Goal: Task Accomplishment & Management: Manage account settings

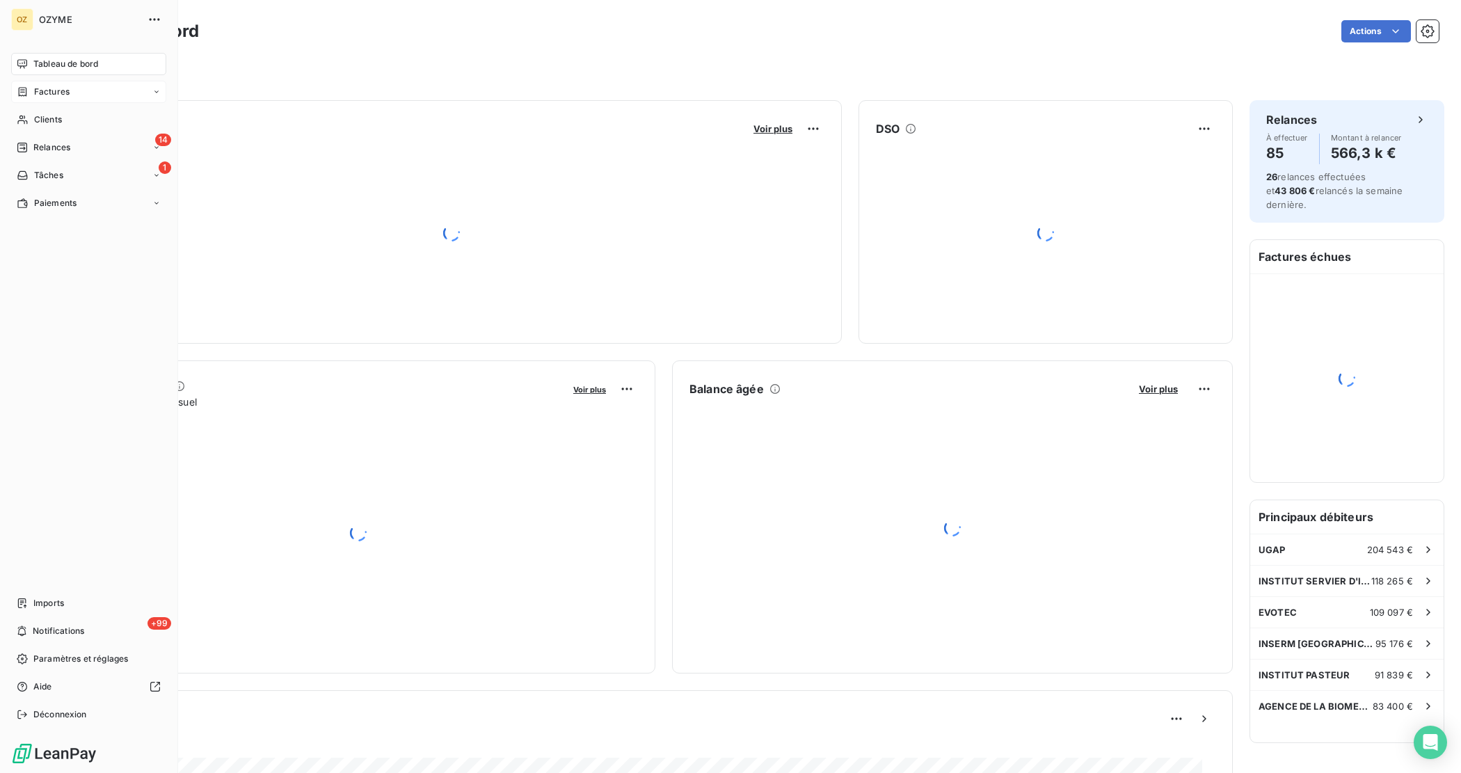
click at [36, 88] on span "Factures" at bounding box center [51, 92] width 35 height 13
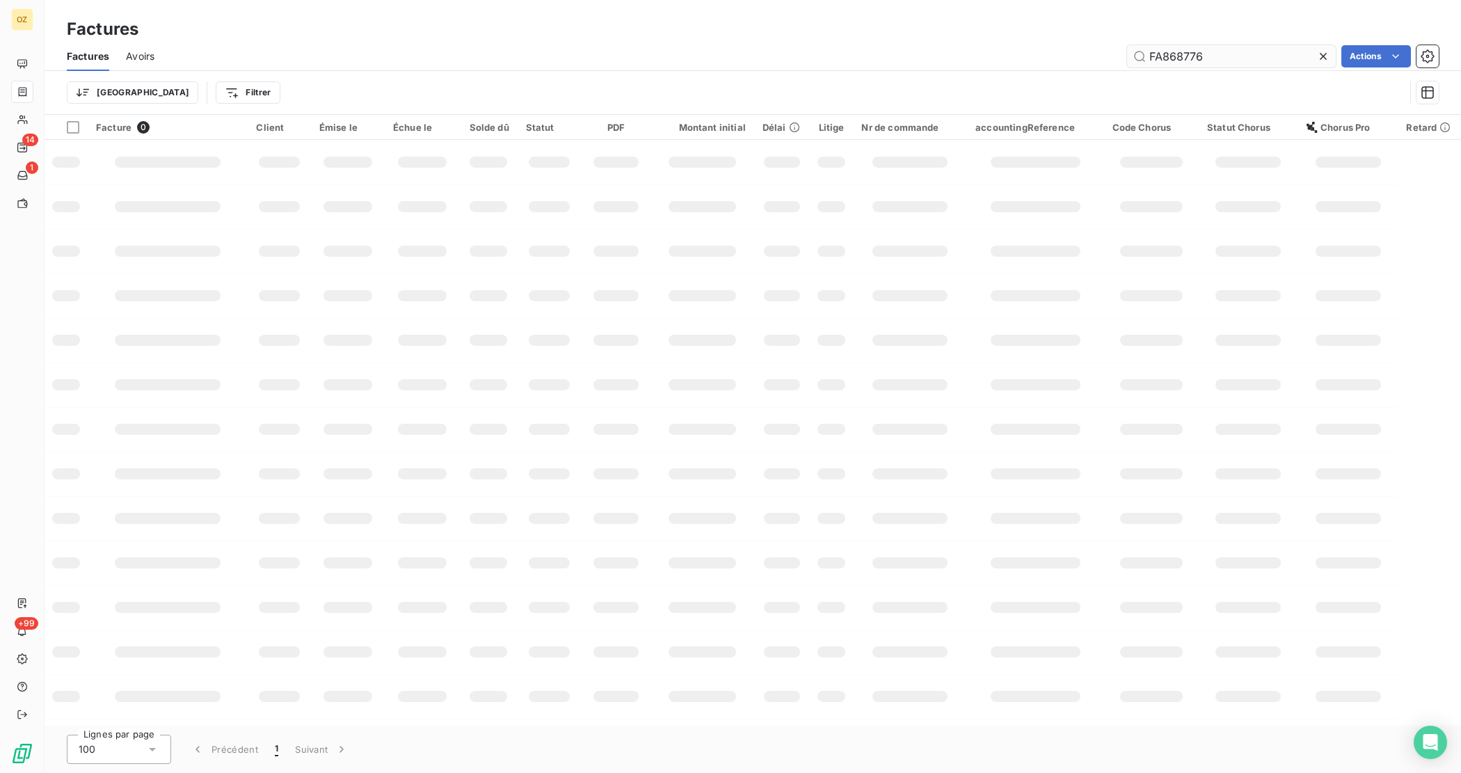
click at [1222, 54] on input "FA868776" at bounding box center [1231, 56] width 209 height 22
type input "FA867520"
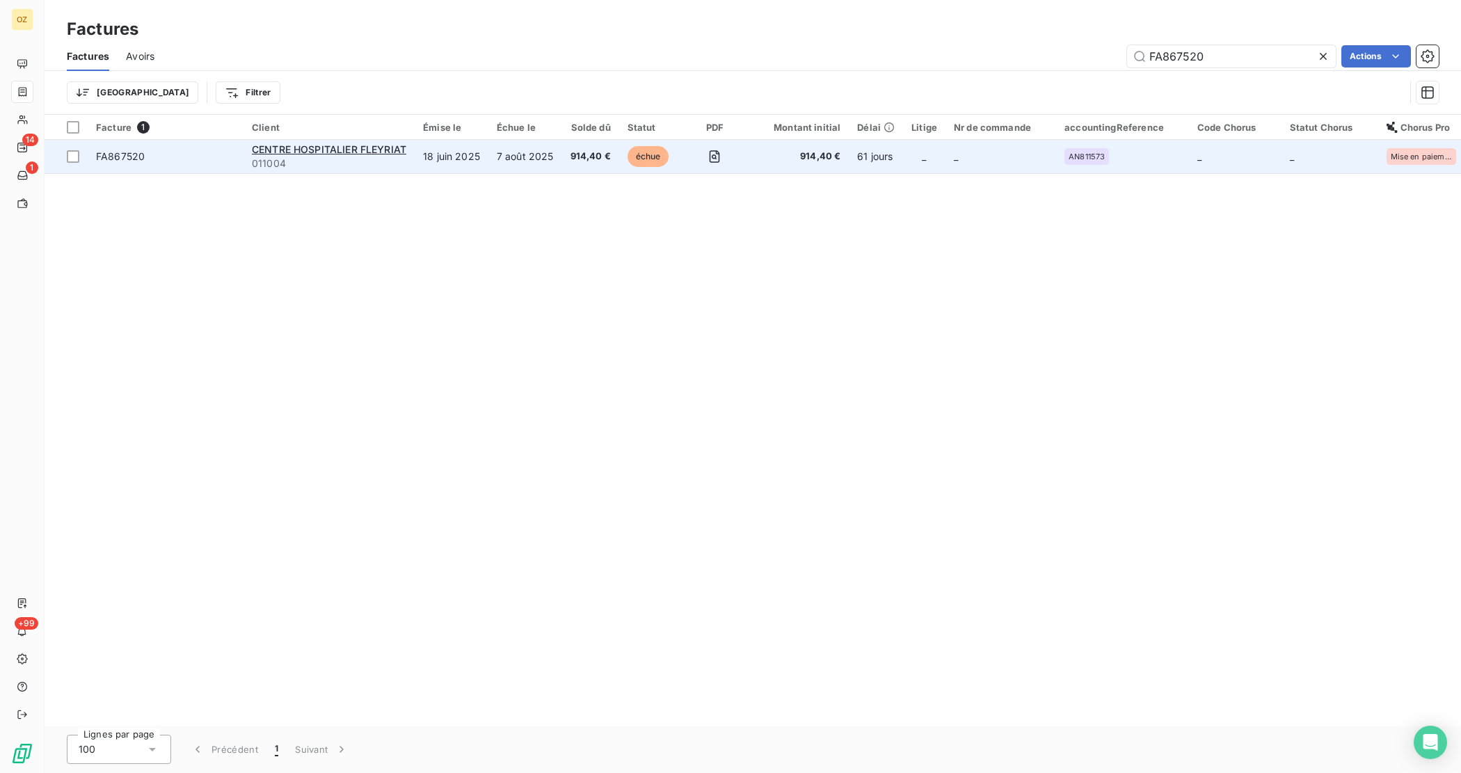
click at [190, 146] on td "FA867520" at bounding box center [166, 156] width 156 height 33
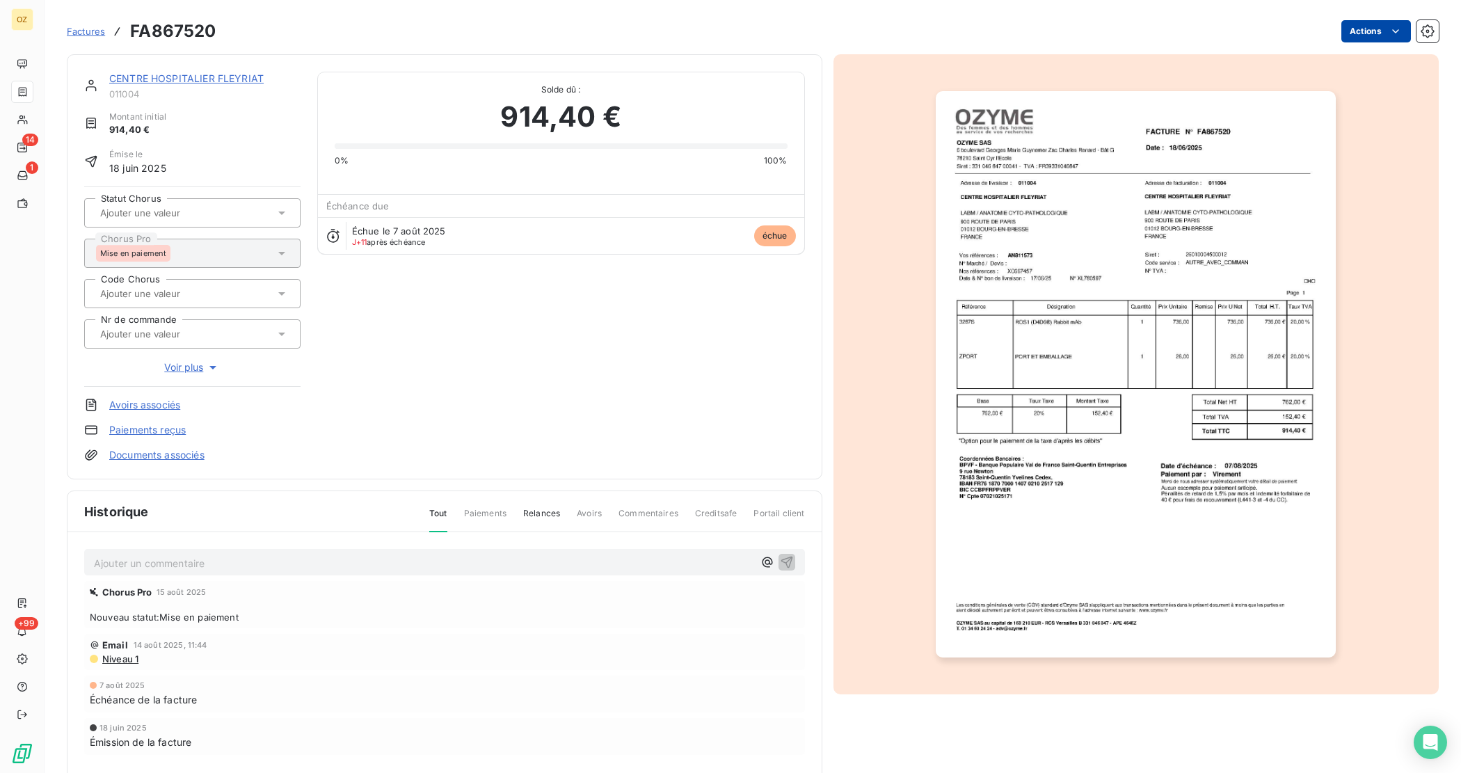
click at [1361, 23] on html "OZ 14 1 +99 Factures FA867520 Actions CENTRE HOSPITALIER FLEYRIAT 011004 Montan…" at bounding box center [730, 386] width 1461 height 773
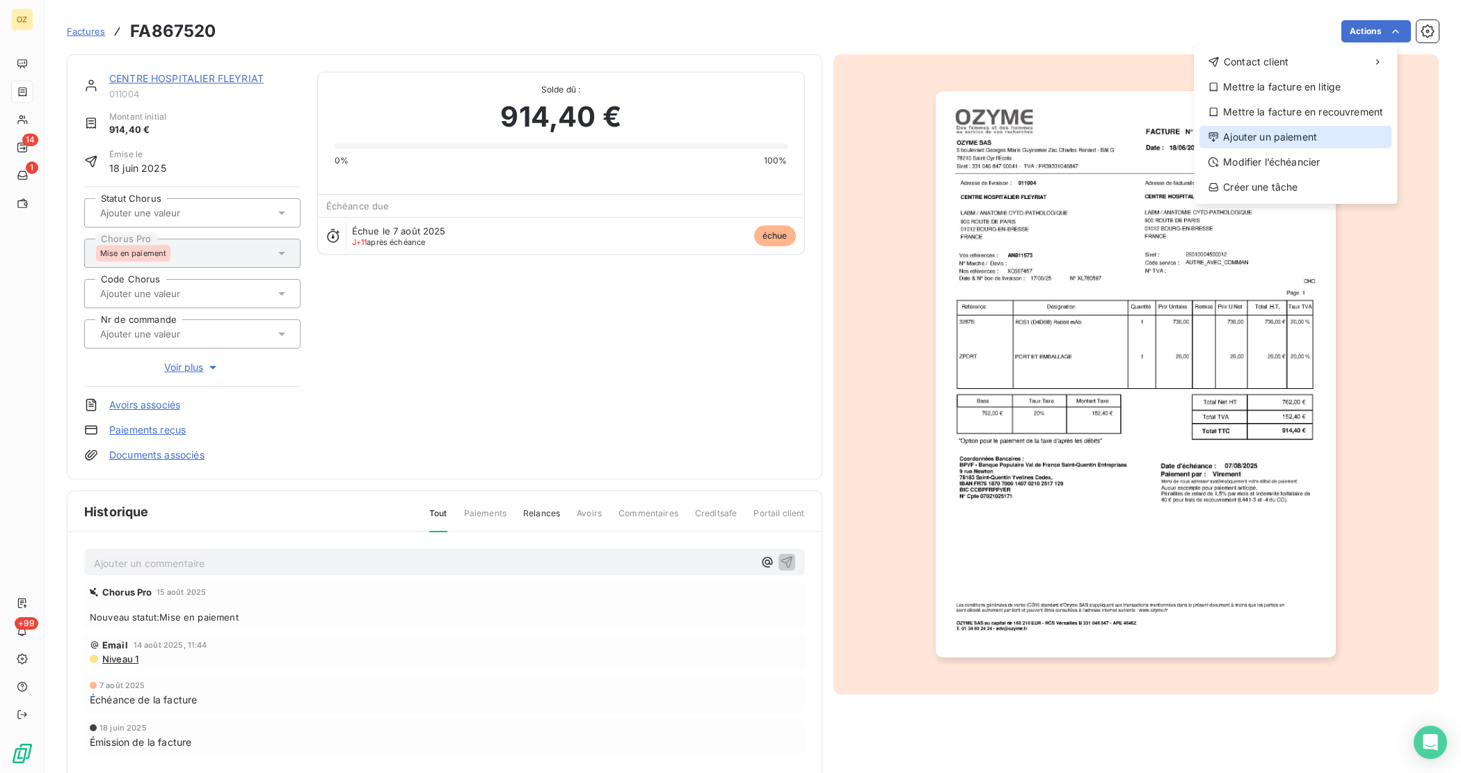
click at [1316, 136] on div "Ajouter un paiement" at bounding box center [1295, 137] width 192 height 22
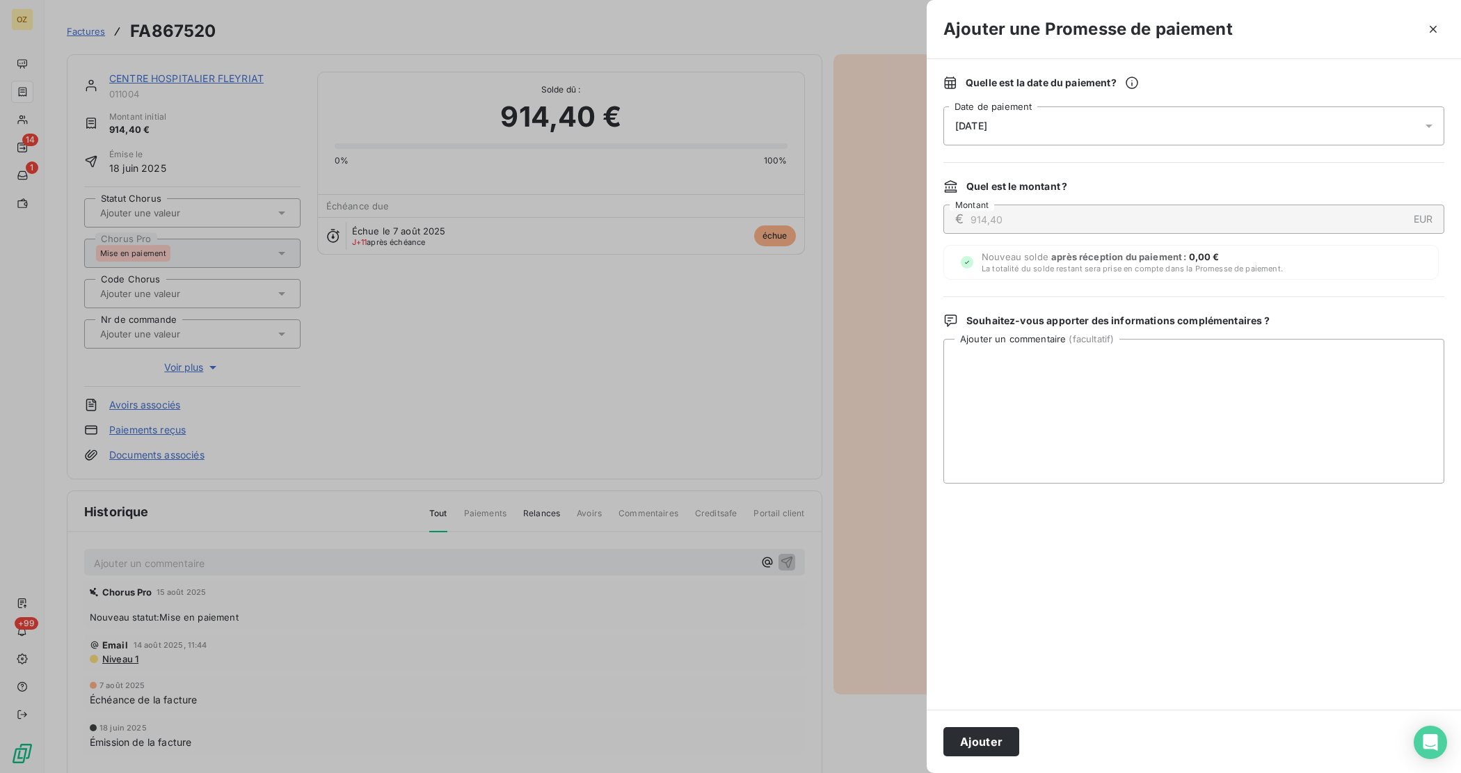
click at [1422, 120] on icon at bounding box center [1429, 126] width 14 height 14
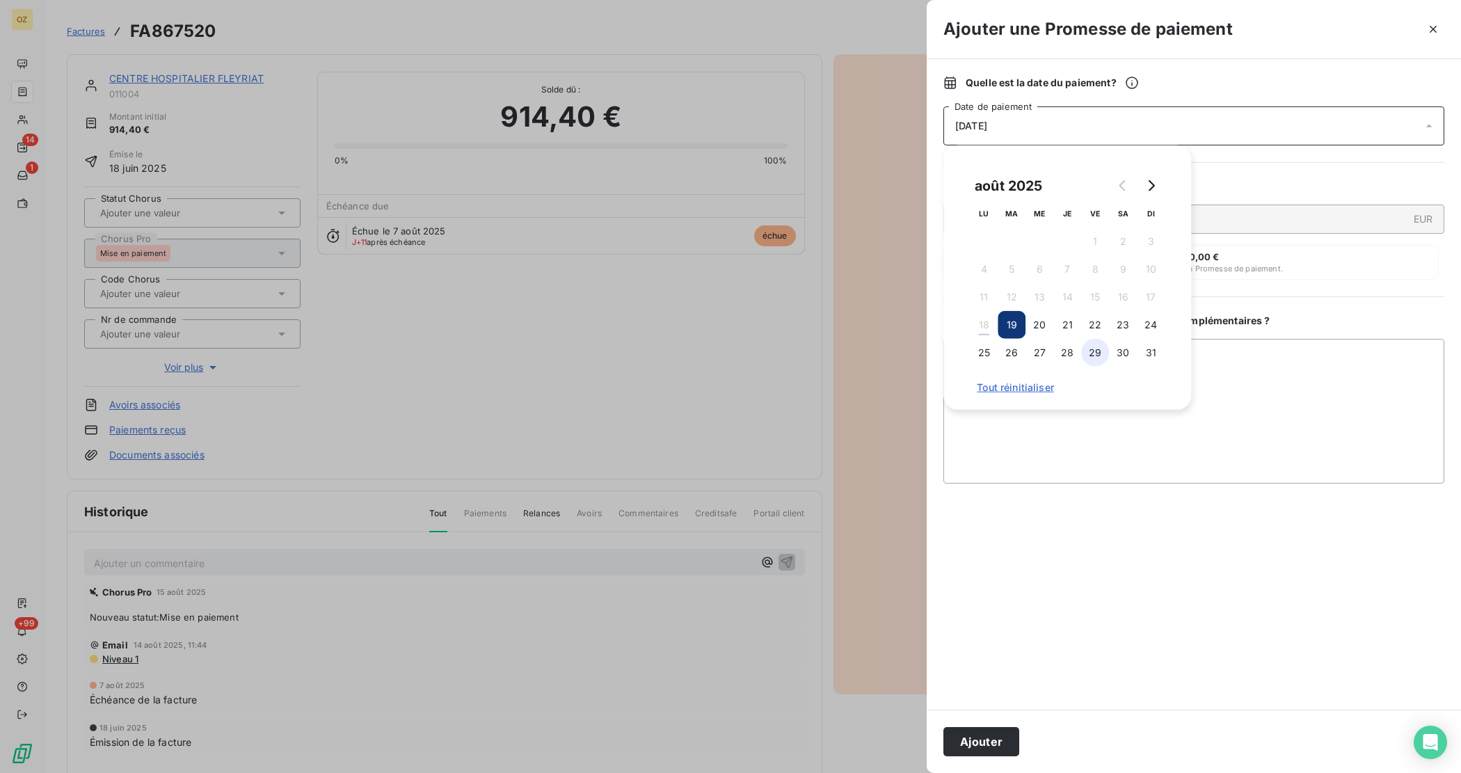
click at [1096, 353] on button "29" at bounding box center [1095, 353] width 28 height 28
click at [1186, 451] on textarea "Ajouter un commentaire ( facultatif )" at bounding box center [1193, 411] width 501 height 145
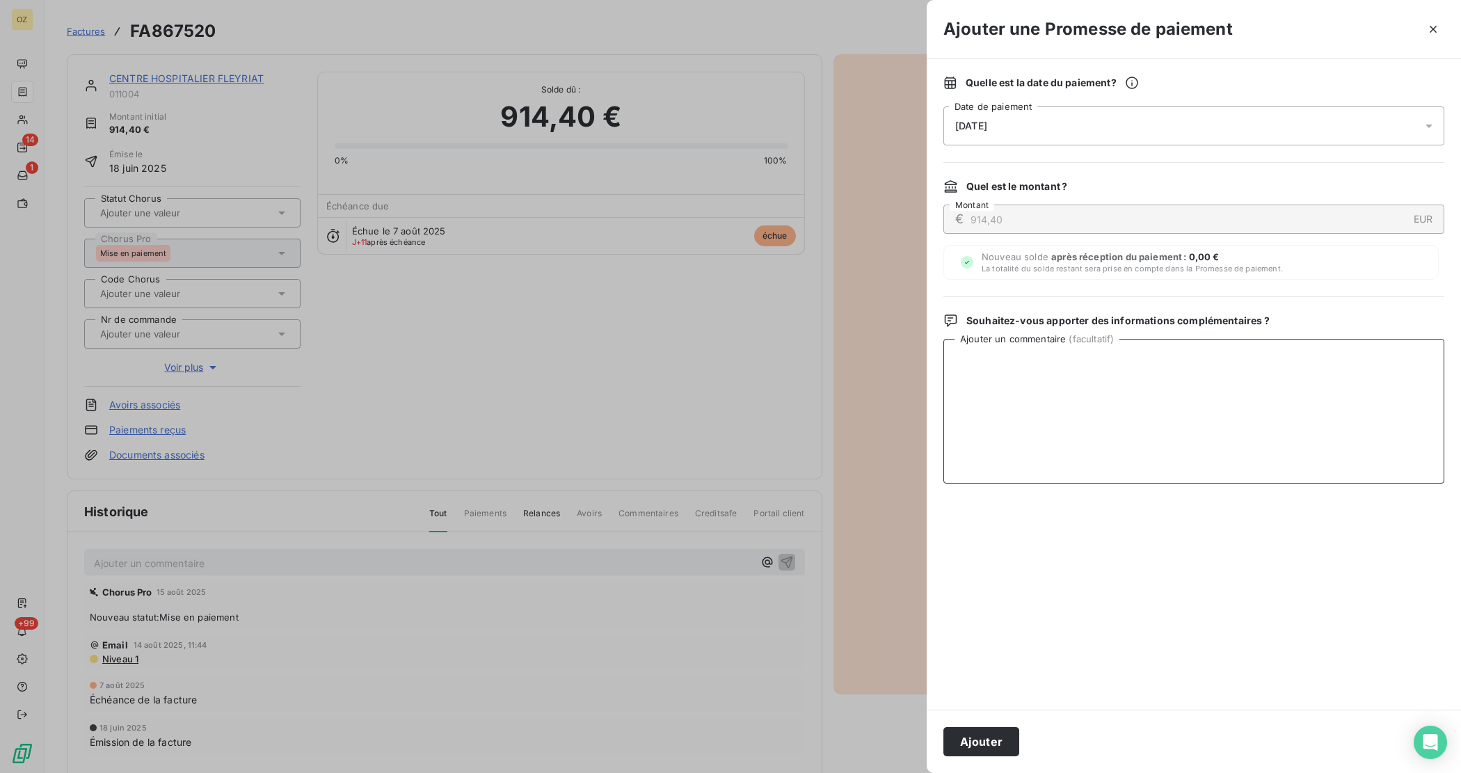
click at [1271, 408] on textarea "Ajouter un commentaire ( facultatif )" at bounding box center [1193, 411] width 501 height 145
paste textarea "Bonjour, Cette facture à fait l'objet du mandat n°119909 ce jour. Vous devriez …"
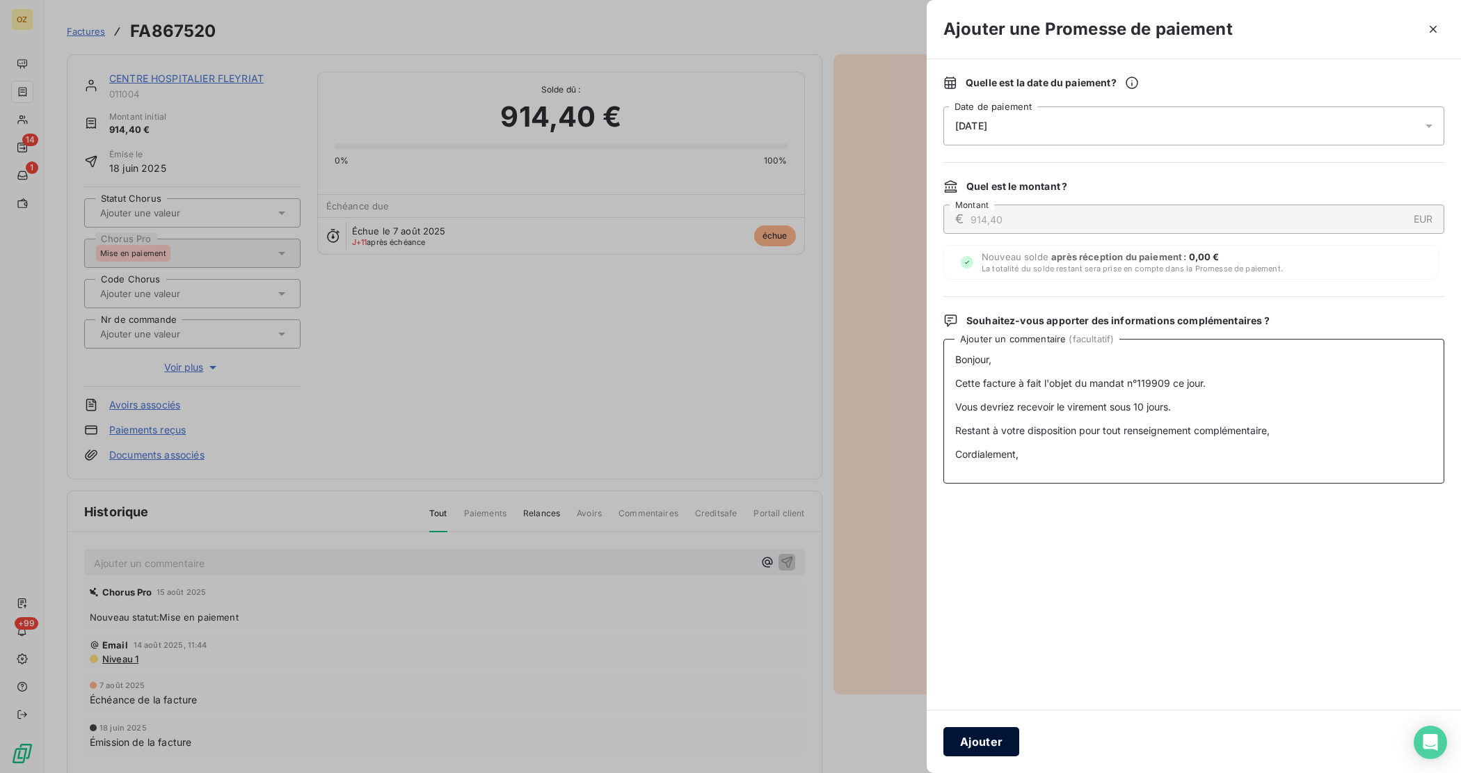
type textarea "Bonjour, Cette facture à fait l'objet du mandat n°119909 ce jour. Vous devriez …"
click at [960, 734] on button "Ajouter" at bounding box center [981, 741] width 76 height 29
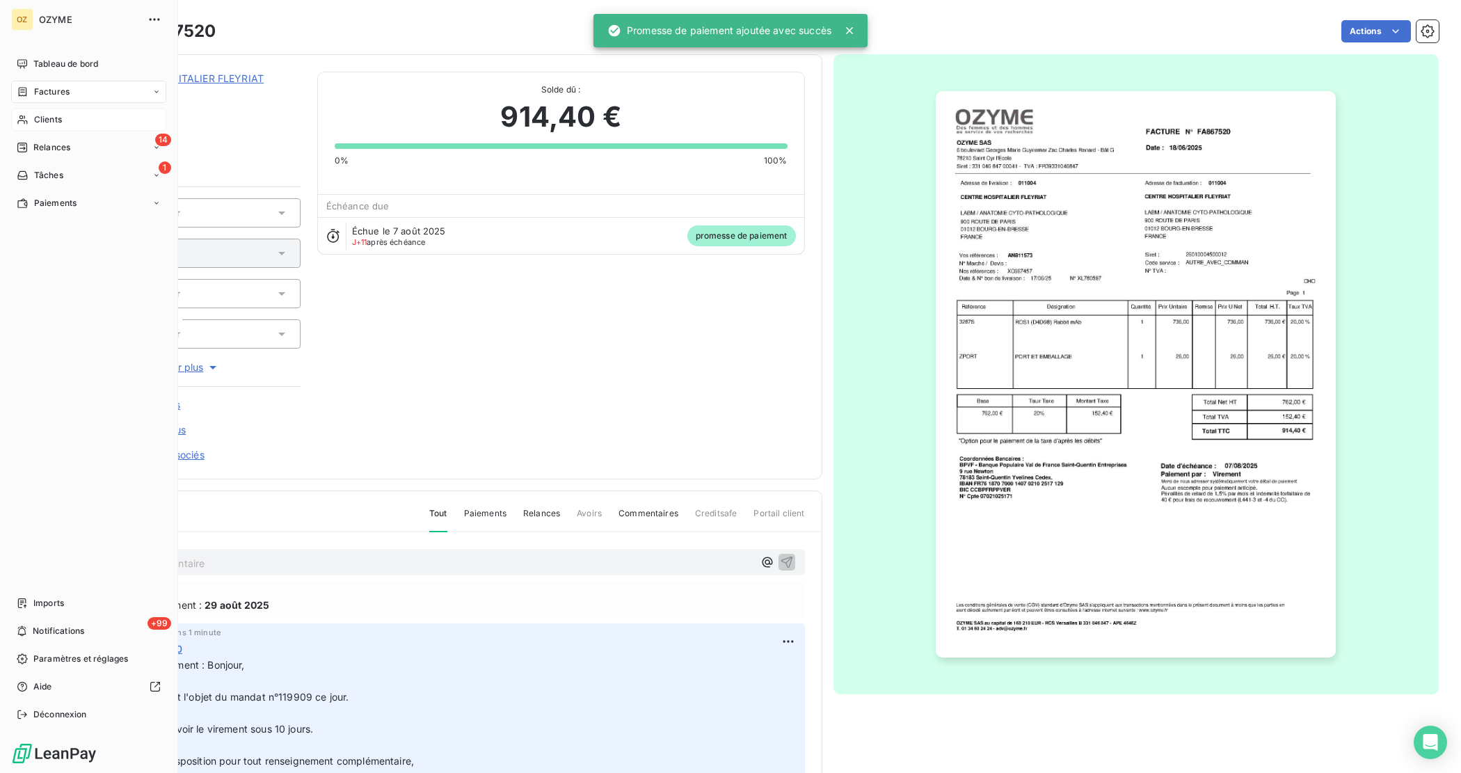
click at [70, 124] on div "Clients" at bounding box center [88, 120] width 155 height 22
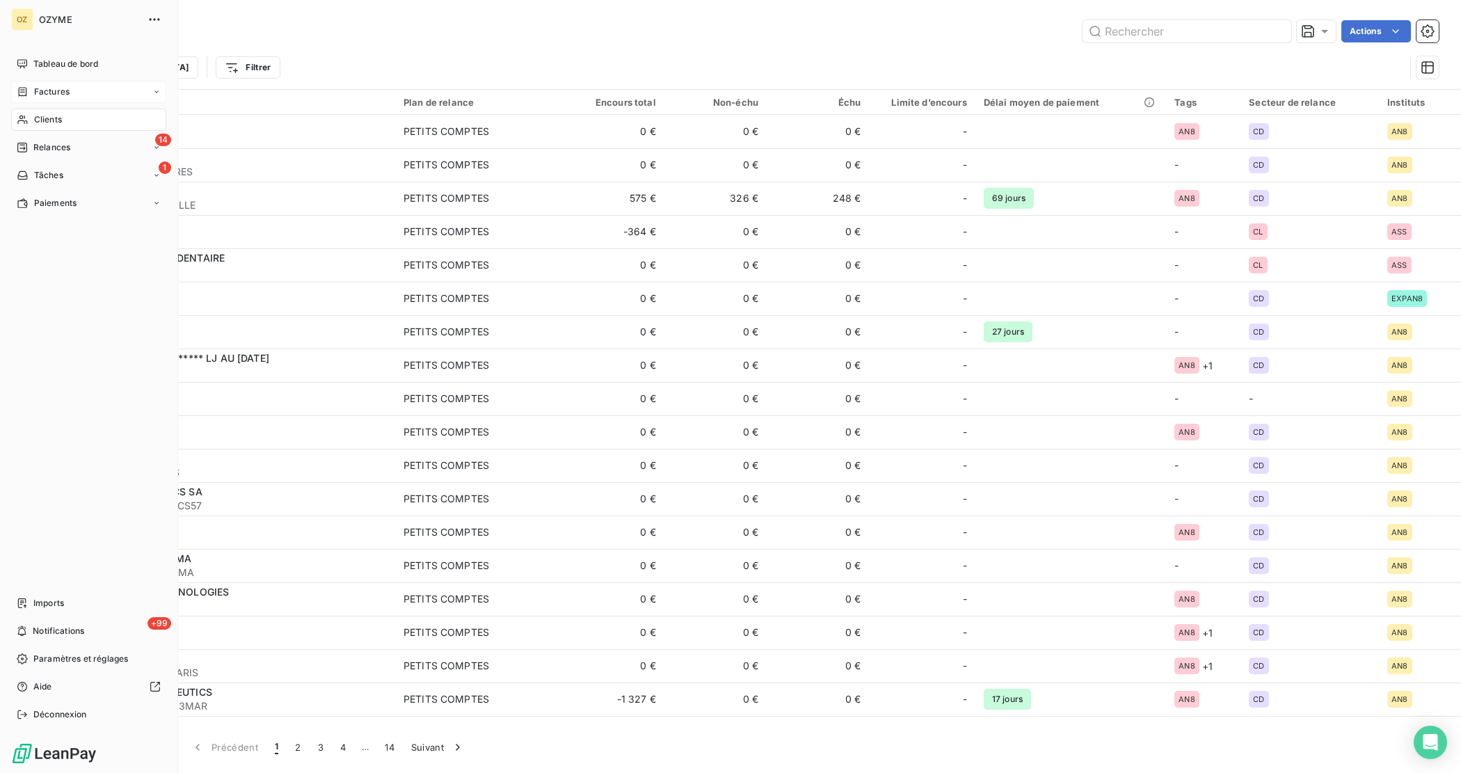
click at [57, 99] on div "Factures" at bounding box center [88, 92] width 155 height 22
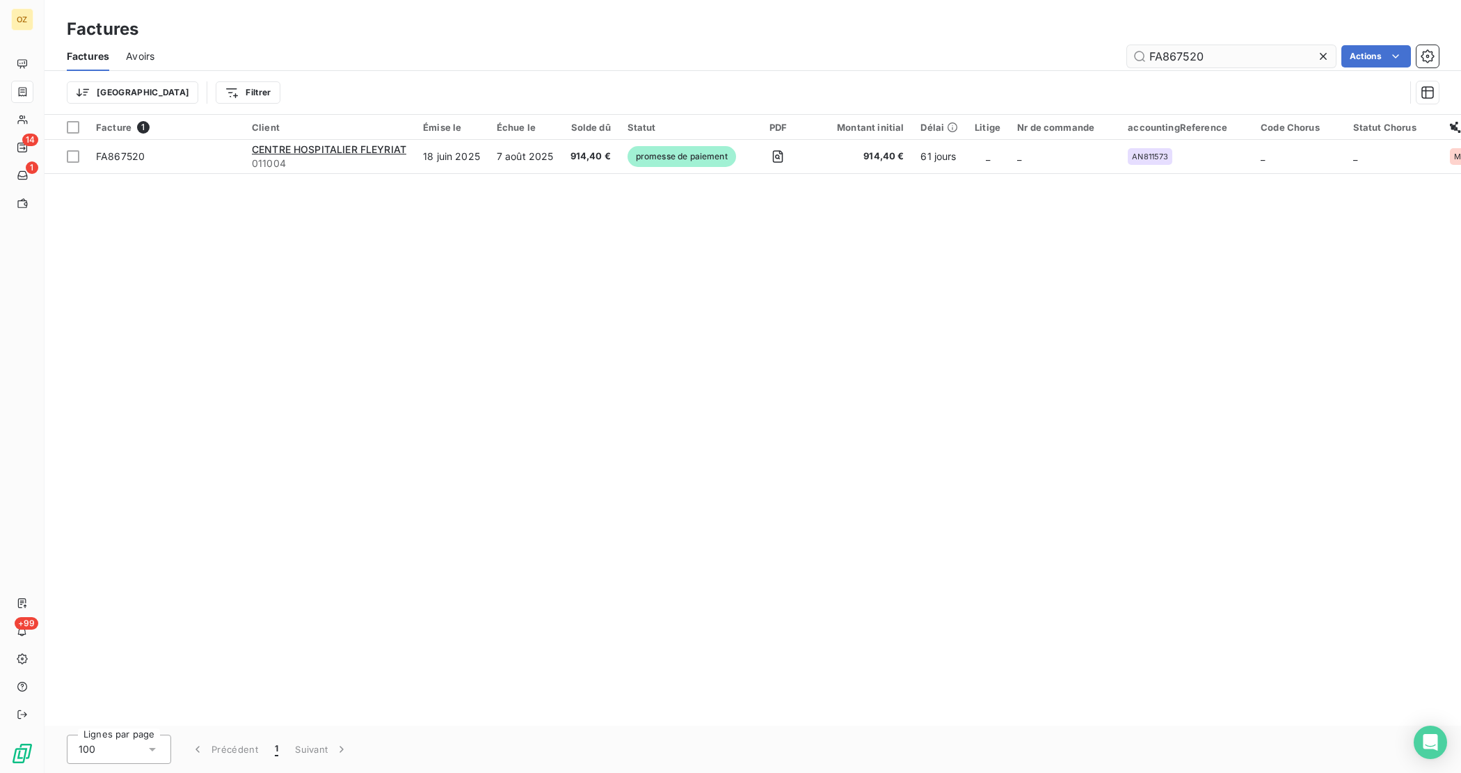
click at [1247, 53] on input "FA867520" at bounding box center [1231, 56] width 209 height 22
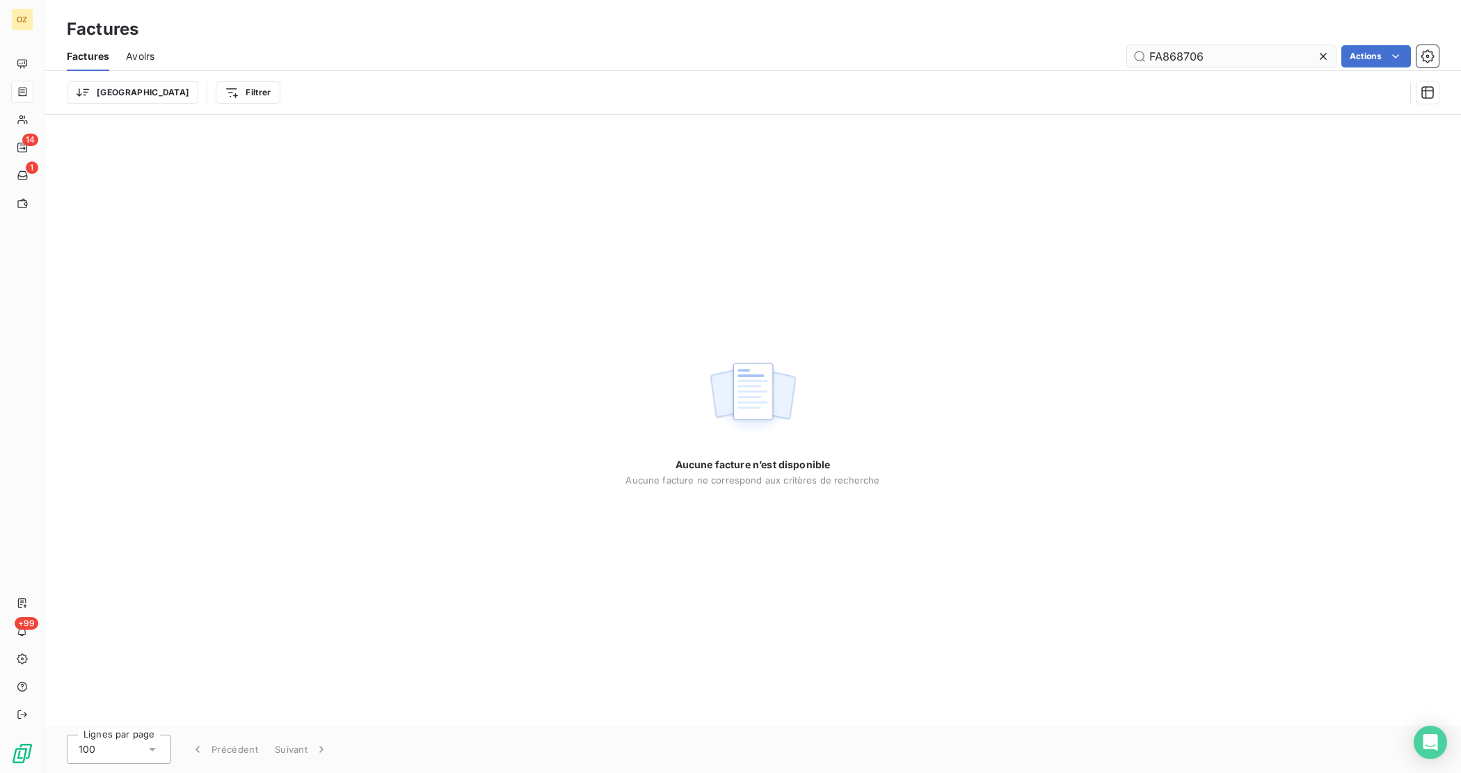
type input "FA868706"
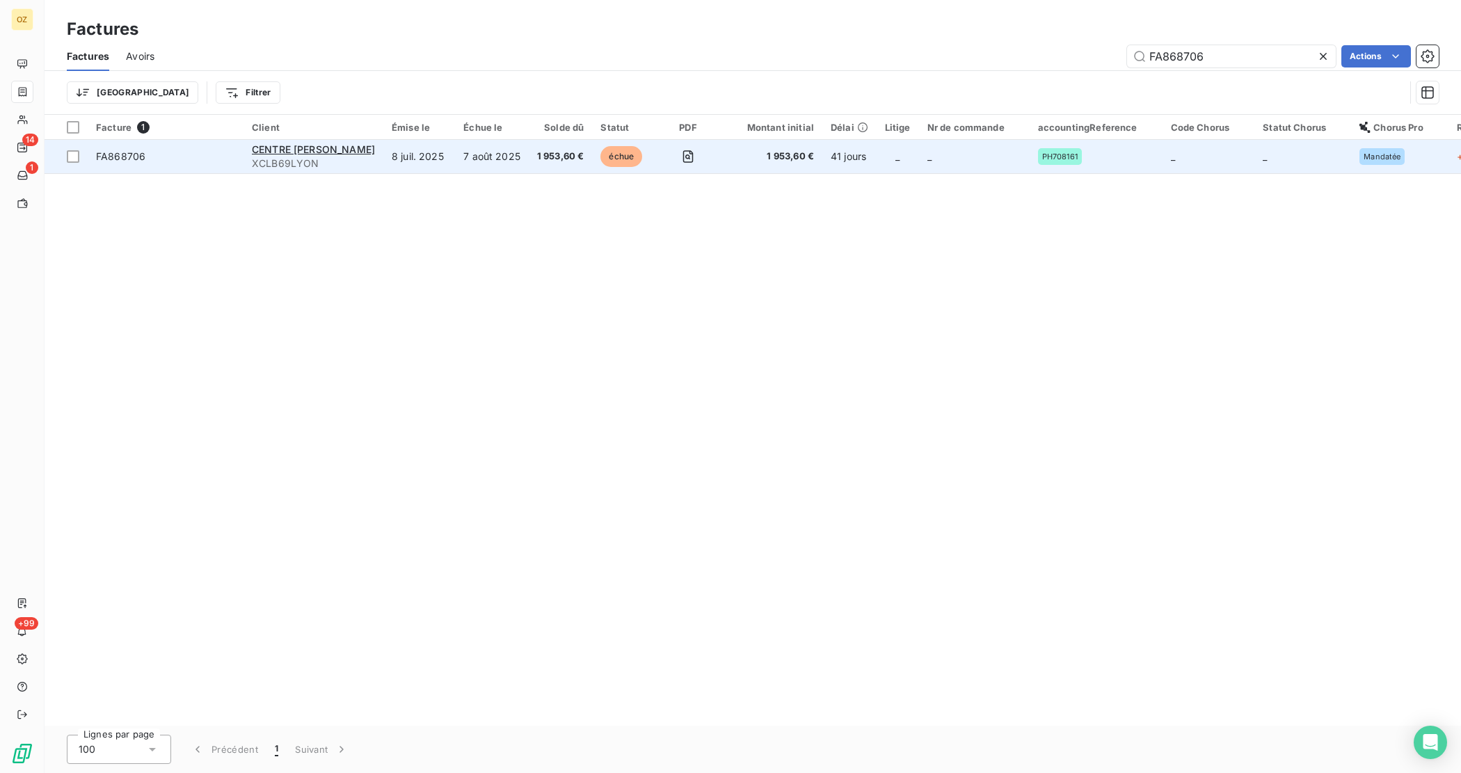
click at [263, 166] on span "XCLB69LYON" at bounding box center [313, 163] width 123 height 14
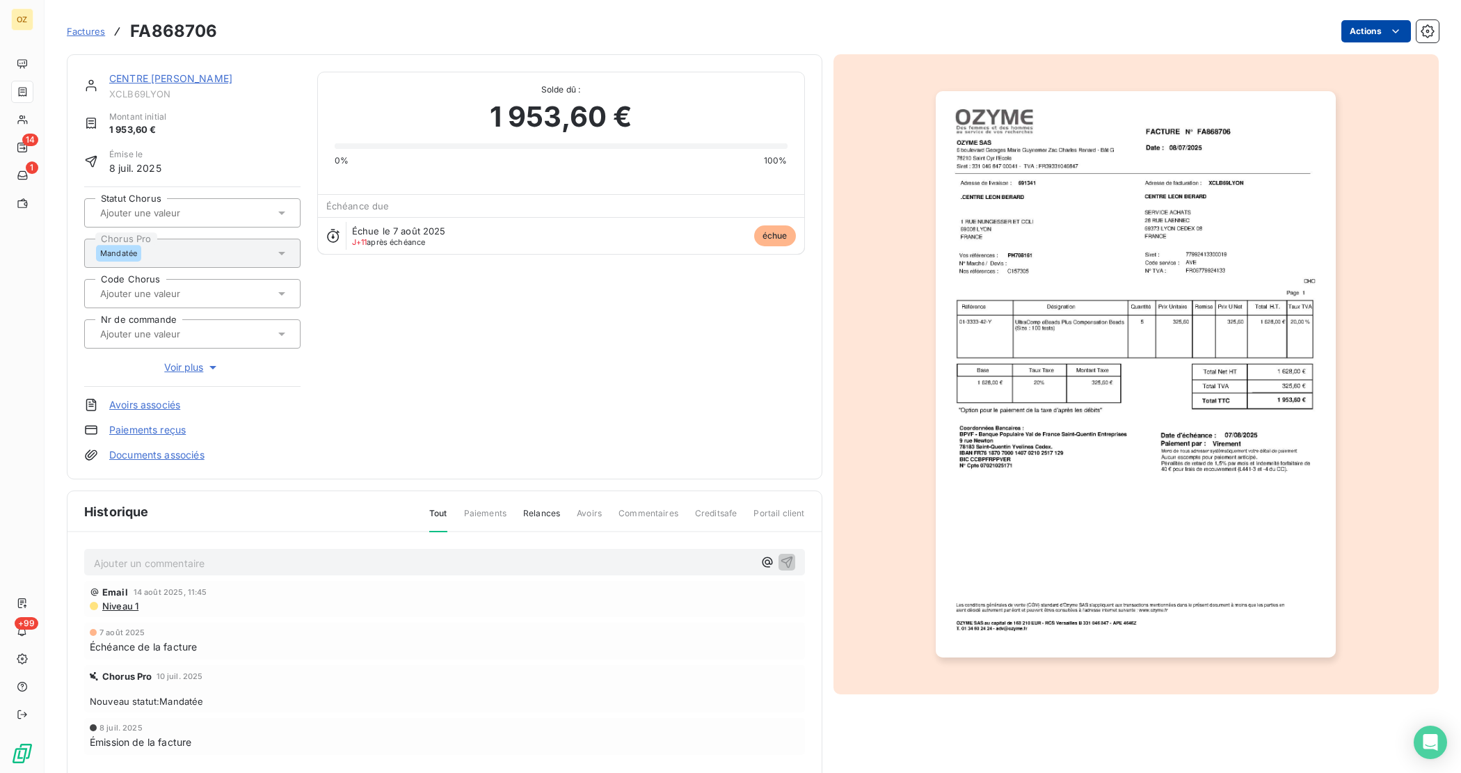
click at [1365, 31] on html "OZ 14 1 +99 Factures FA868706 Actions CENTRE [PERSON_NAME] XCLB69LYON Montant i…" at bounding box center [730, 386] width 1461 height 773
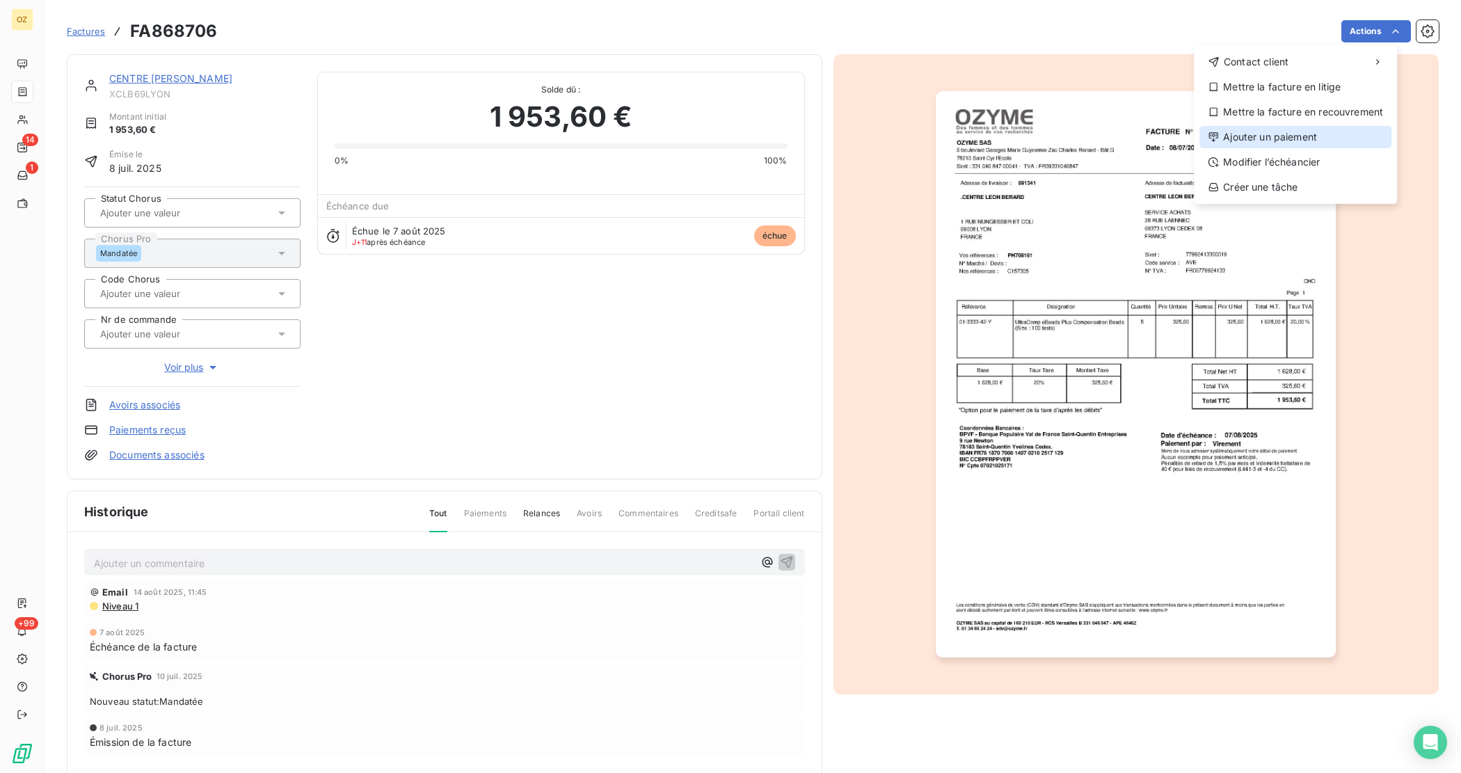
click at [1332, 146] on div "Ajouter un paiement" at bounding box center [1295, 137] width 192 height 22
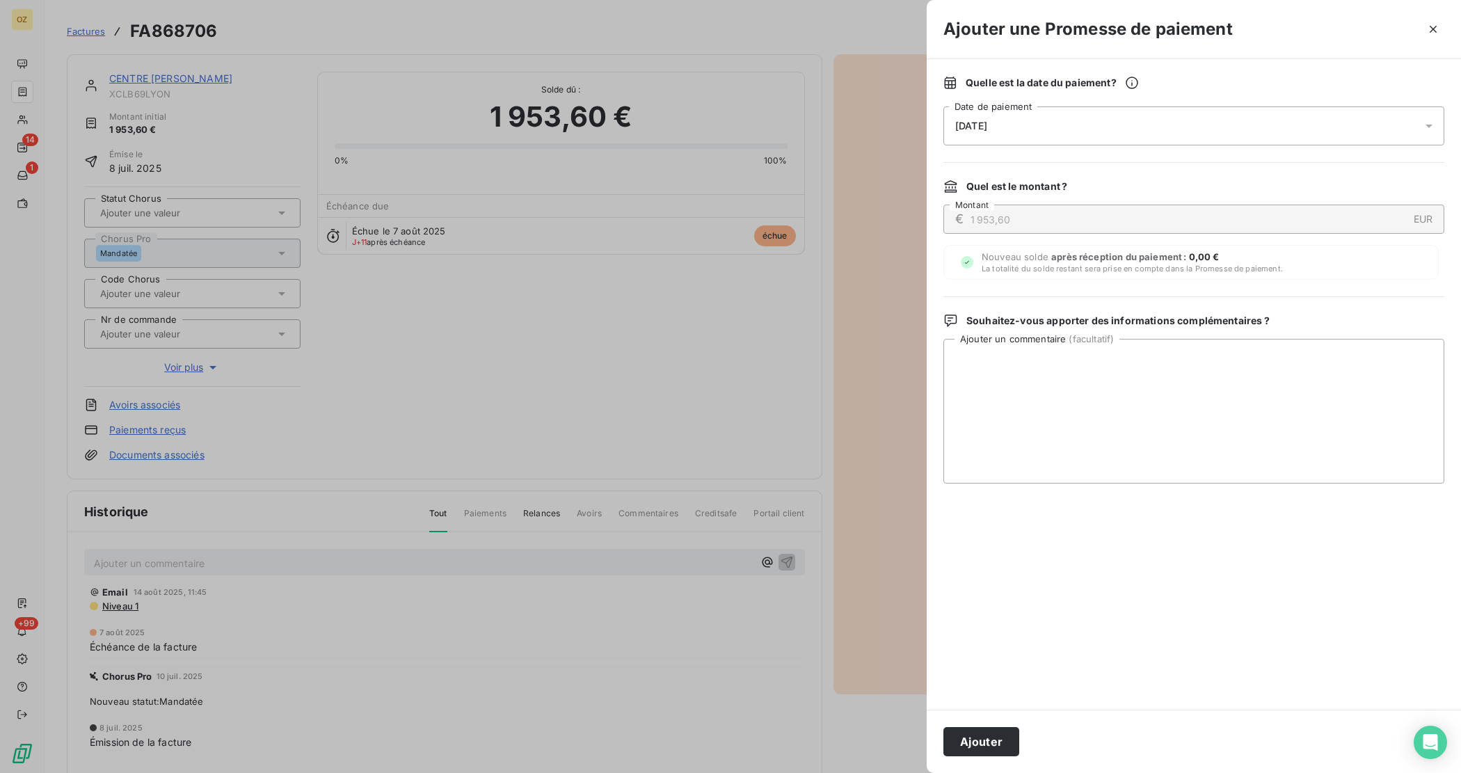
click at [1422, 119] on icon at bounding box center [1429, 126] width 14 height 14
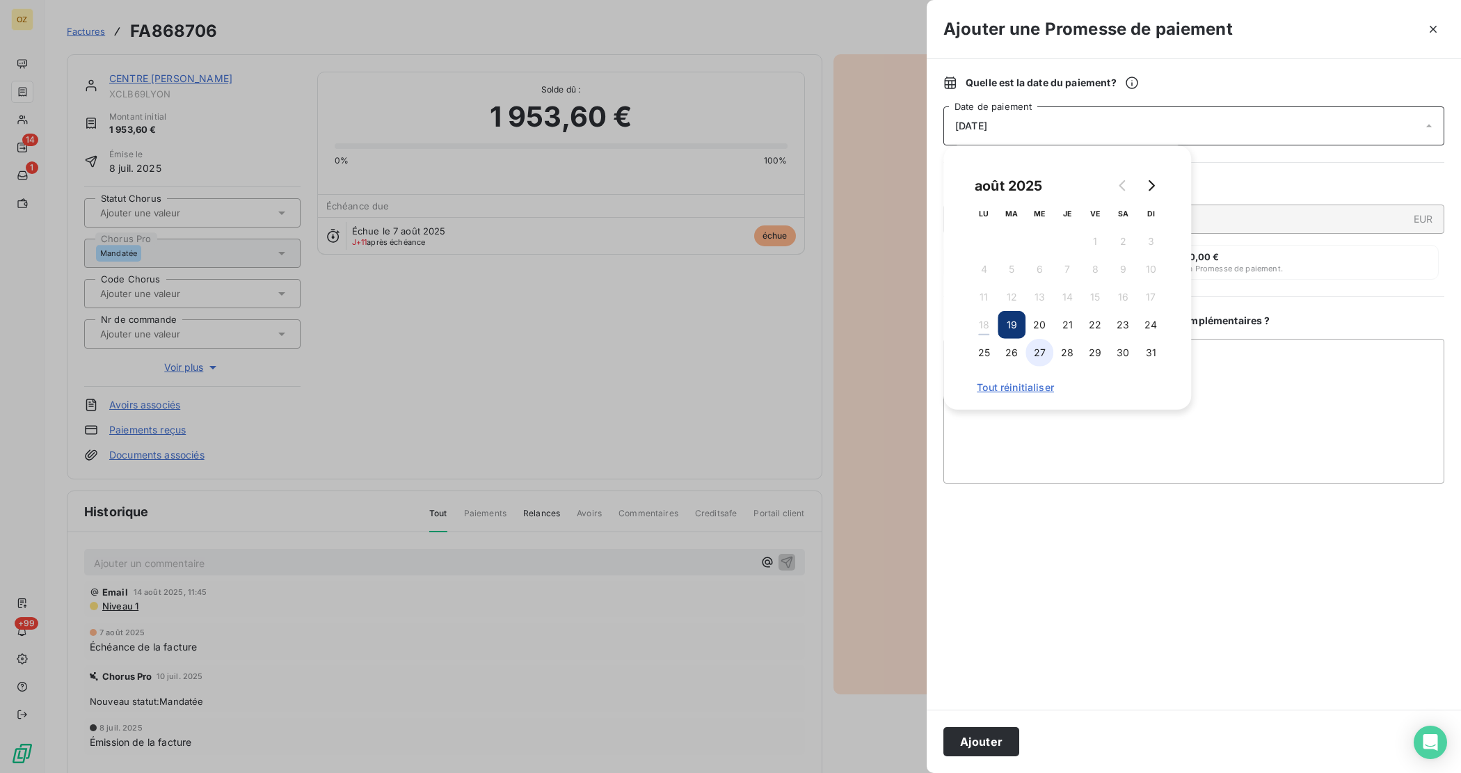
click at [1044, 351] on button "27" at bounding box center [1039, 353] width 28 height 28
click at [1094, 461] on textarea "Ajouter un commentaire ( facultatif )" at bounding box center [1193, 411] width 501 height 145
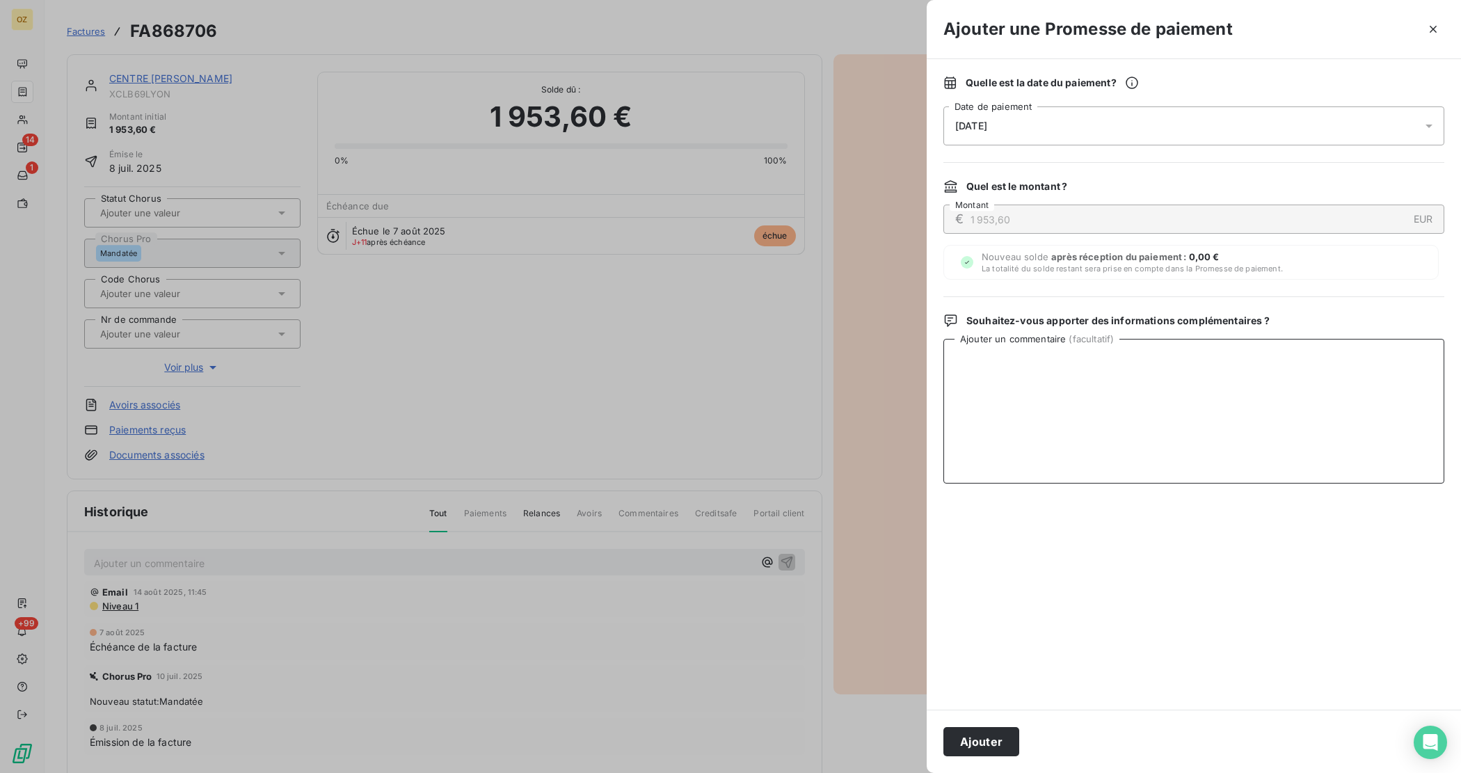
paste textarea "Bonjour, Les factures ont été réglées pour le [DATE], Bien cordialement"
type textarea "Bonjour, Les factures ont été réglées pour le [DATE], Bien cordialement"
click at [975, 737] on button "Ajouter" at bounding box center [981, 741] width 76 height 29
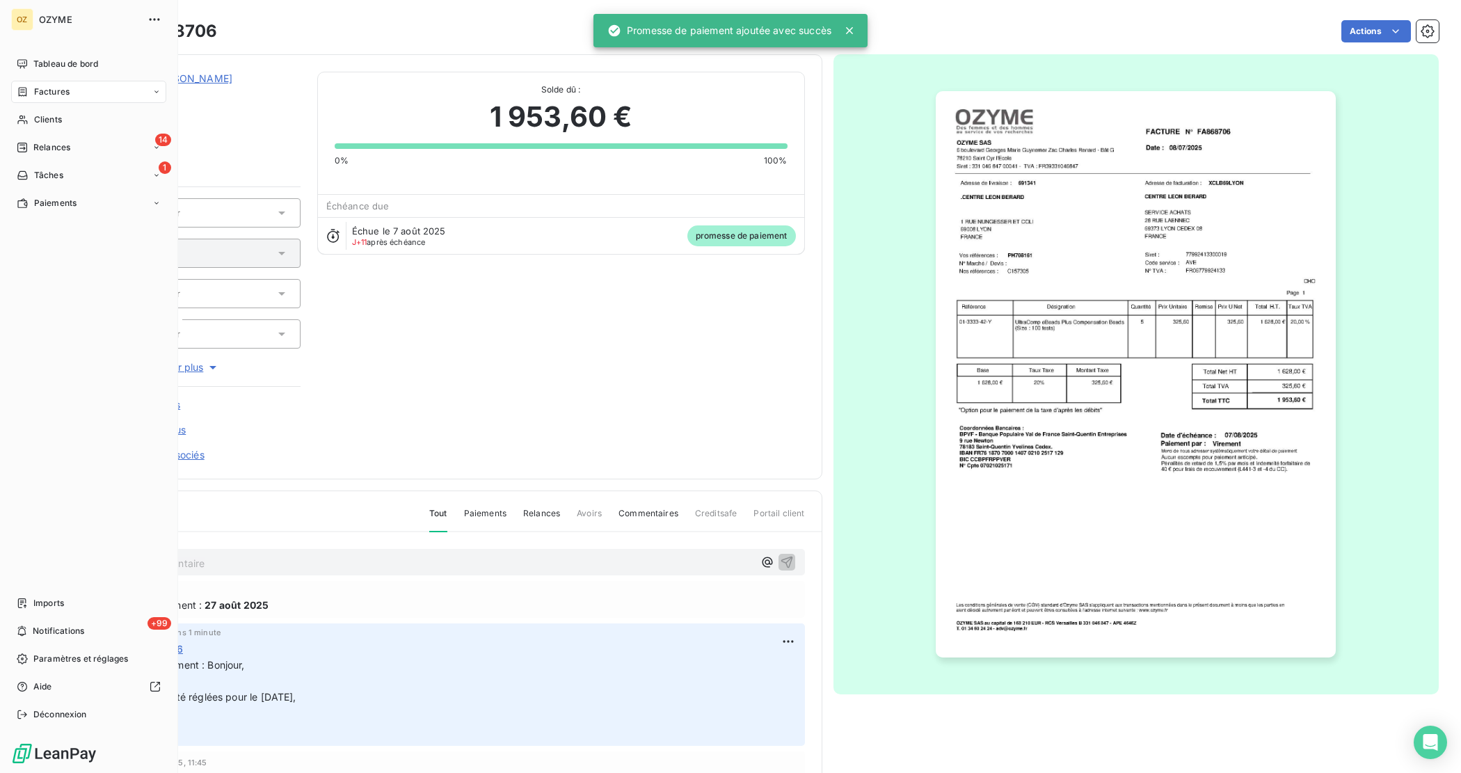
drag, startPoint x: 68, startPoint y: 95, endPoint x: 143, endPoint y: 94, distance: 75.1
click at [68, 95] on span "Factures" at bounding box center [51, 92] width 35 height 13
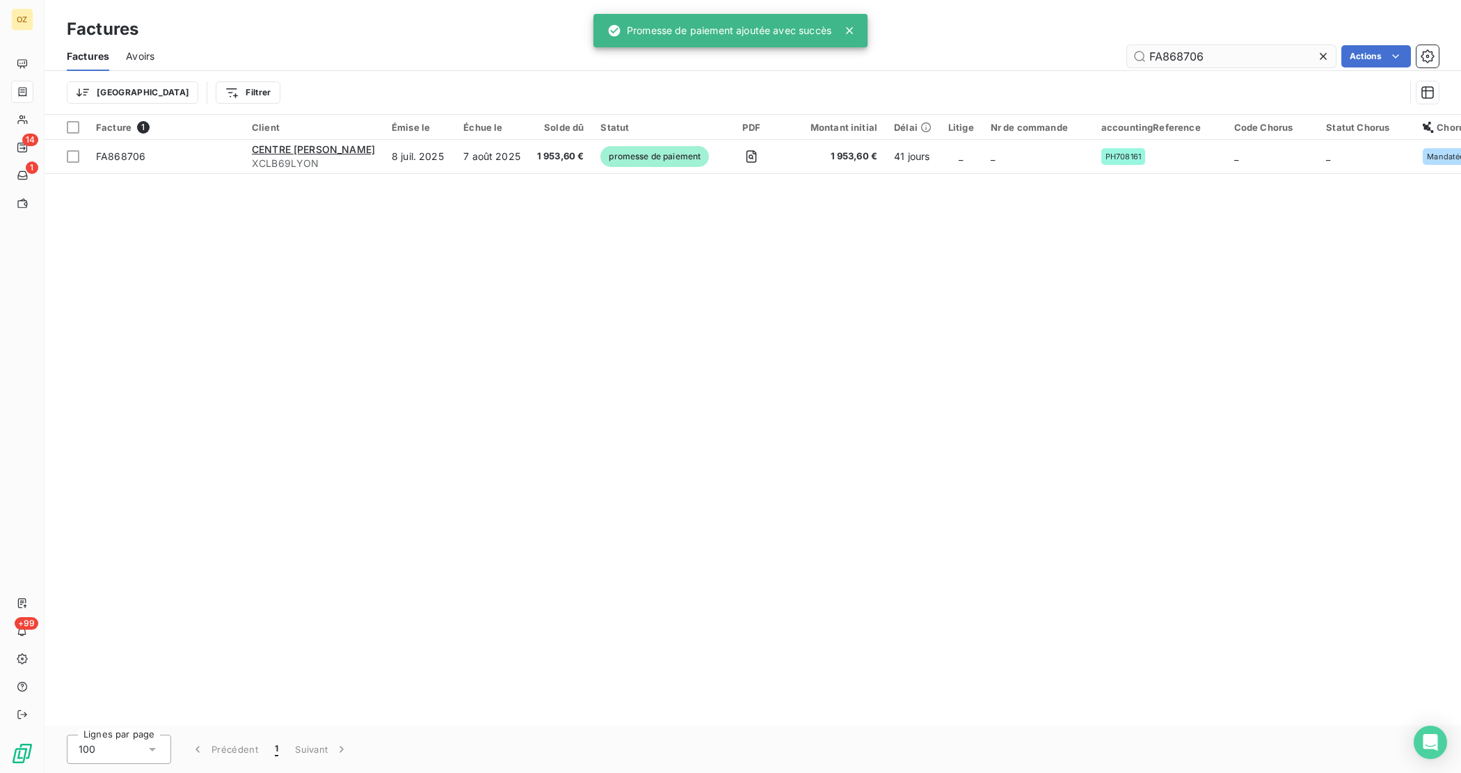
click at [1221, 63] on input "FA868706" at bounding box center [1231, 56] width 209 height 22
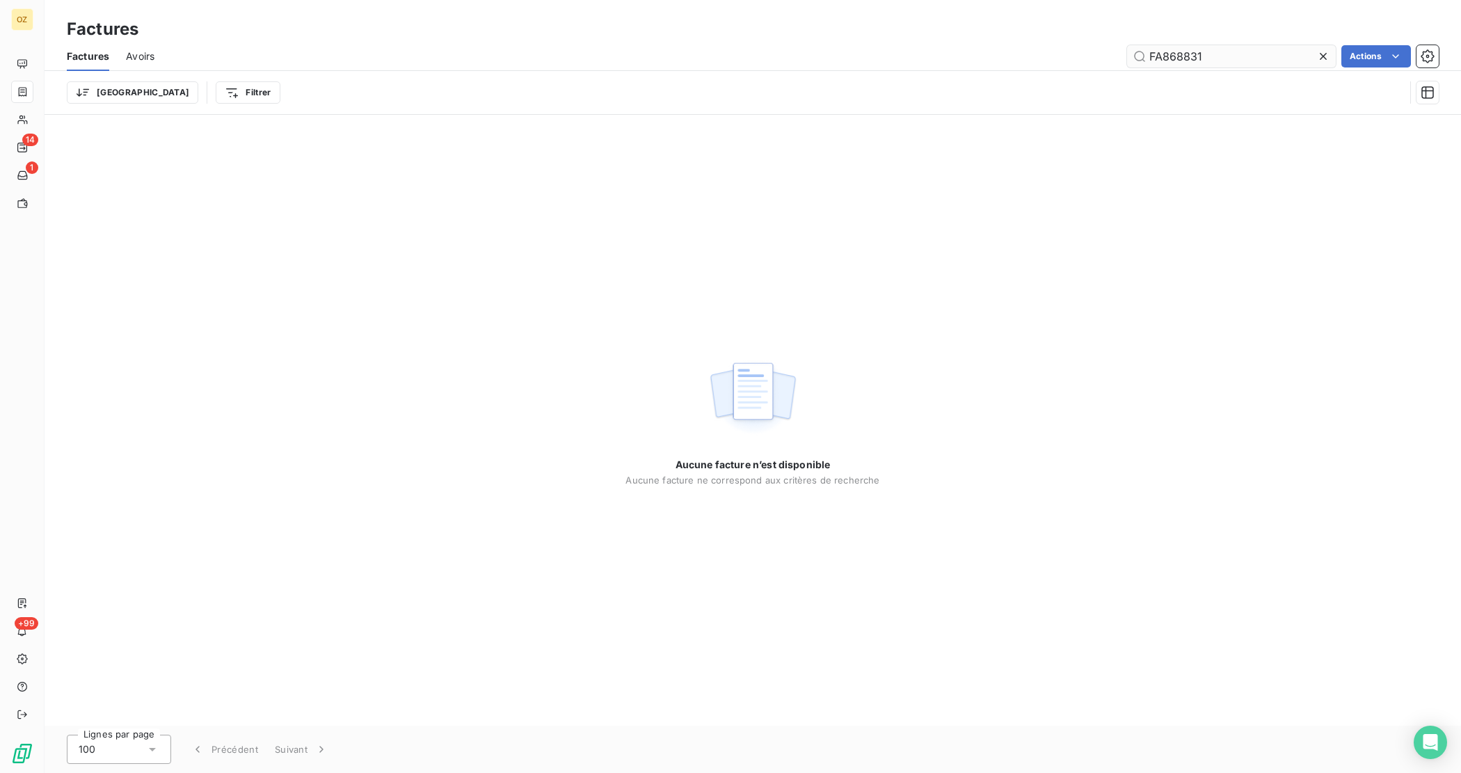
type input "FA868831"
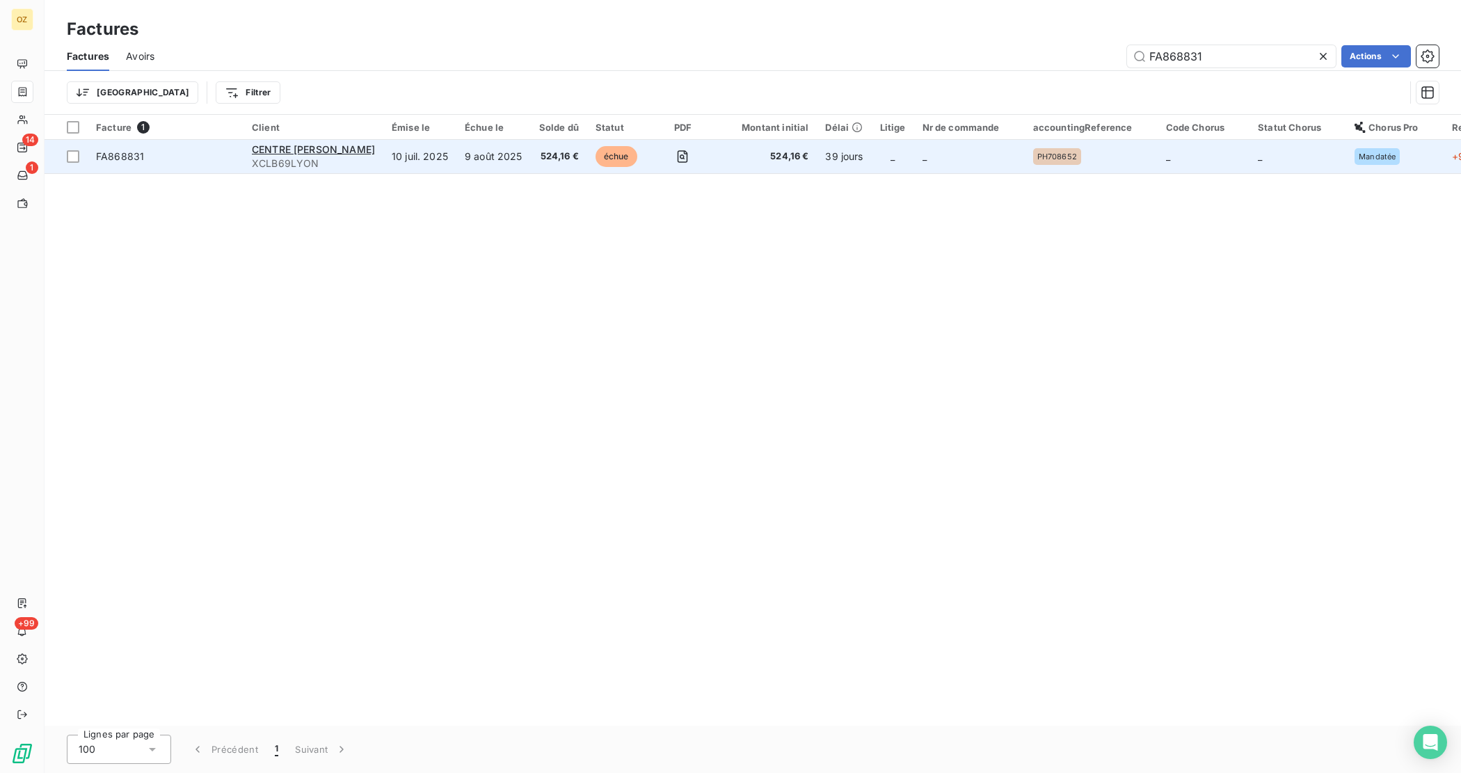
click at [129, 154] on span "FA868831" at bounding box center [120, 156] width 48 height 12
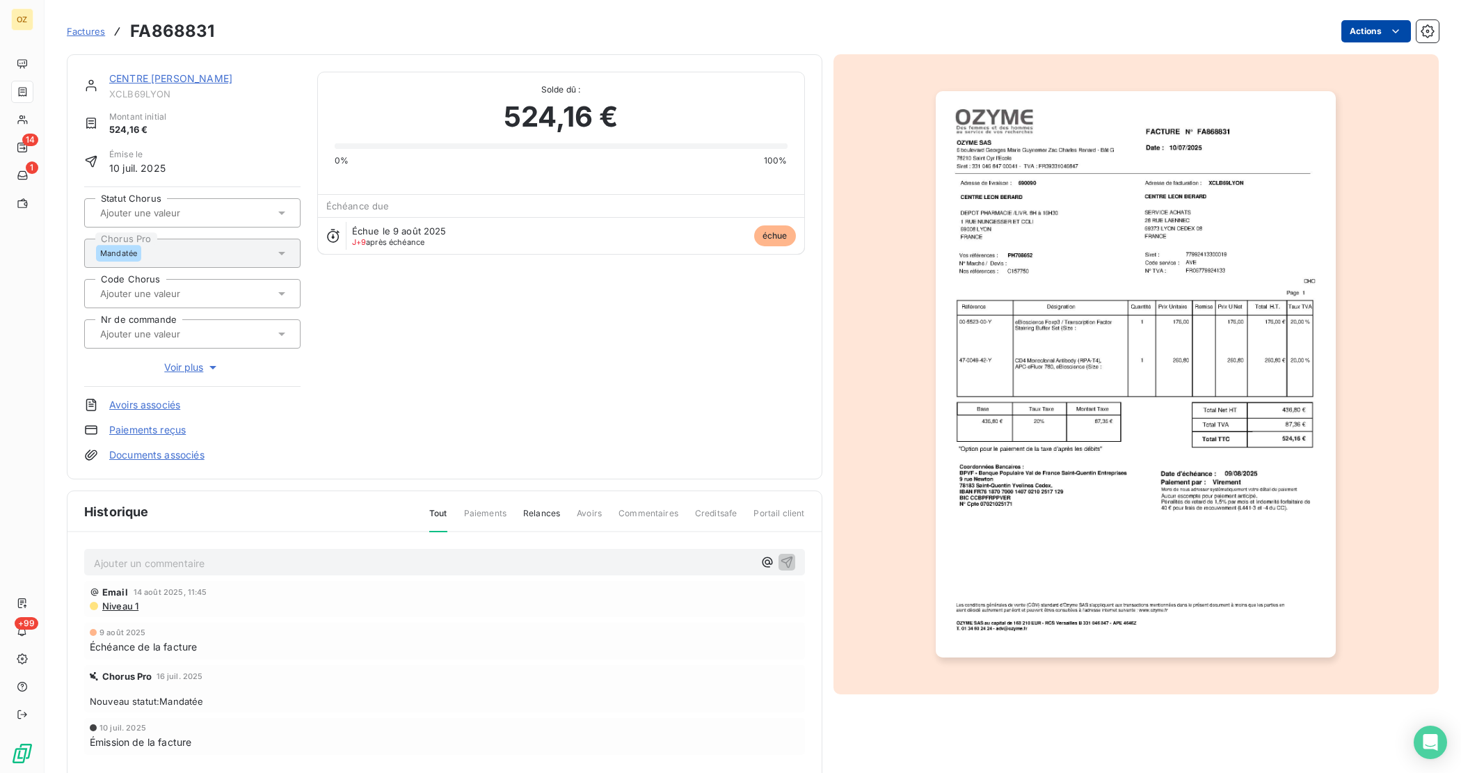
click at [1356, 25] on html "OZ 14 1 +99 Factures FA868831 Actions CENTRE [PERSON_NAME] XCLB69LYON Montant i…" at bounding box center [730, 386] width 1461 height 773
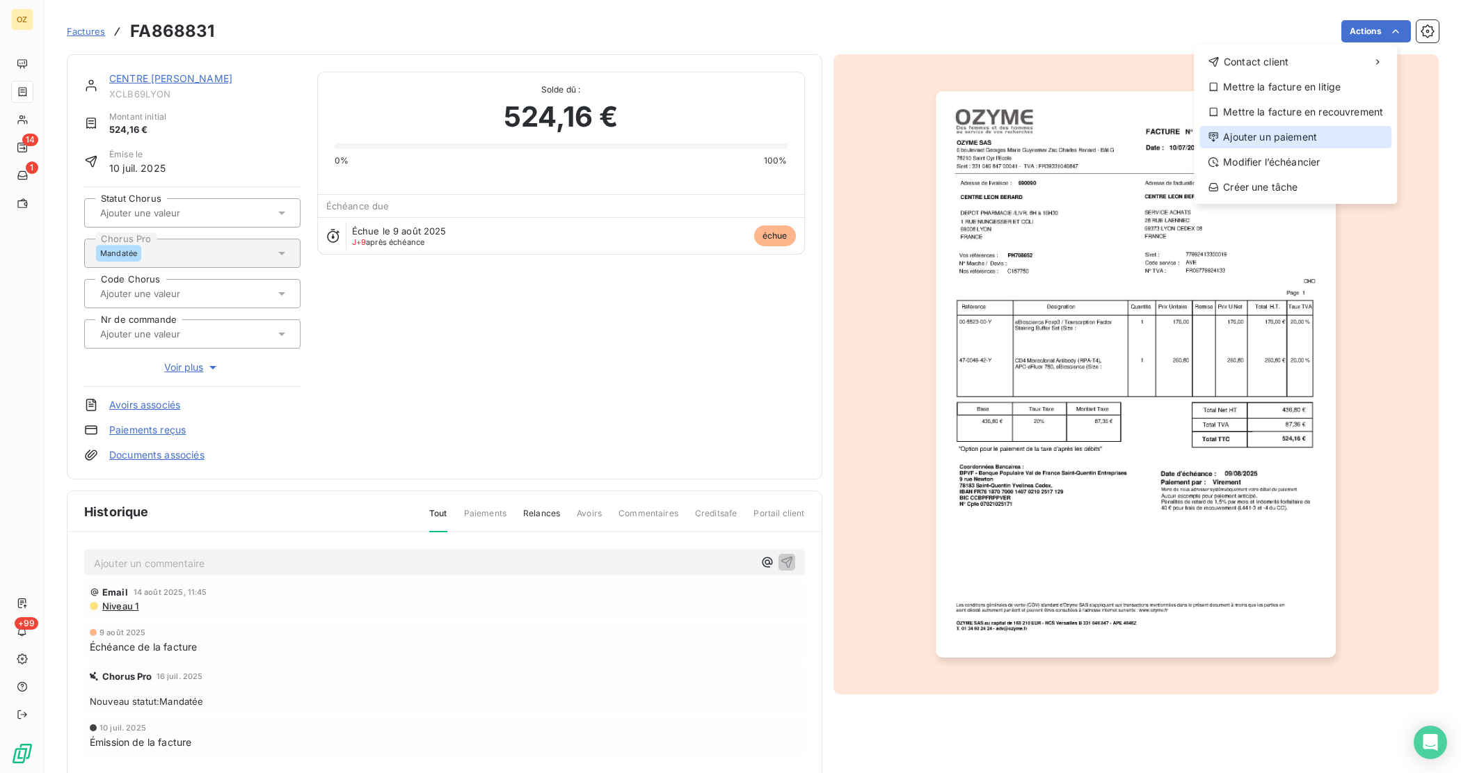
click at [1316, 136] on div "Ajouter un paiement" at bounding box center [1295, 137] width 192 height 22
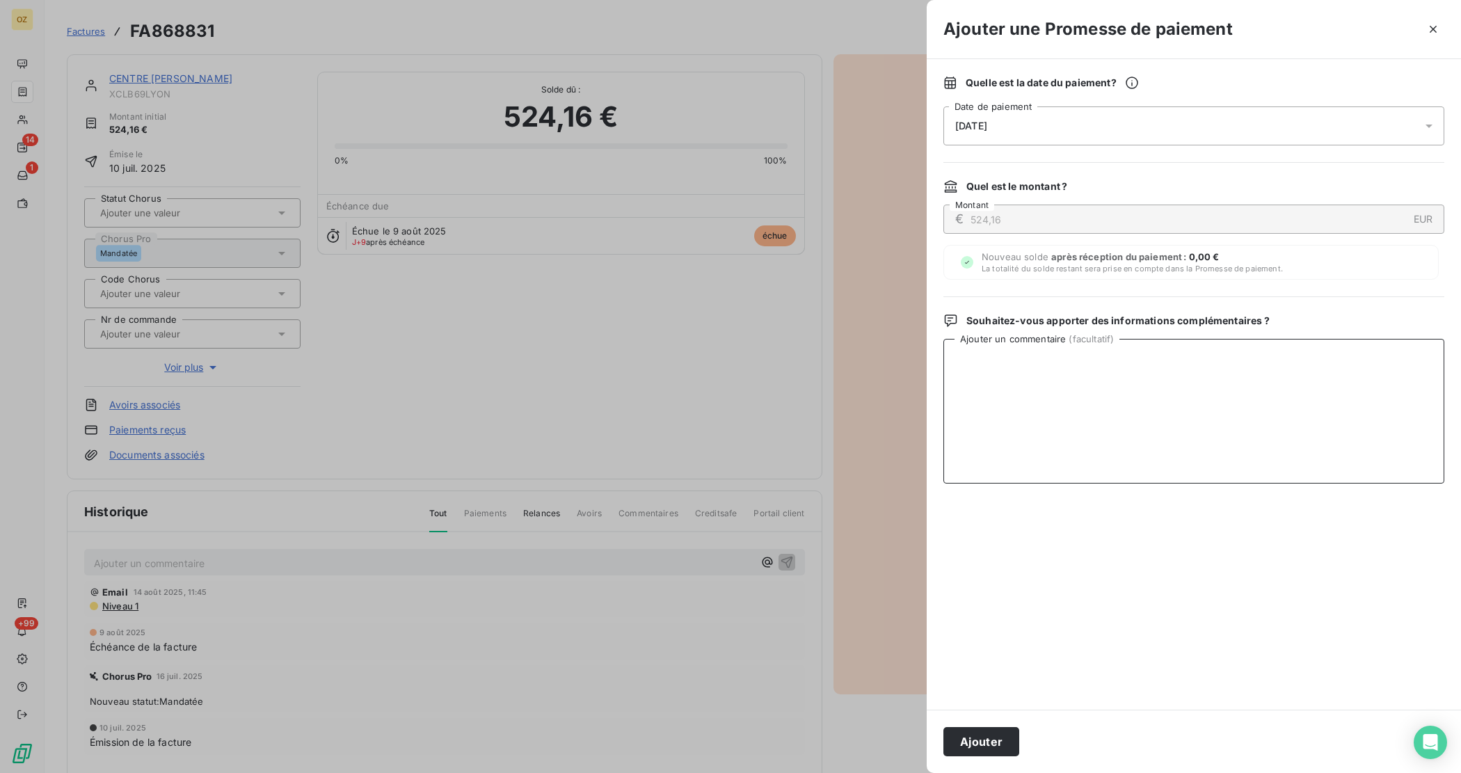
drag, startPoint x: 1080, startPoint y: 385, endPoint x: 1090, endPoint y: 350, distance: 36.1
click at [1080, 384] on textarea "Ajouter un commentaire ( facultatif )" at bounding box center [1193, 411] width 501 height 145
paste textarea "Bonjour, Les factures ont été réglées pour le [DATE],"
type textarea "Bonjour, Les factures ont été réglées pour le [DATE],"
click at [1073, 115] on div "[DATE]" at bounding box center [1193, 125] width 501 height 39
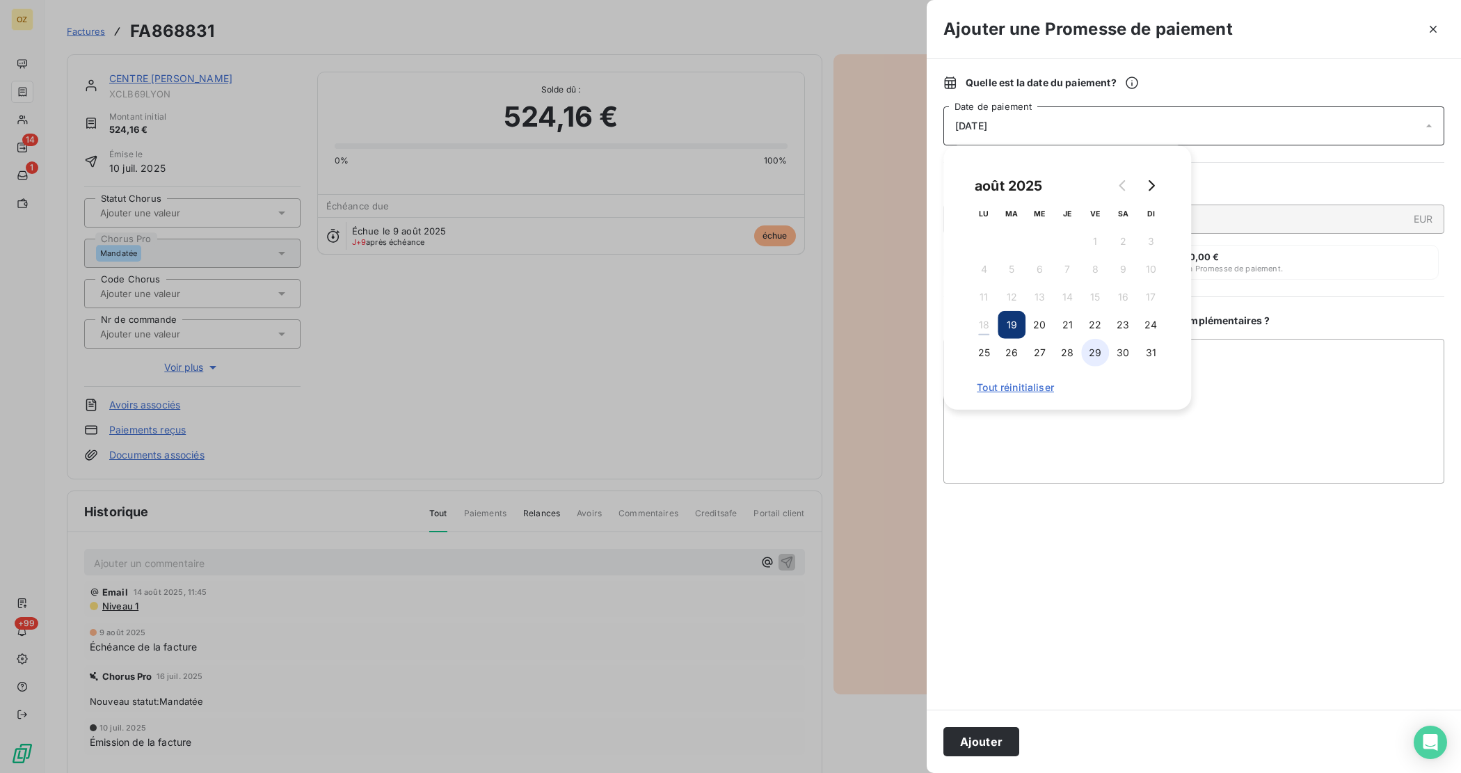
click at [1087, 352] on button "29" at bounding box center [1095, 353] width 28 height 28
click at [1042, 358] on button "27" at bounding box center [1039, 353] width 28 height 28
click at [963, 741] on button "Ajouter" at bounding box center [981, 741] width 76 height 29
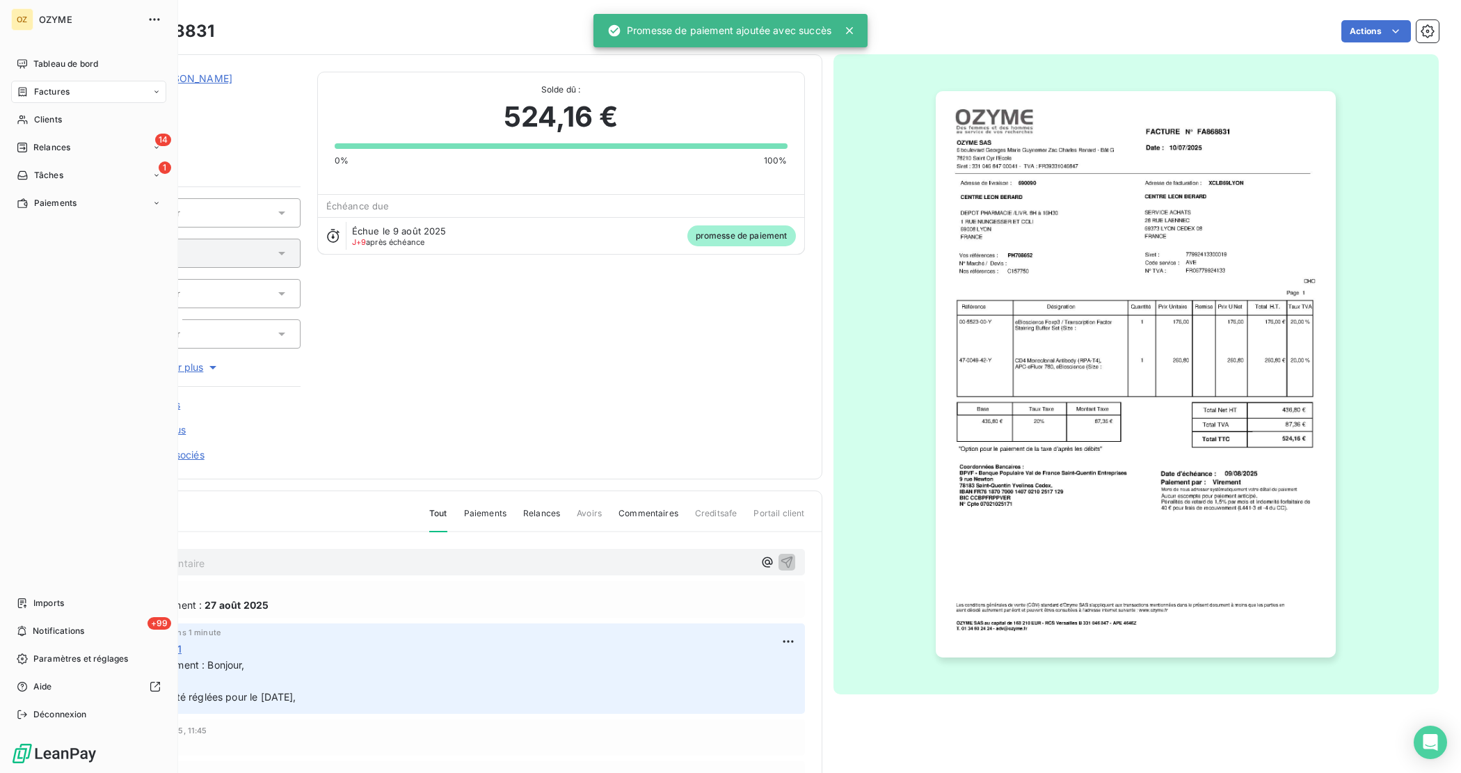
drag, startPoint x: 33, startPoint y: 97, endPoint x: 46, endPoint y: 96, distance: 12.6
click at [34, 97] on span "Factures" at bounding box center [51, 92] width 35 height 13
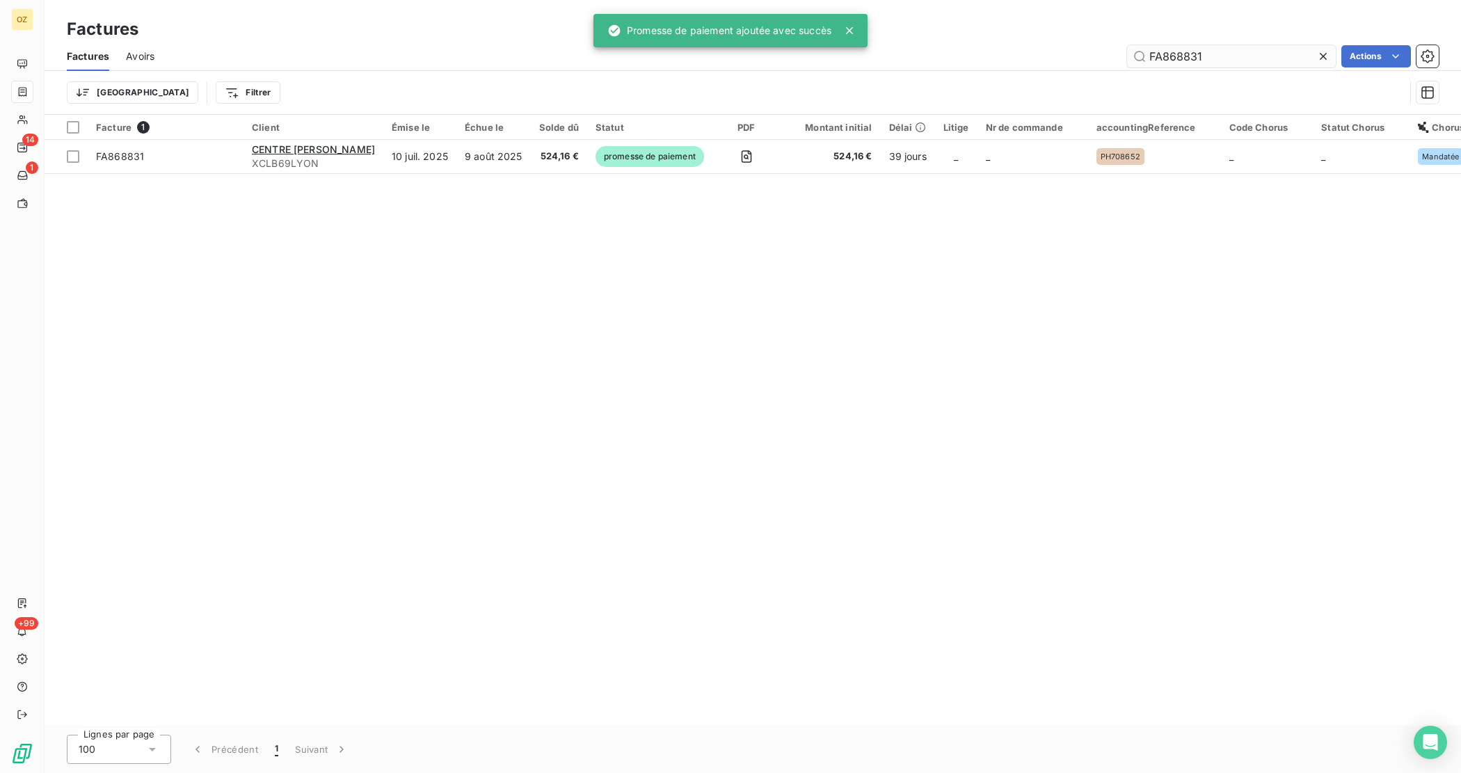
click at [1237, 53] on input "FA868831" at bounding box center [1231, 56] width 209 height 22
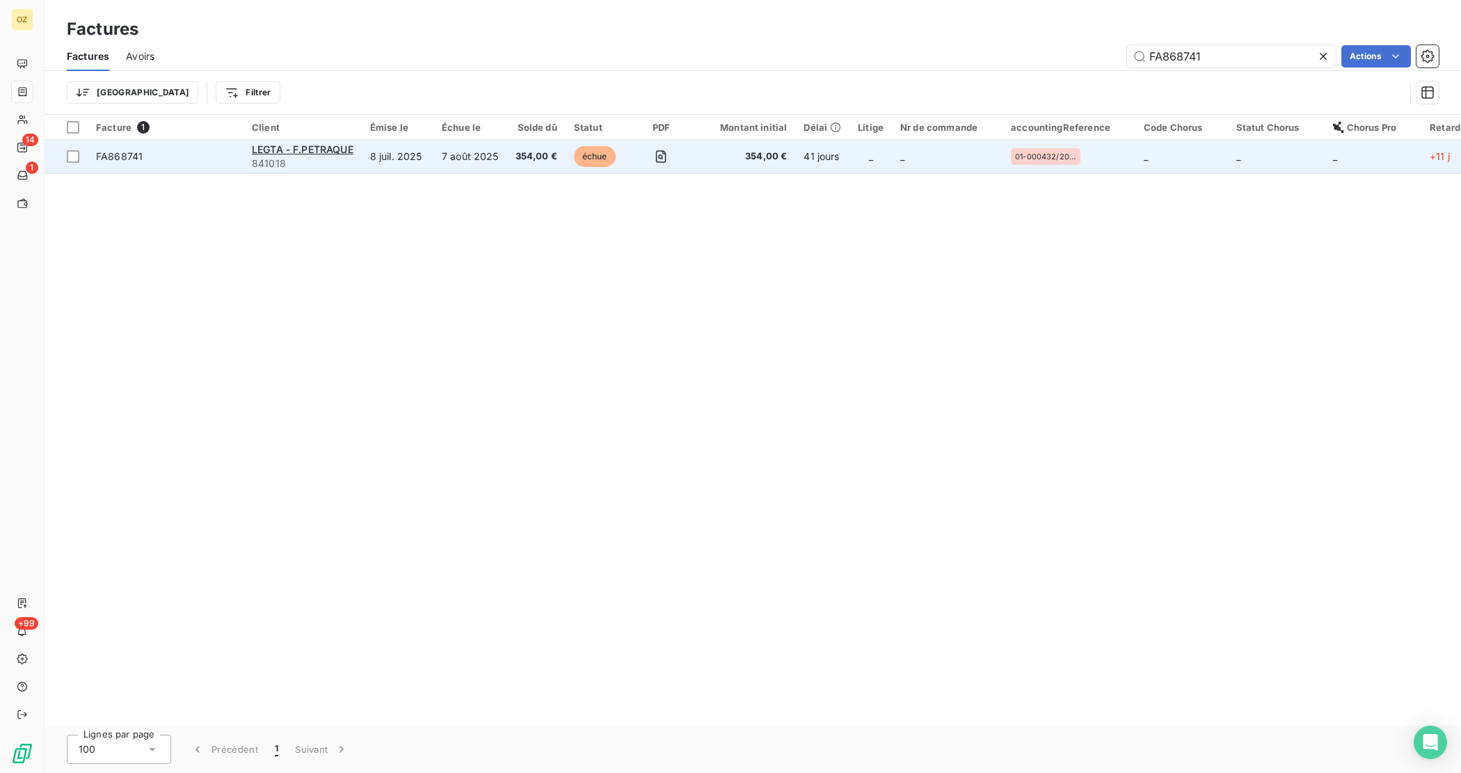
type input "FA868741"
click at [227, 170] on td "FA868741" at bounding box center [166, 156] width 156 height 33
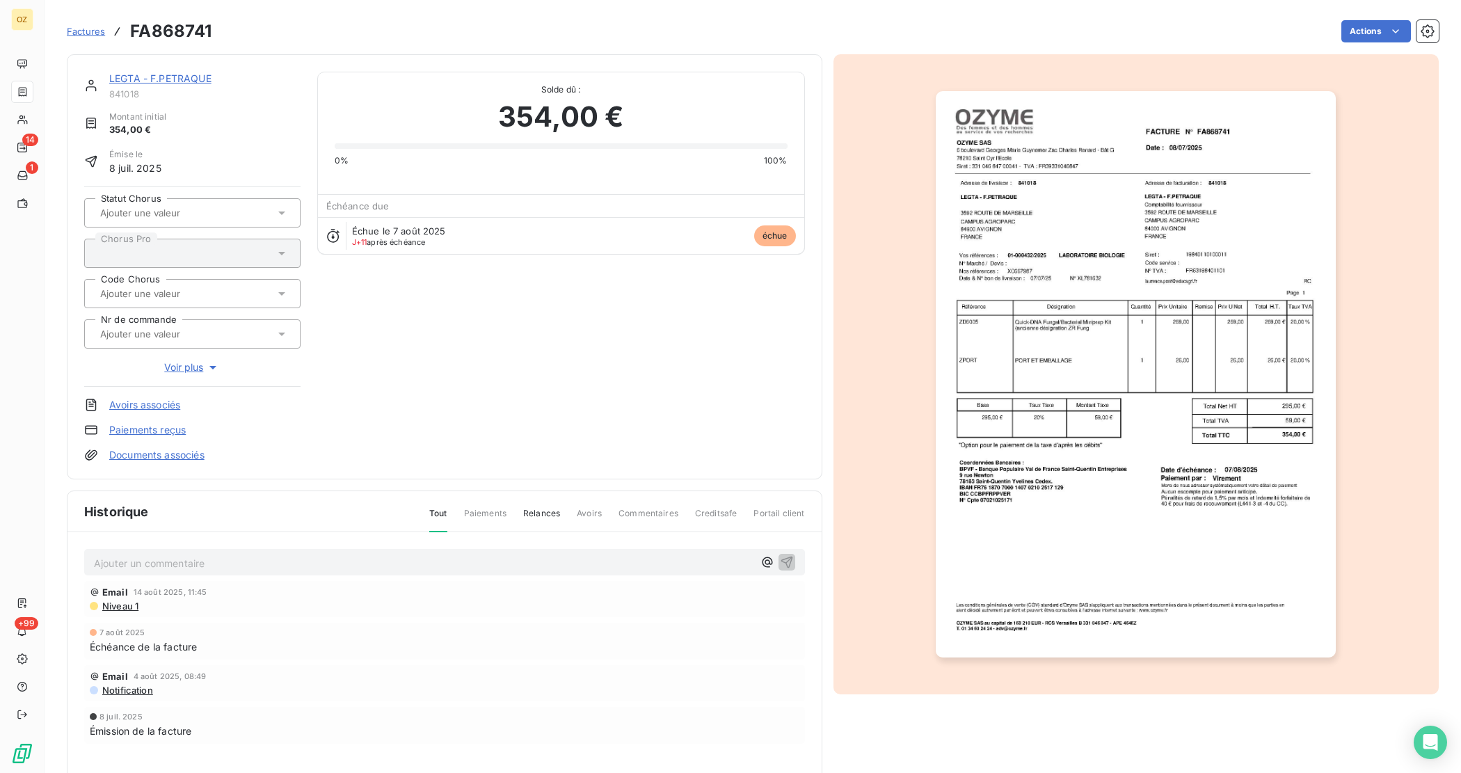
click at [492, 561] on p "Ajouter un commentaire ﻿" at bounding box center [423, 562] width 659 height 17
click at [93, 562] on div "Fermé jusqu'au [DATE]" at bounding box center [444, 562] width 721 height 26
drag, startPoint x: 99, startPoint y: 555, endPoint x: 90, endPoint y: 559, distance: 9.0
click at [97, 556] on span "Fermé jusqu'au [DATE]" at bounding box center [147, 562] width 106 height 12
click at [782, 554] on icon "button" at bounding box center [787, 561] width 14 height 14
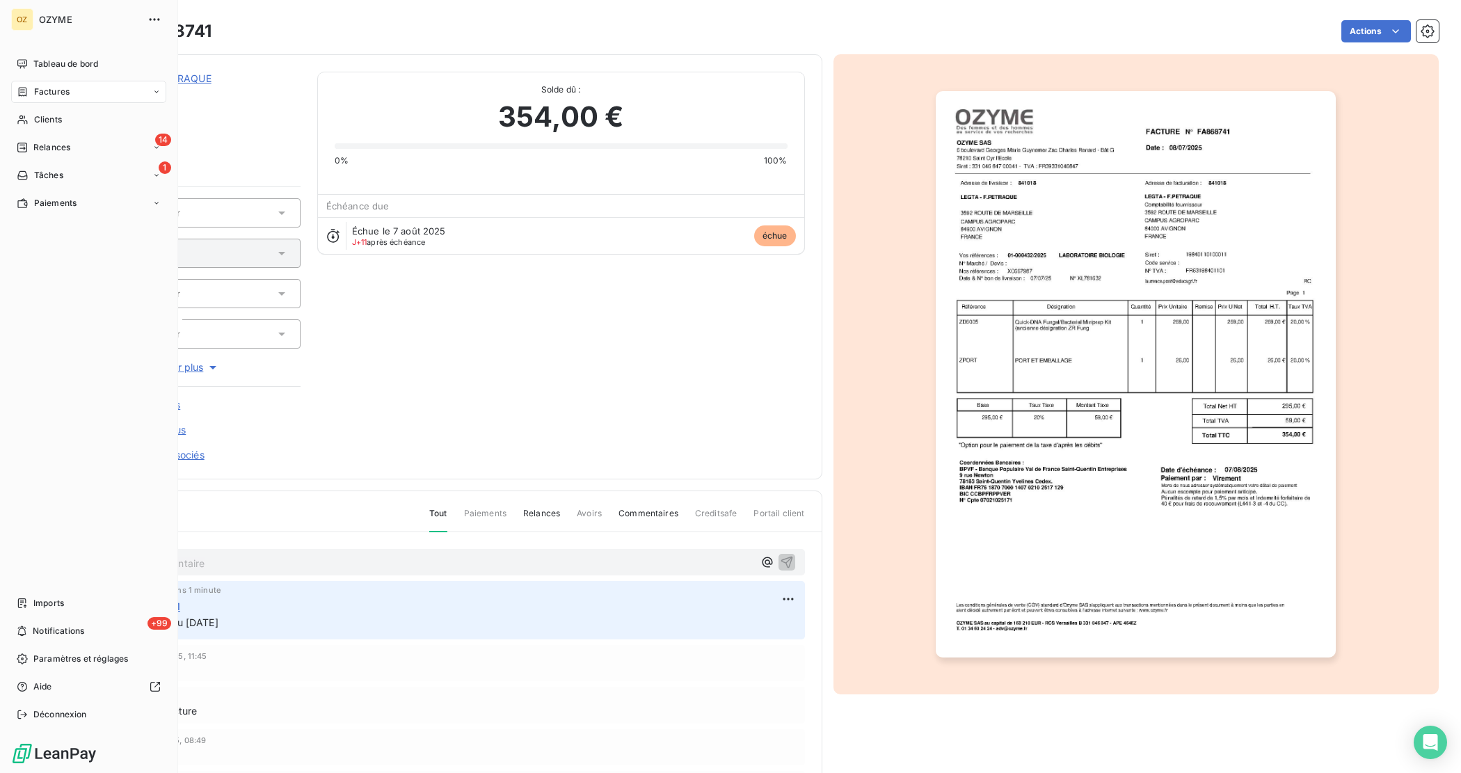
click at [47, 93] on span "Factures" at bounding box center [51, 92] width 35 height 13
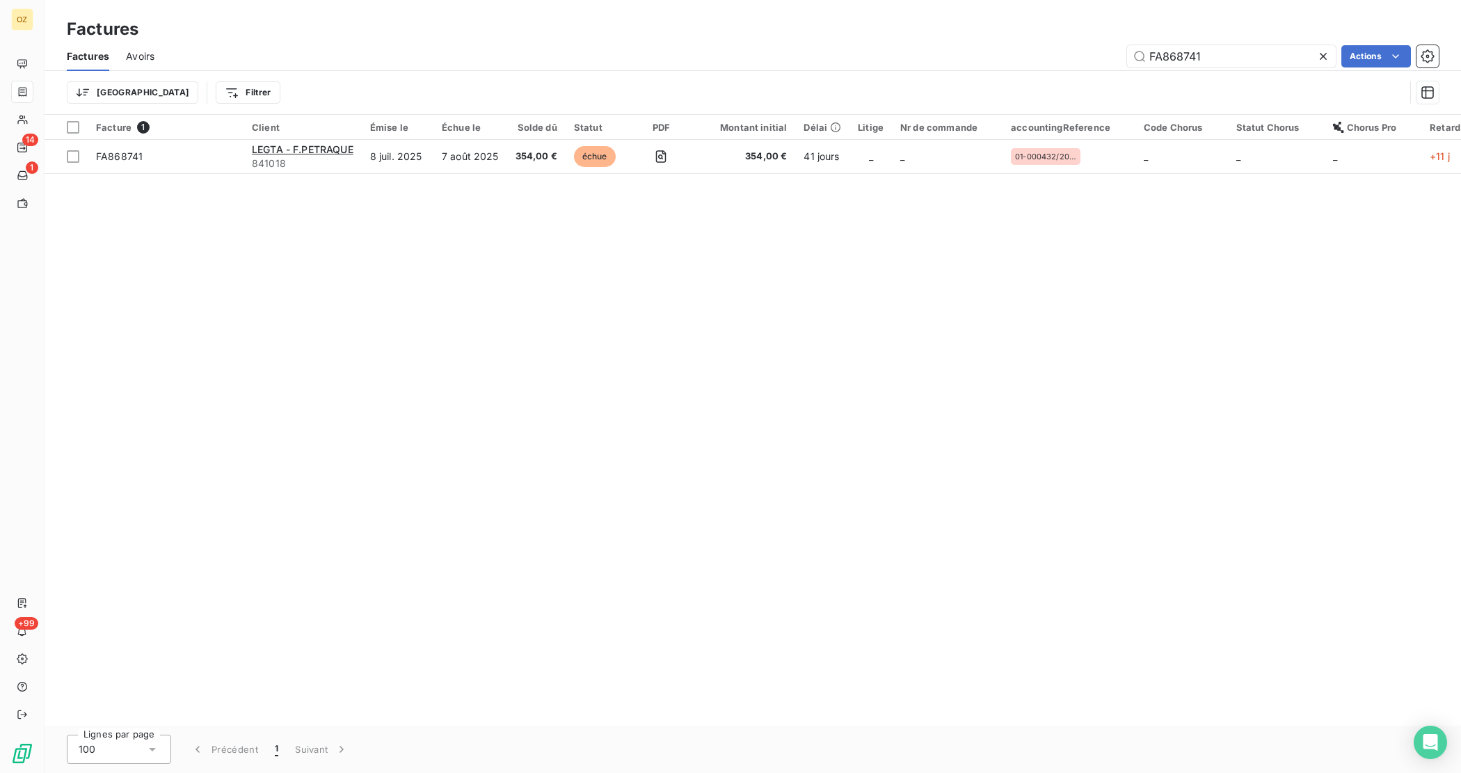
drag, startPoint x: 1224, startPoint y: 59, endPoint x: 1013, endPoint y: 86, distance: 212.4
click at [1018, 82] on div "Factures Avoirs FA868741 Actions Trier Filtrer" at bounding box center [753, 78] width 1416 height 72
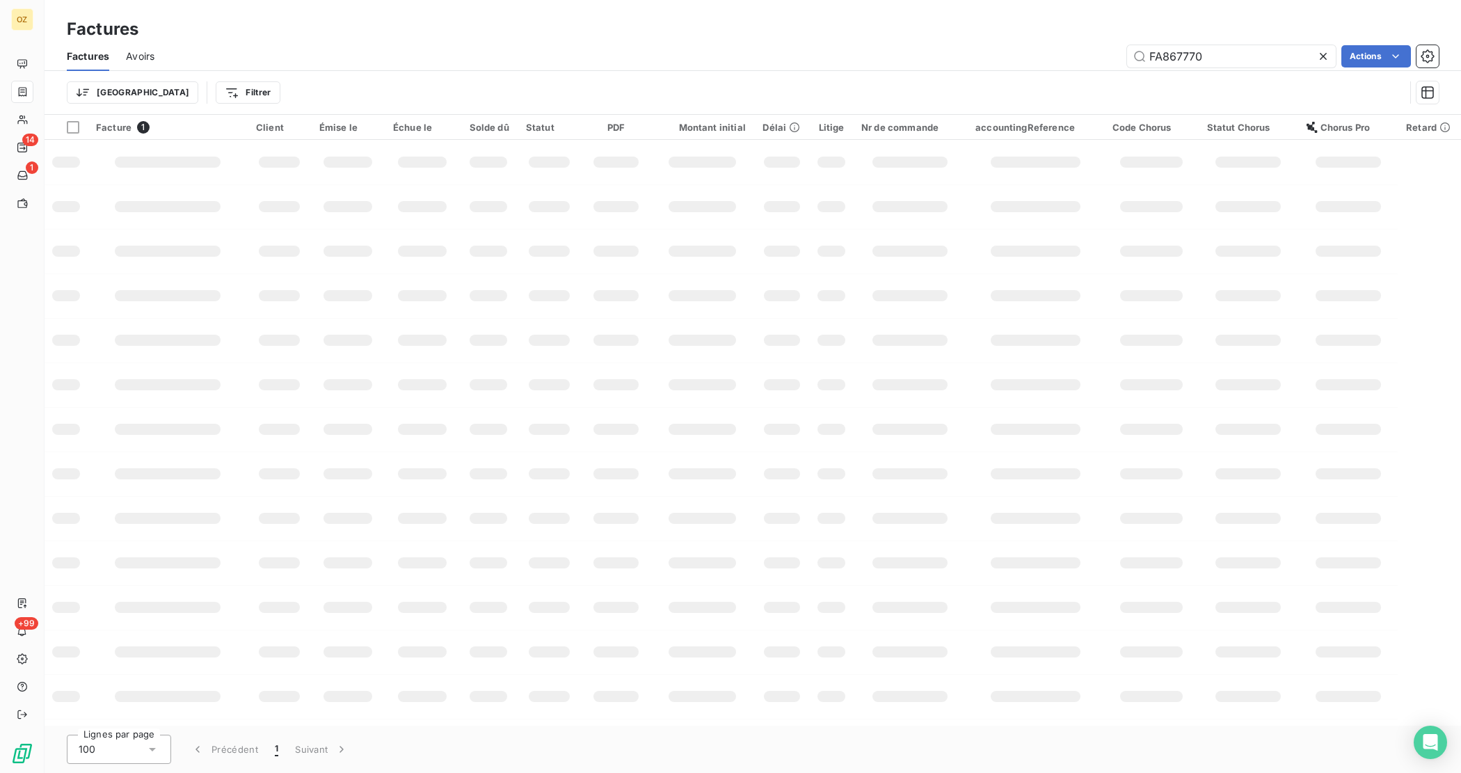
type input "FA867770"
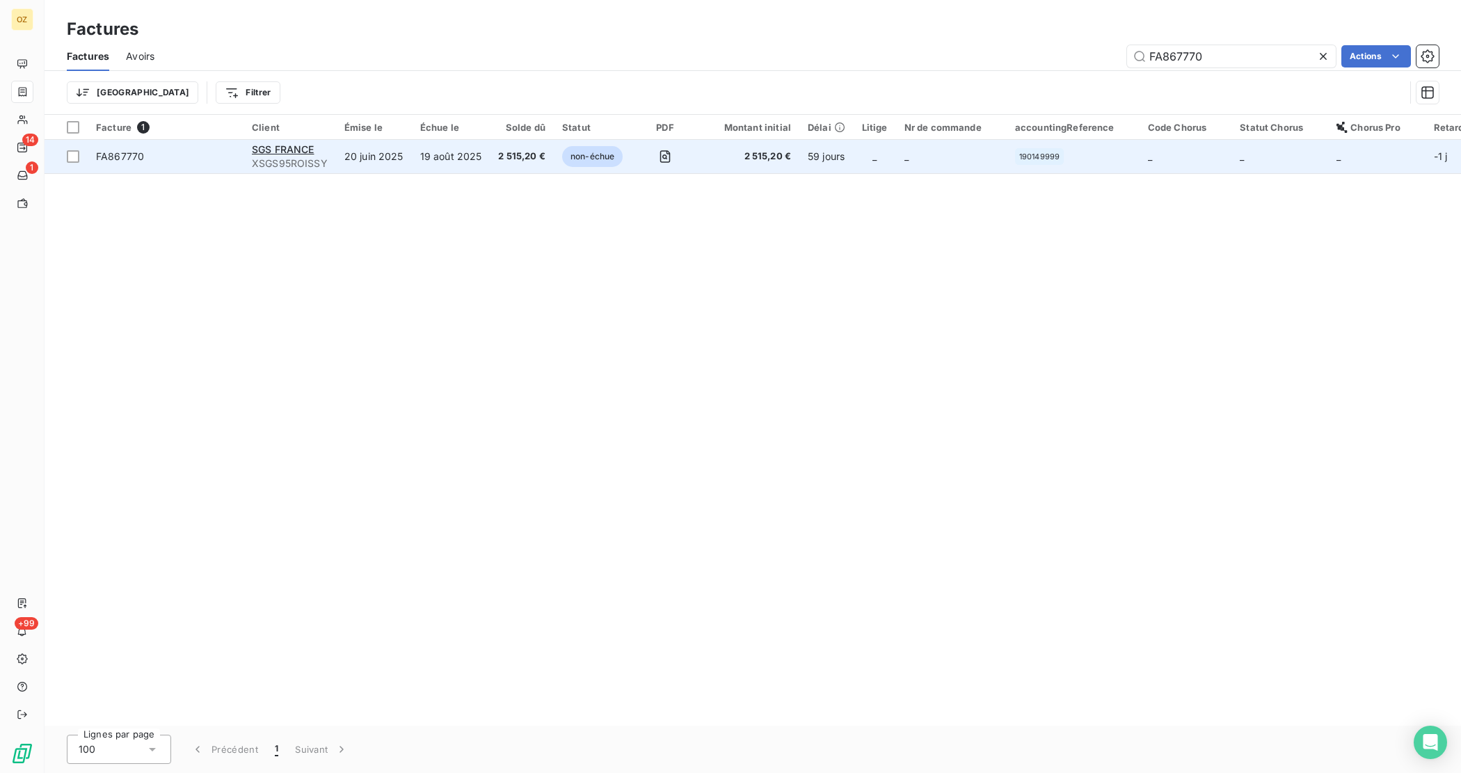
click at [380, 164] on td "20 juin 2025" at bounding box center [374, 156] width 76 height 33
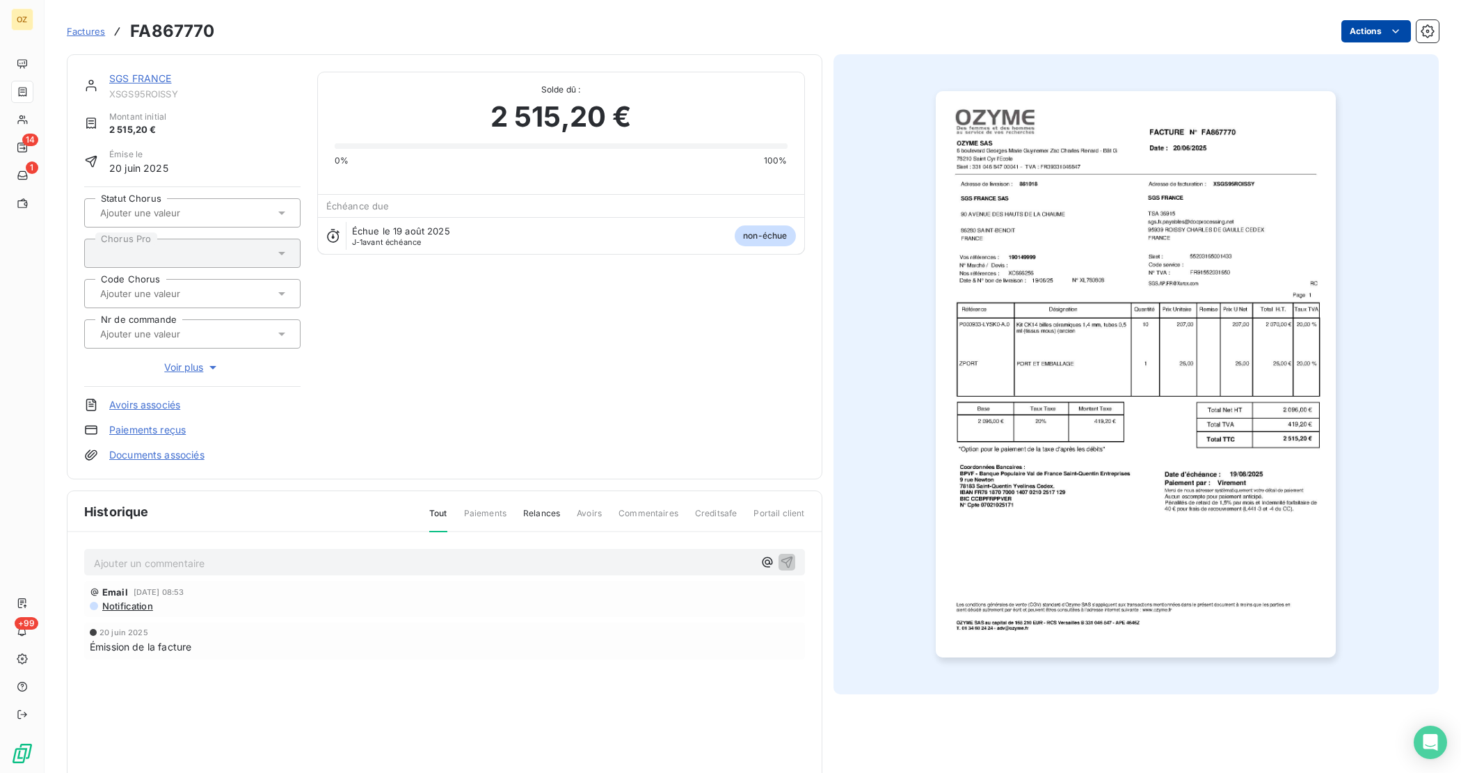
click at [1374, 26] on html "OZ 14 1 +99 Factures FA867770 Actions SGS FRANCE XSGS95ROISSY Montant initial 2…" at bounding box center [730, 386] width 1461 height 773
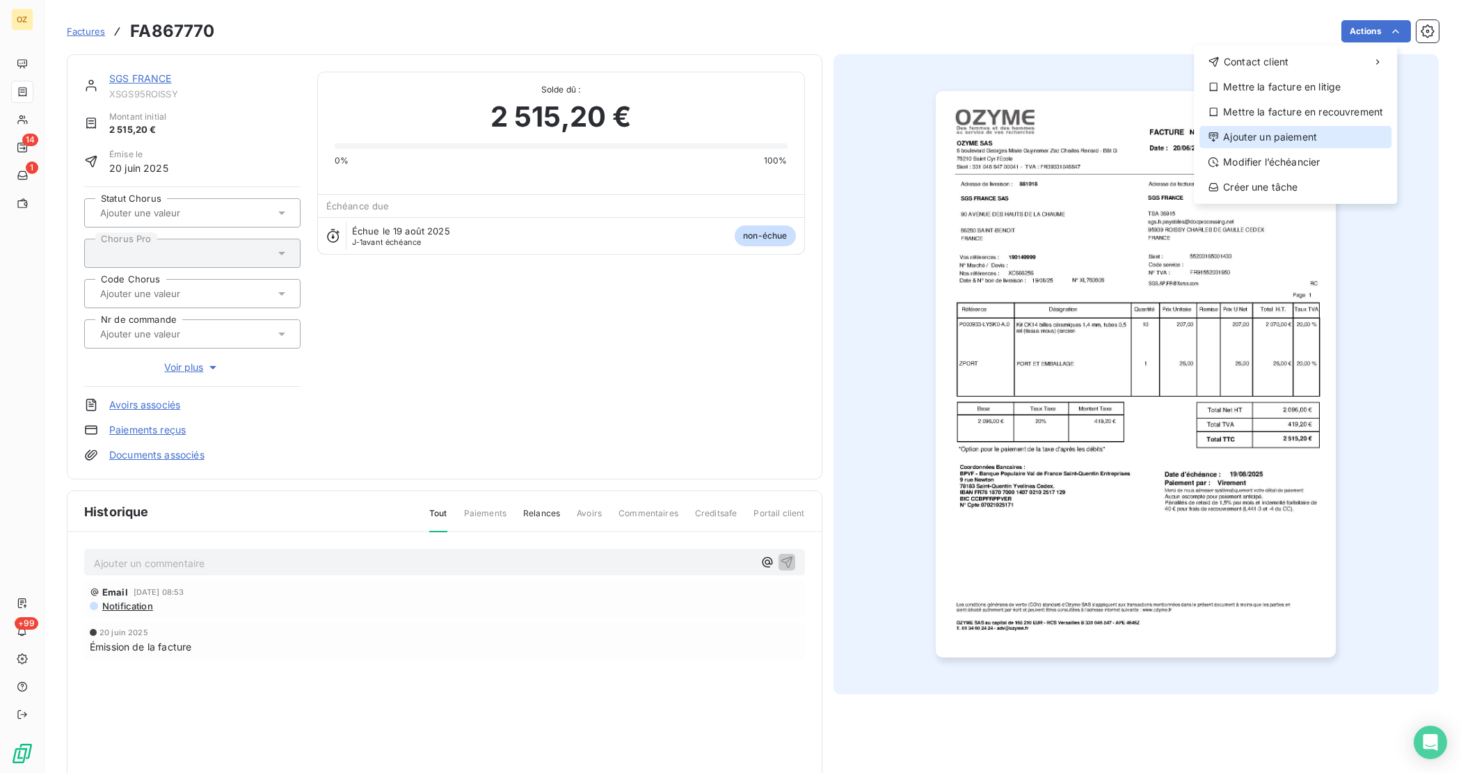
click at [1331, 134] on div "Ajouter un paiement" at bounding box center [1295, 137] width 192 height 22
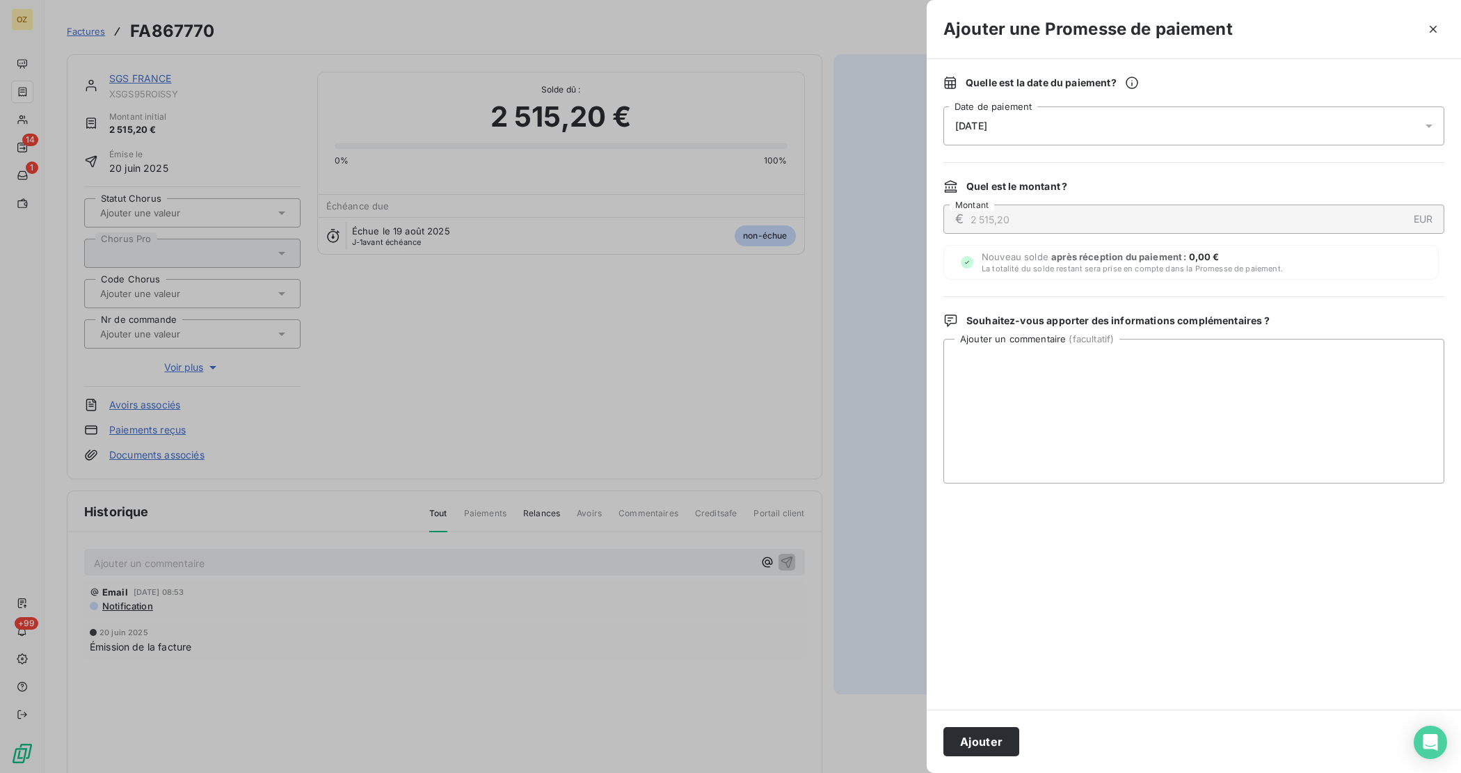
click at [1269, 137] on div "[DATE]" at bounding box center [1193, 125] width 501 height 39
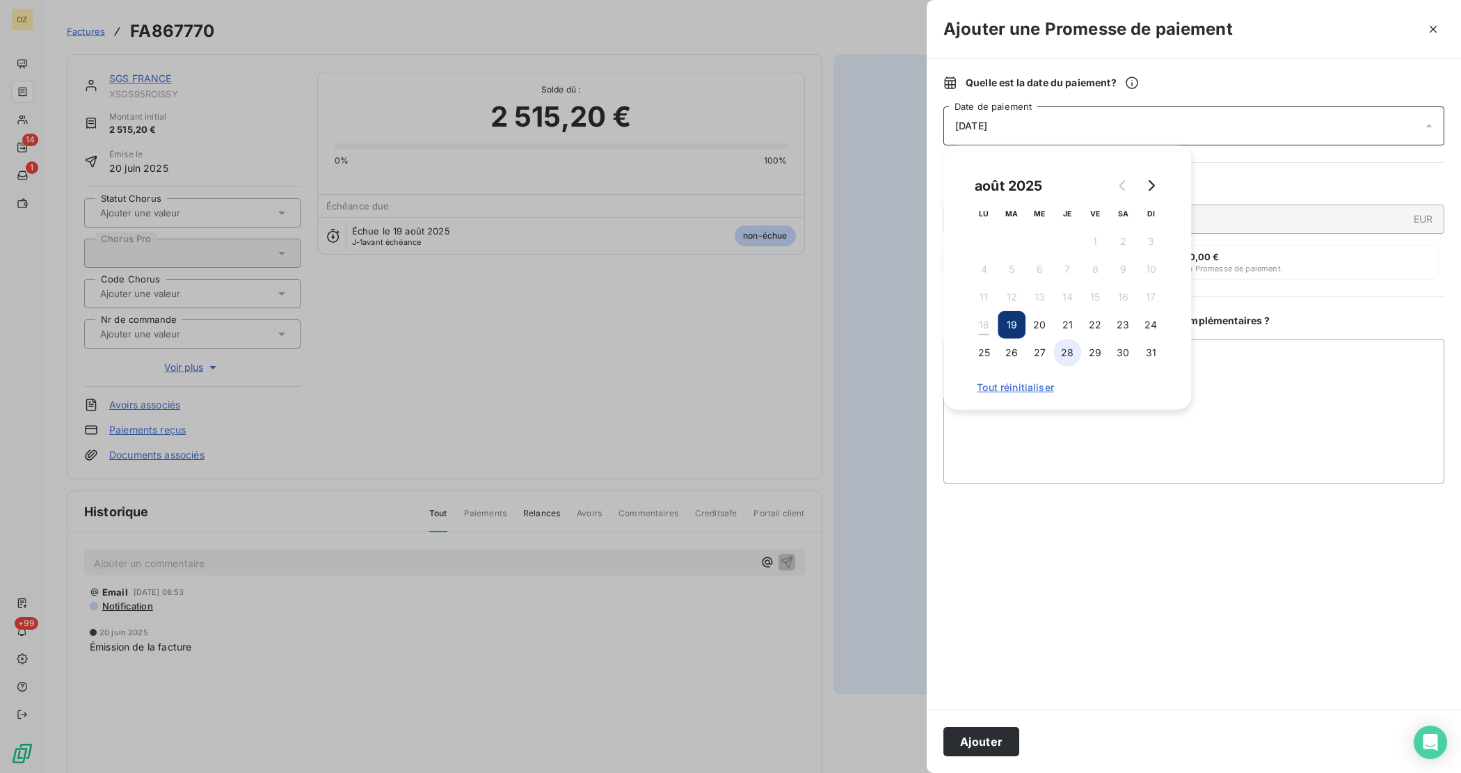
click at [1068, 355] on button "28" at bounding box center [1067, 353] width 28 height 28
click at [1121, 470] on textarea "Ajouter un commentaire ( facultatif )" at bounding box center [1193, 411] width 501 height 145
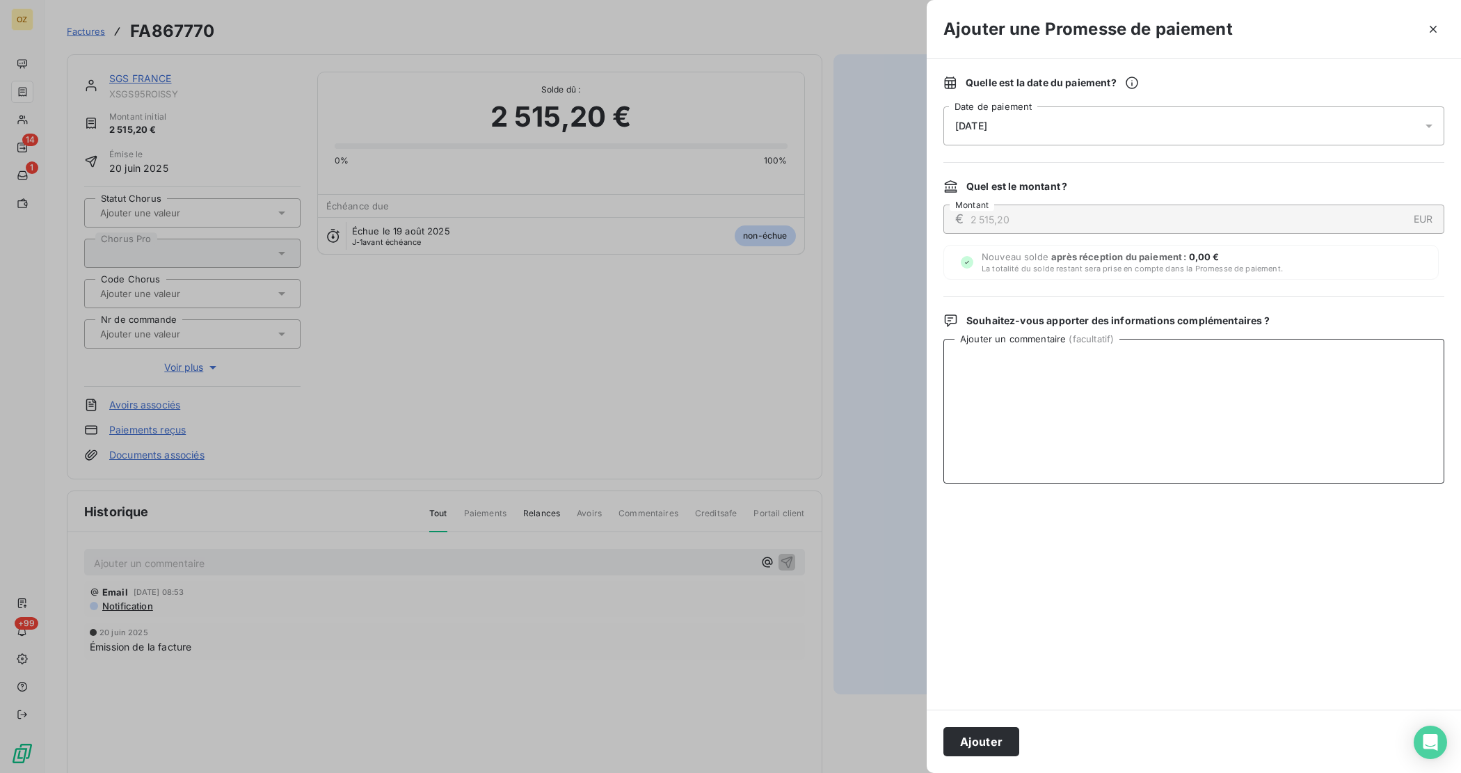
paste textarea "Bonjour, Merci de nous avoir notifié ce retard. [PERSON_NAME] accepter nos excu…"
type textarea "Bonjour, Merci de nous avoir notifié ce retard. [PERSON_NAME] accepter nos excu…"
click at [983, 737] on button "Ajouter" at bounding box center [981, 741] width 76 height 29
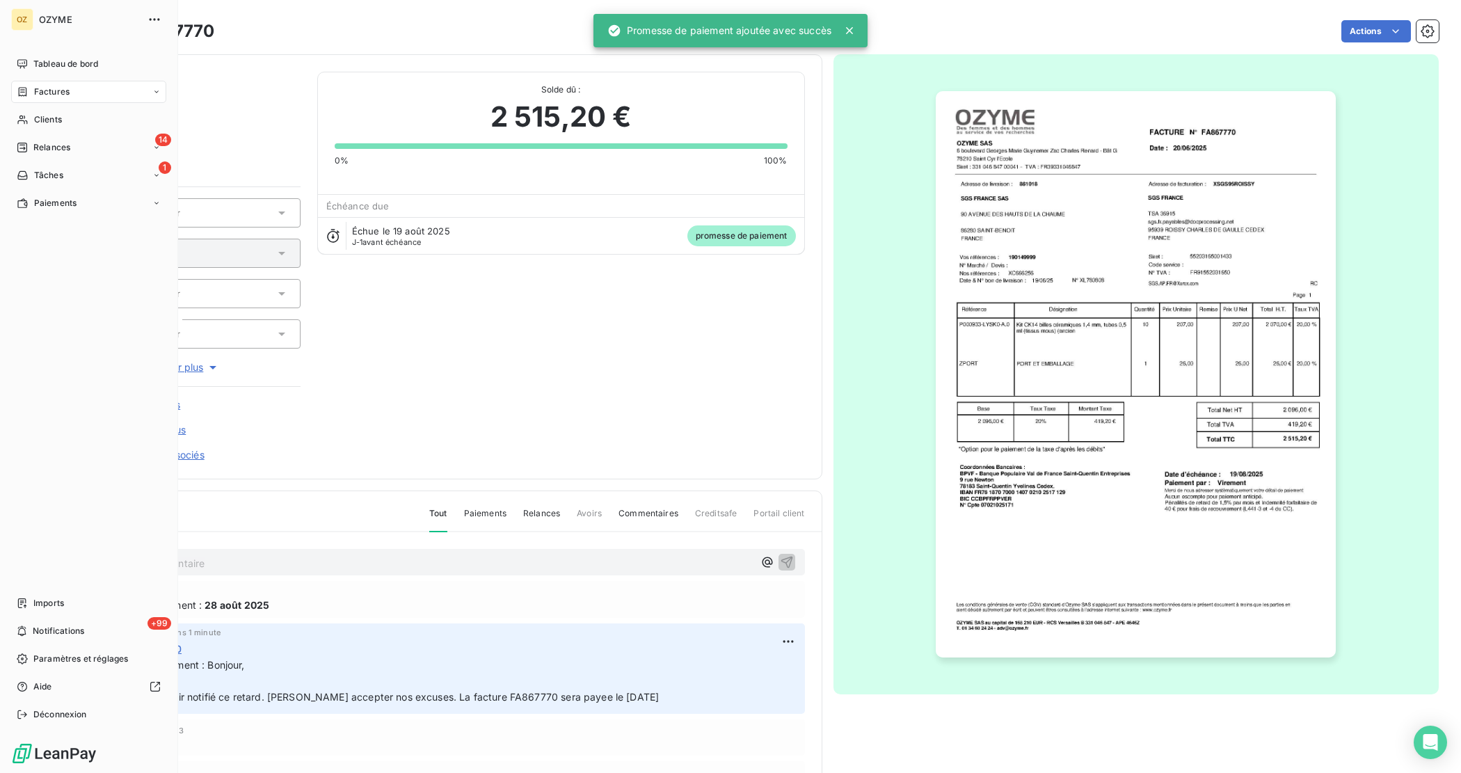
drag, startPoint x: 112, startPoint y: 95, endPoint x: 172, endPoint y: 99, distance: 60.0
click at [112, 95] on div "Factures" at bounding box center [88, 92] width 155 height 22
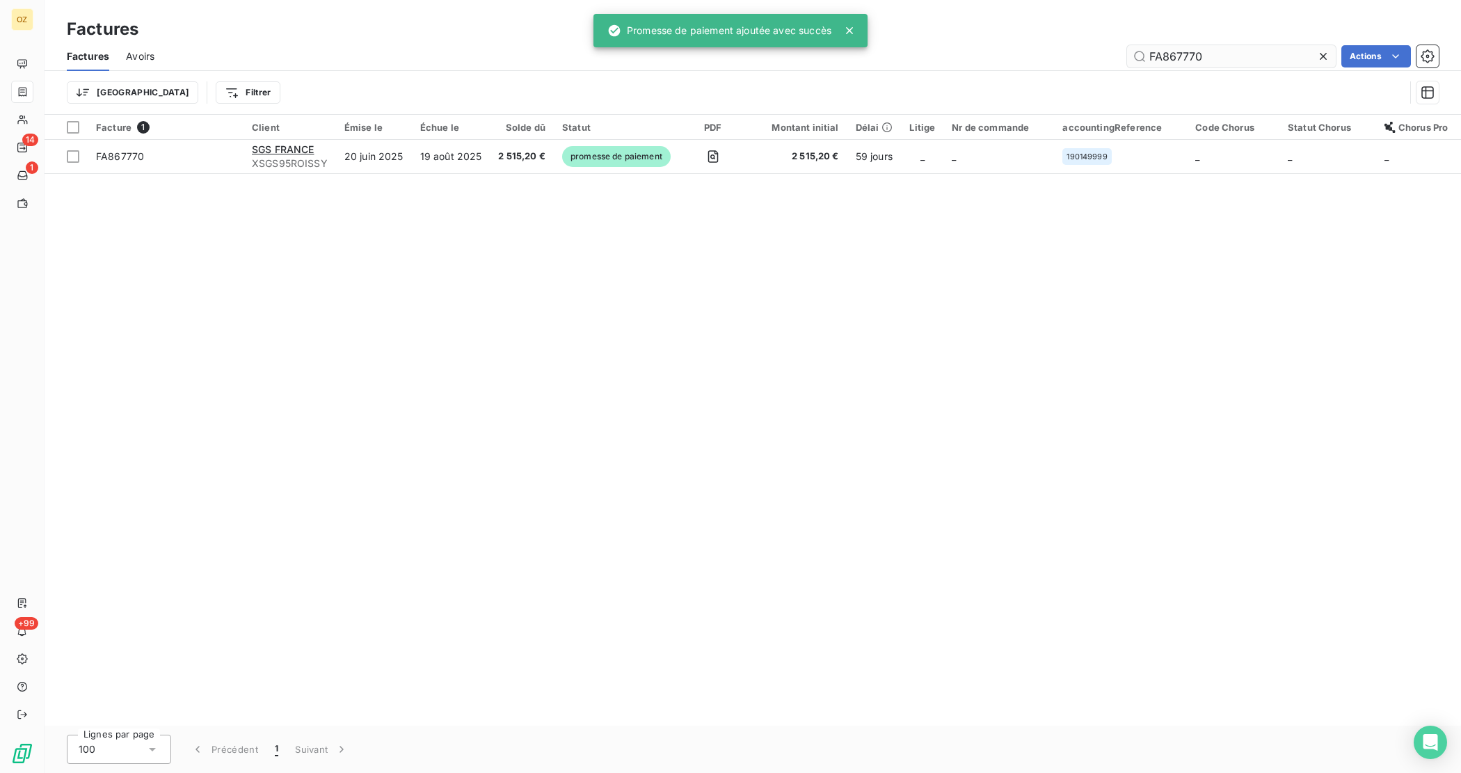
click at [1214, 60] on input "FA867770" at bounding box center [1231, 56] width 209 height 22
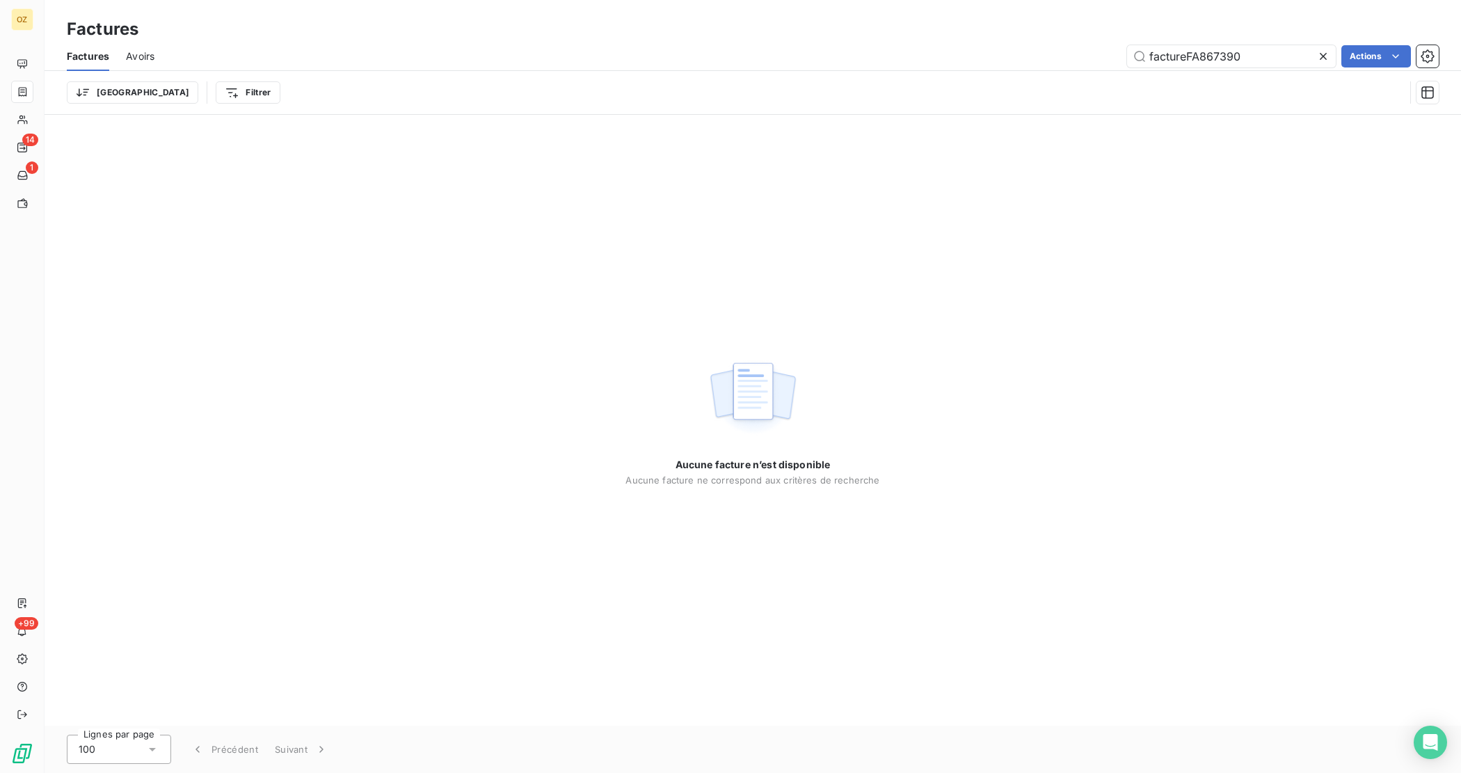
drag, startPoint x: 1185, startPoint y: 59, endPoint x: 1089, endPoint y: 67, distance: 95.6
click at [1069, 63] on div "factureFA867390 Actions" at bounding box center [804, 56] width 1267 height 22
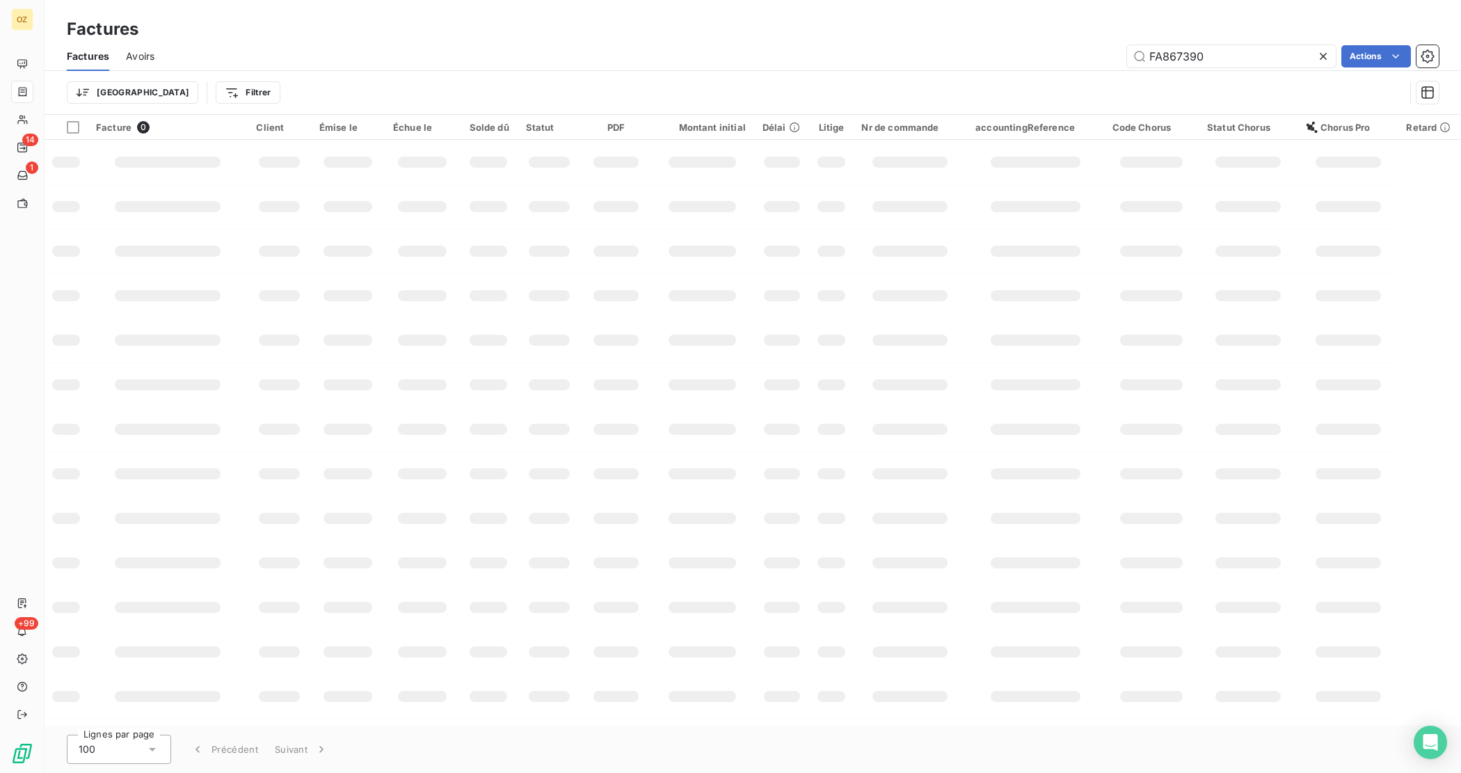
click at [1261, 42] on div "Factures Avoirs FA867390 Actions" at bounding box center [753, 56] width 1416 height 29
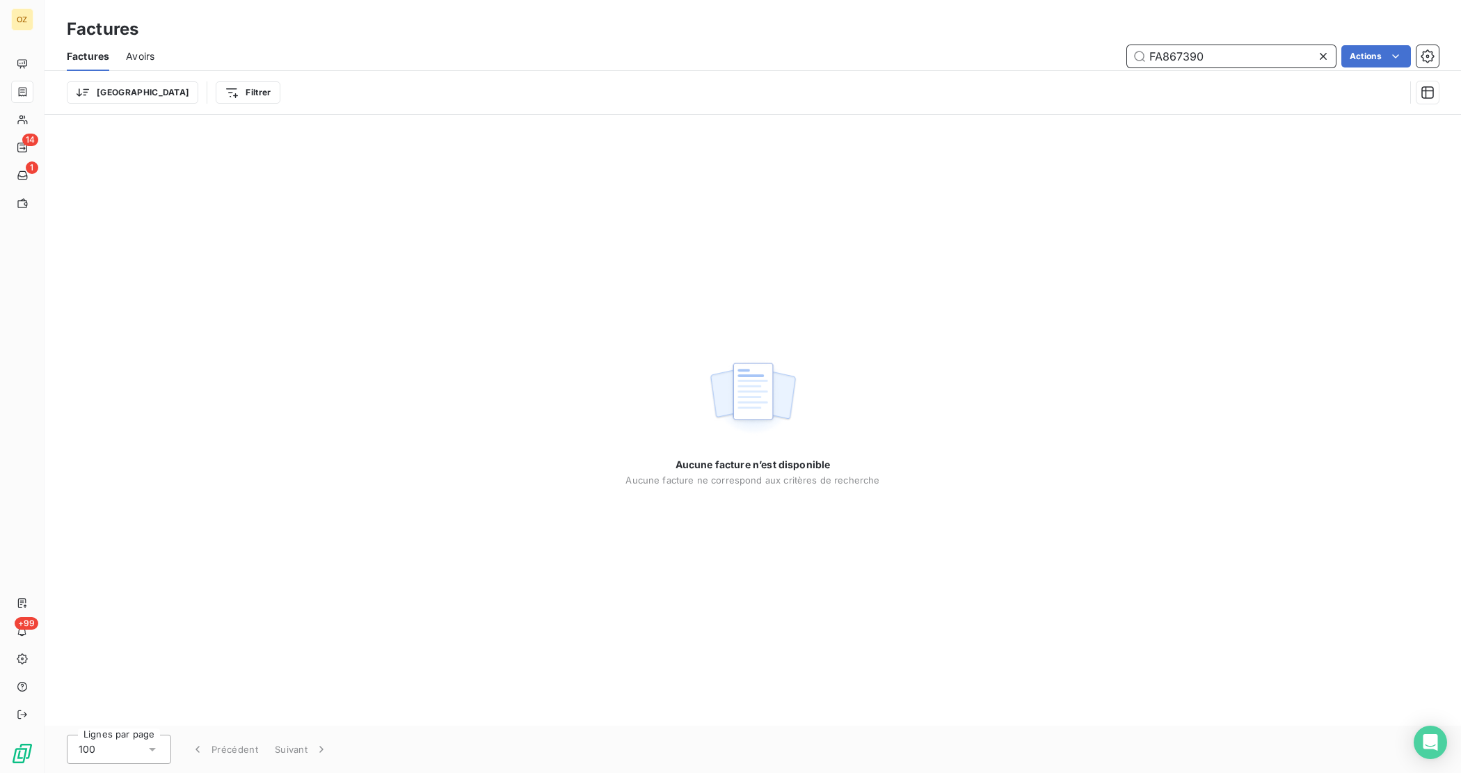
click at [1258, 56] on input "FA867390" at bounding box center [1231, 56] width 209 height 22
type input "FA867390"
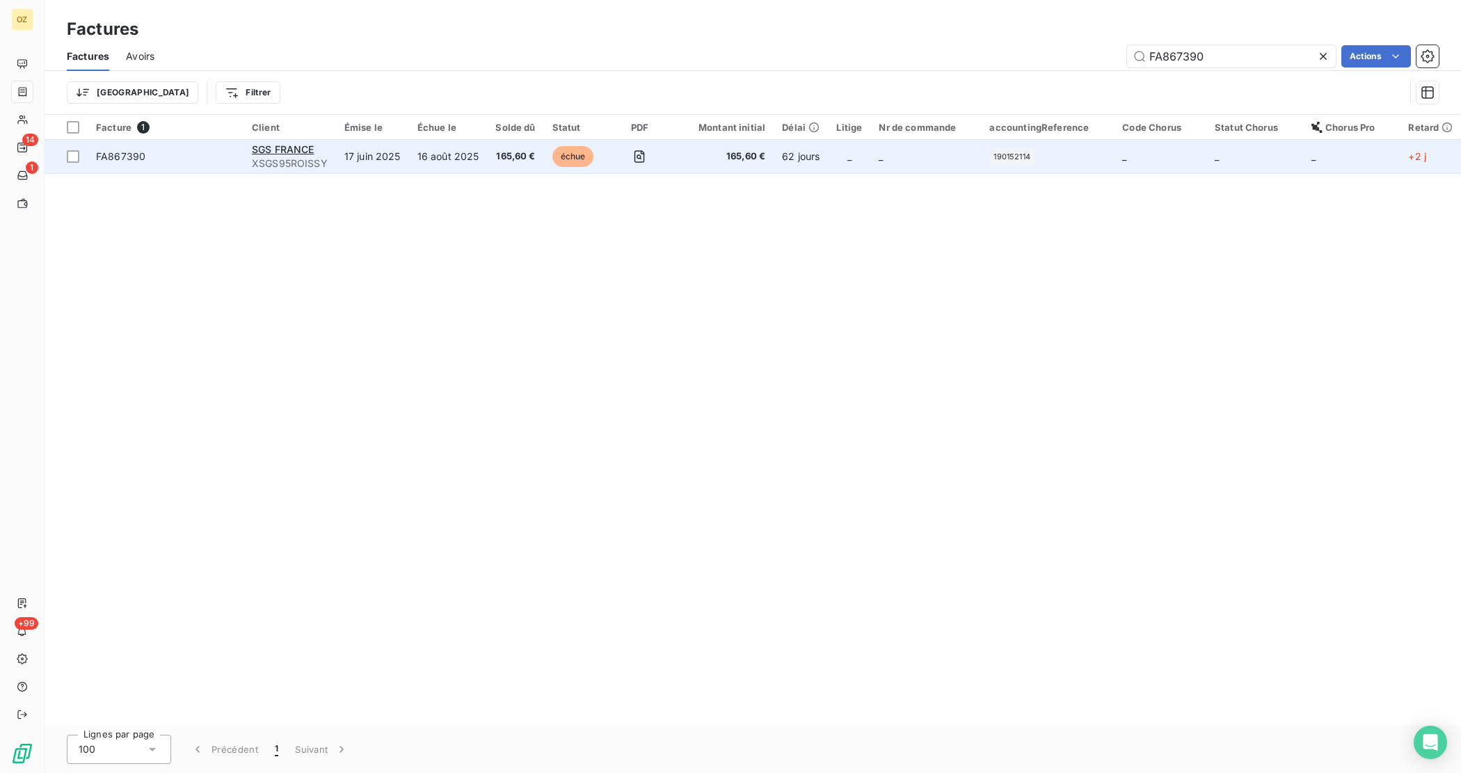
click at [118, 160] on span "FA867390" at bounding box center [120, 156] width 49 height 12
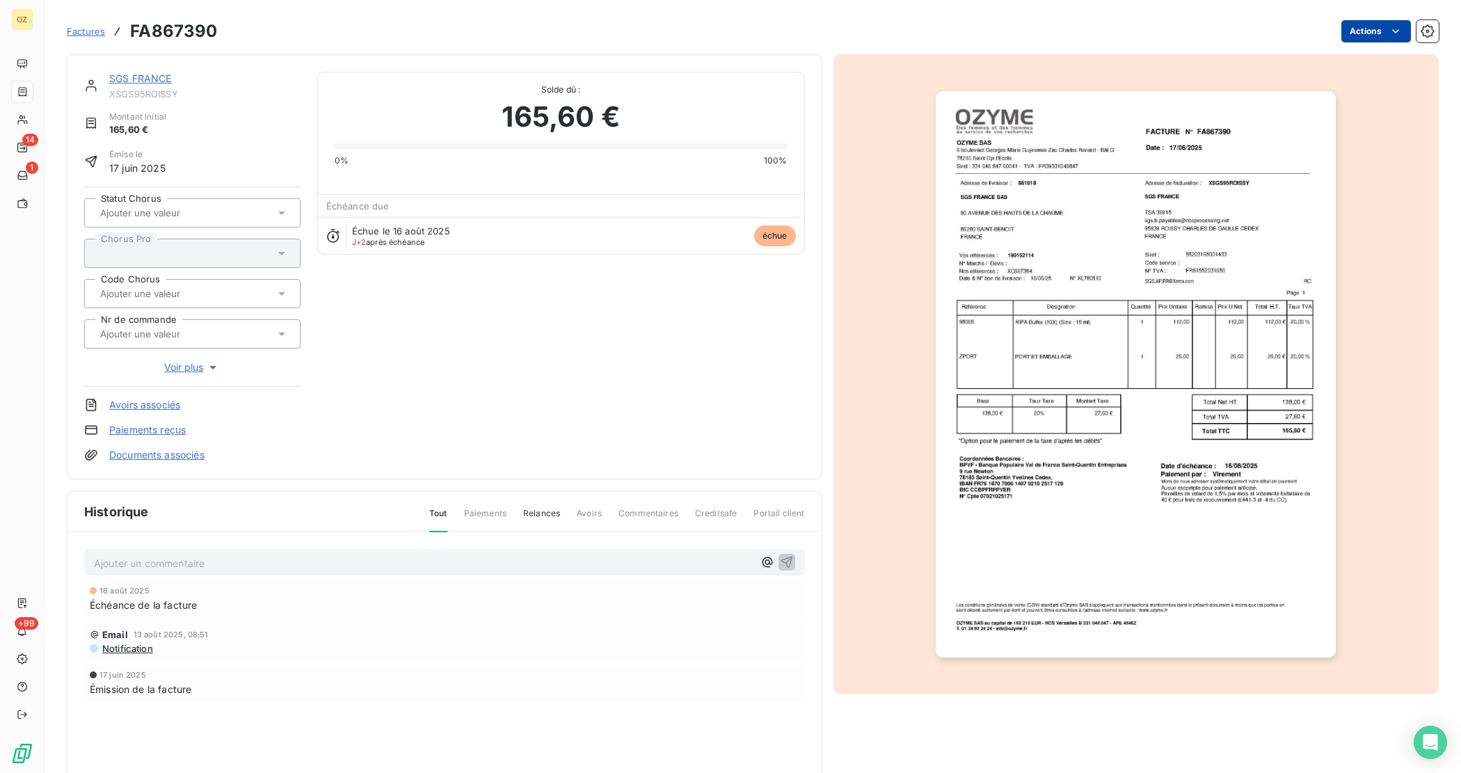
click at [1342, 39] on html "OZ 14 1 +99 Factures FA867390 Actions SGS FRANCE XSGS95ROISSY Montant initial 1…" at bounding box center [730, 386] width 1461 height 773
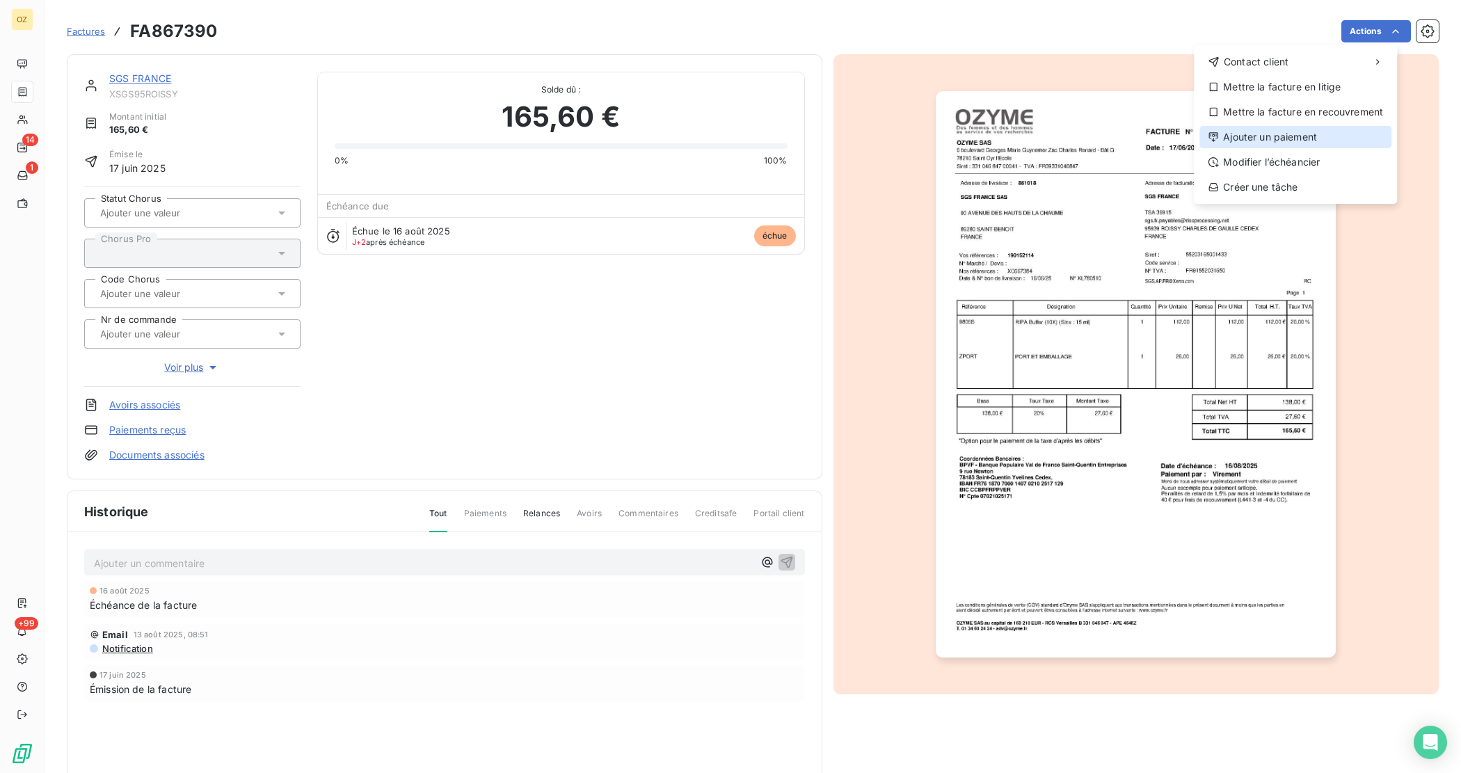
click at [1312, 145] on div "Ajouter un paiement" at bounding box center [1295, 137] width 192 height 22
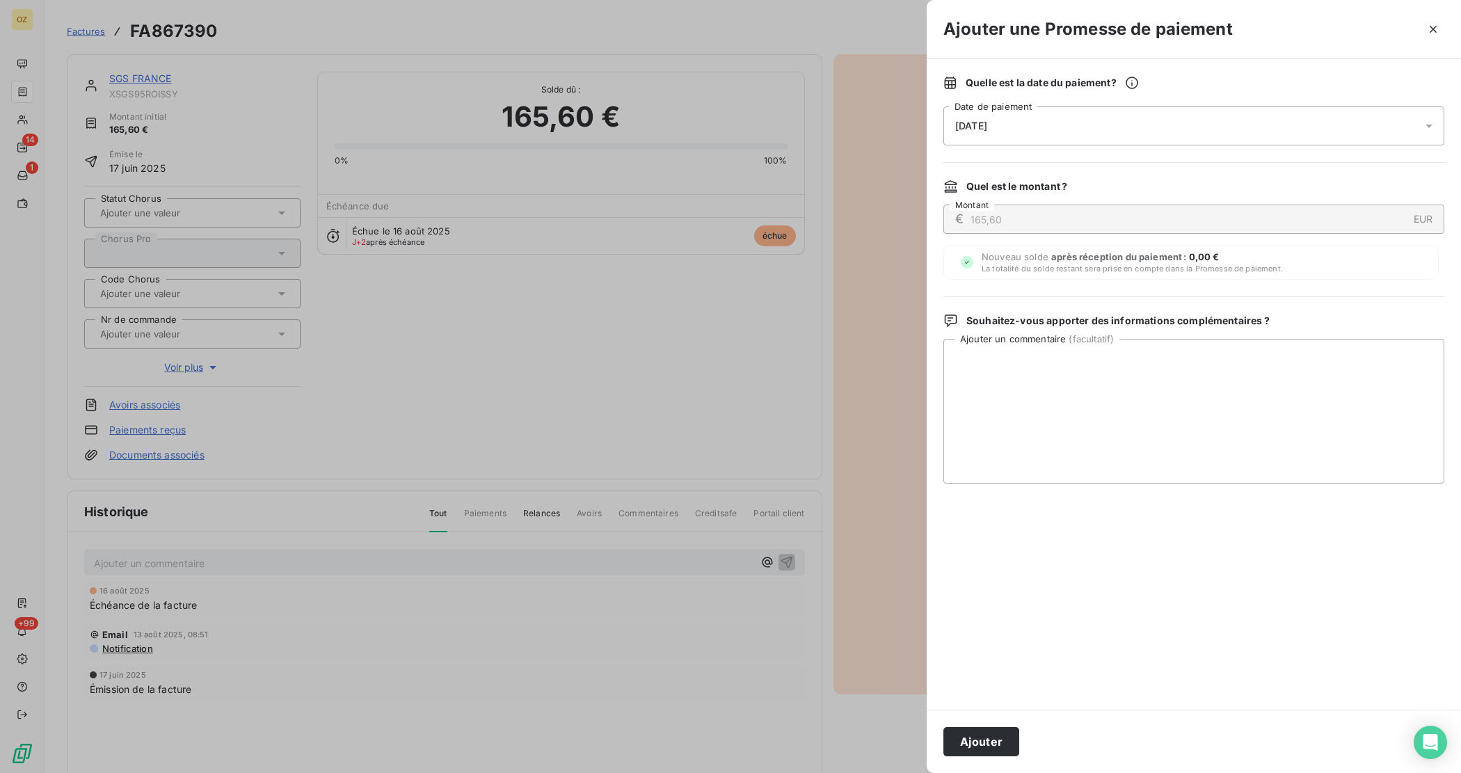
click at [1344, 126] on div "[DATE]" at bounding box center [1193, 125] width 501 height 39
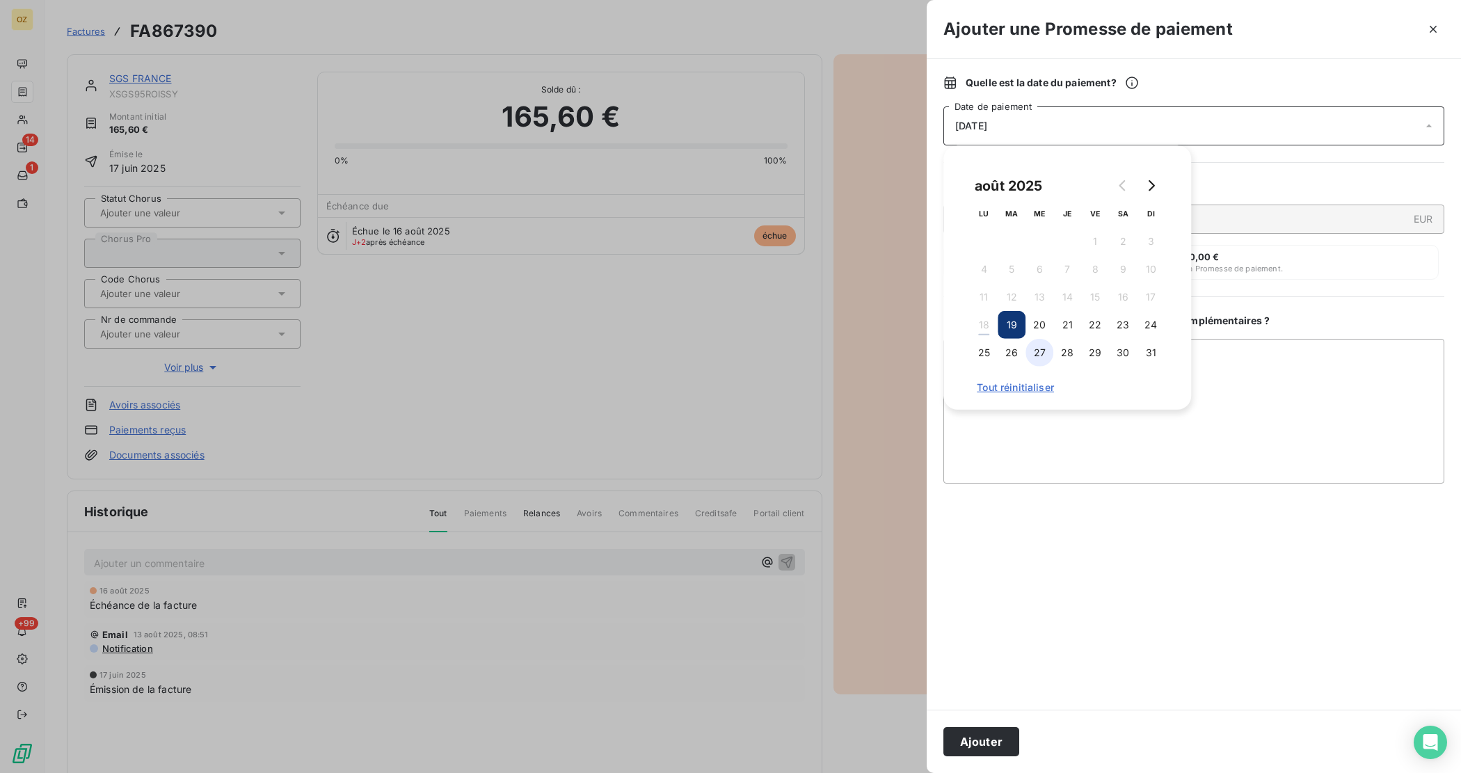
click at [1043, 350] on button "27" at bounding box center [1039, 353] width 28 height 28
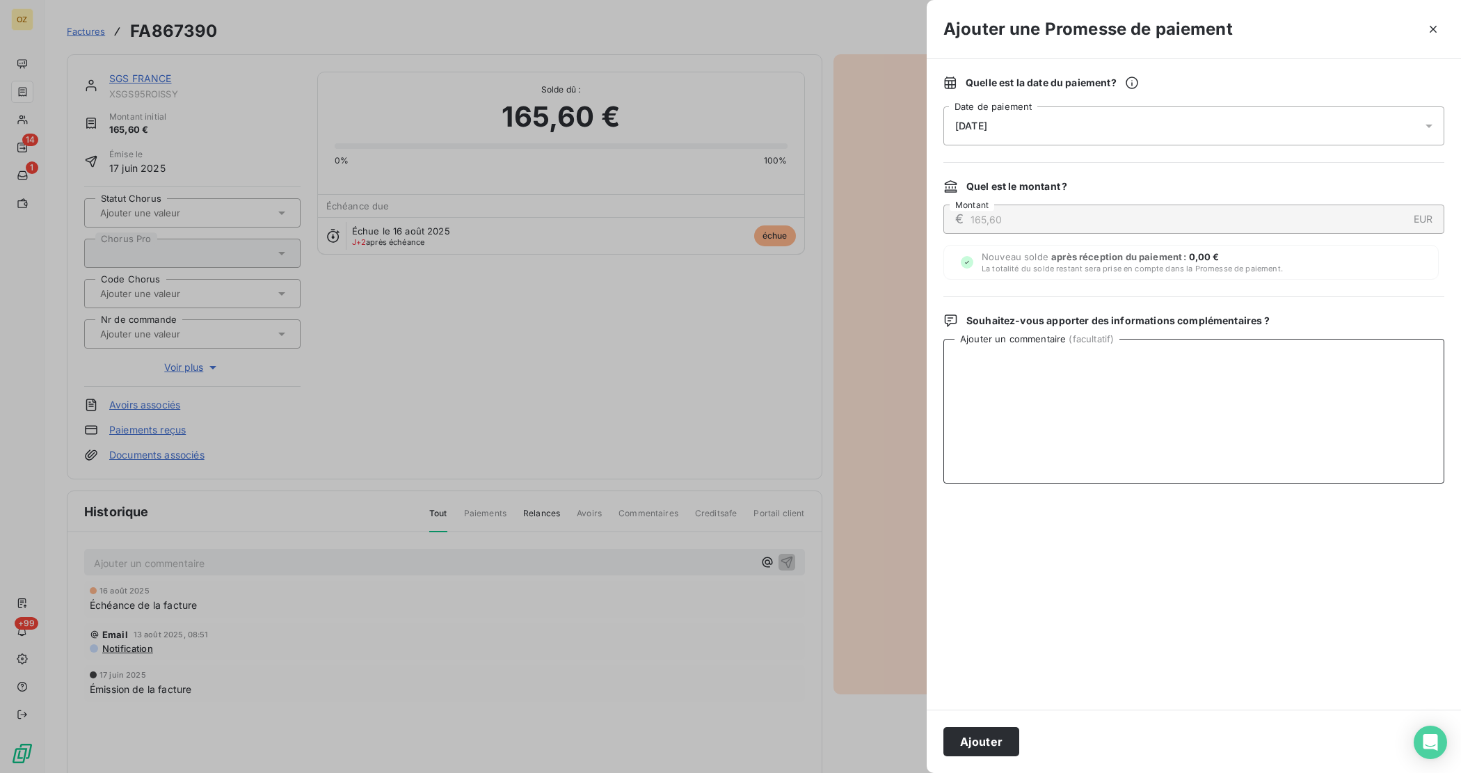
click at [1349, 452] on textarea "Ajouter un commentaire ( facultatif )" at bounding box center [1193, 411] width 501 height 145
paste textarea "Bonjour, Merci de nous avoir notifié ce retard. [PERSON_NAME] accepter nos excu…"
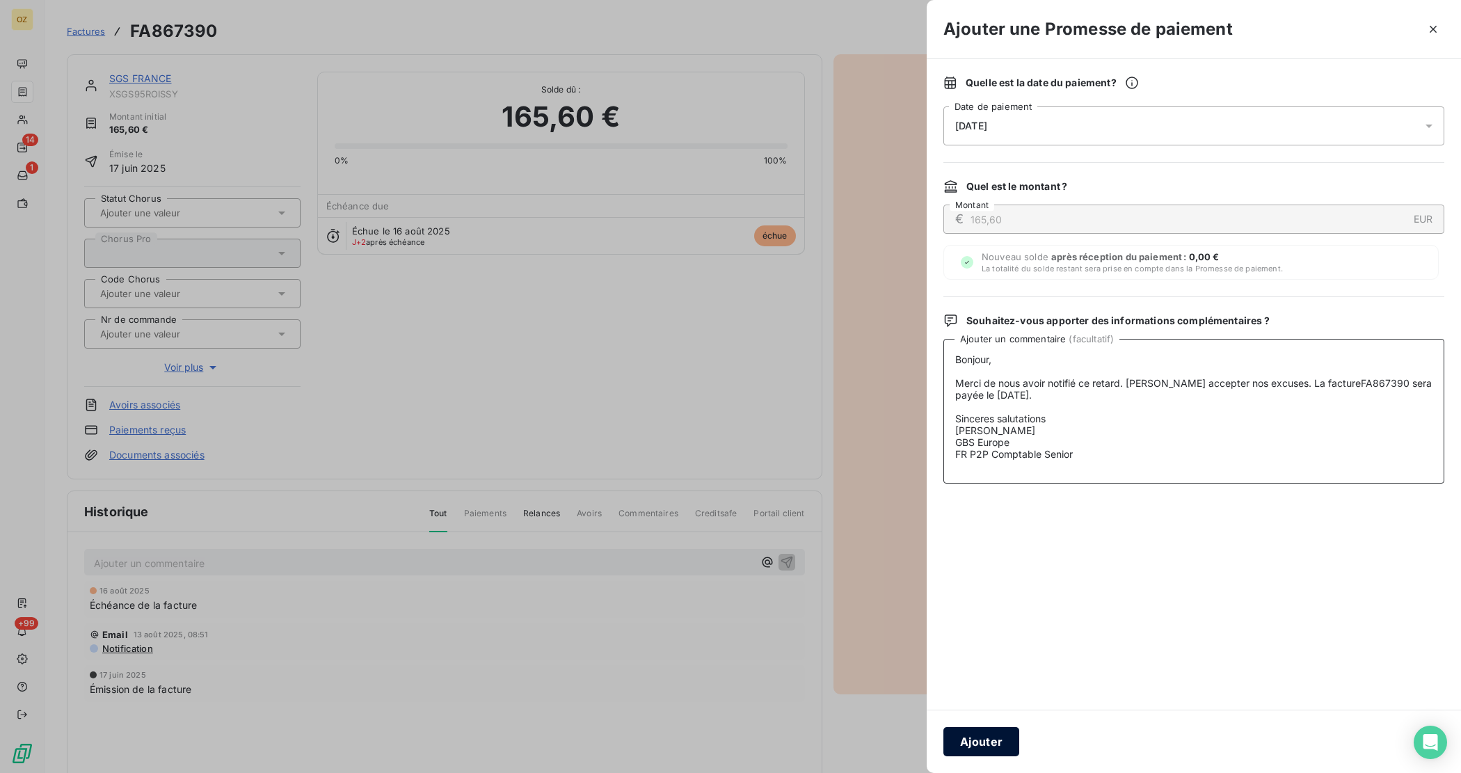
type textarea "Bonjour, Merci de nous avoir notifié ce retard. [PERSON_NAME] accepter nos excu…"
click at [974, 738] on button "Ajouter" at bounding box center [981, 741] width 76 height 29
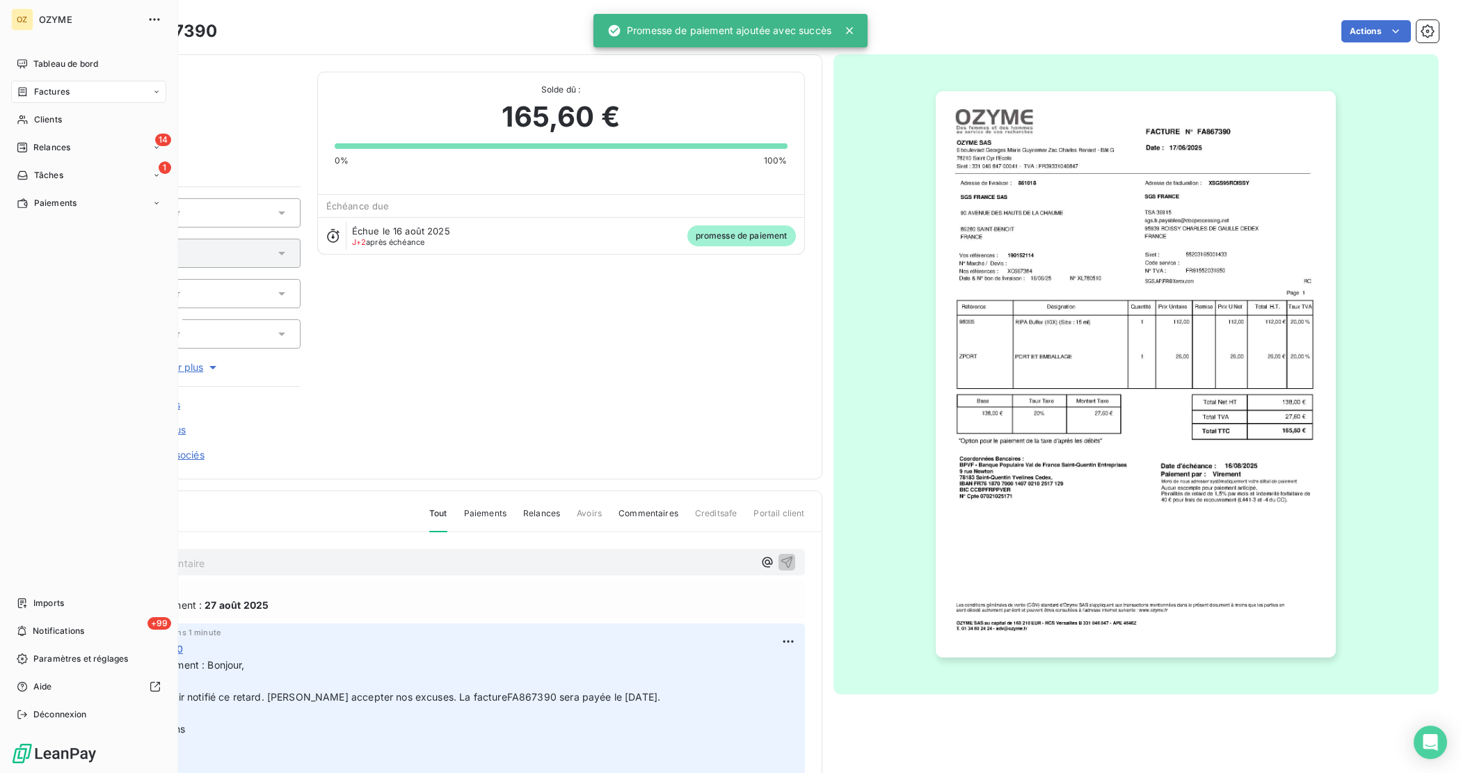
click at [66, 94] on span "Factures" at bounding box center [51, 92] width 35 height 13
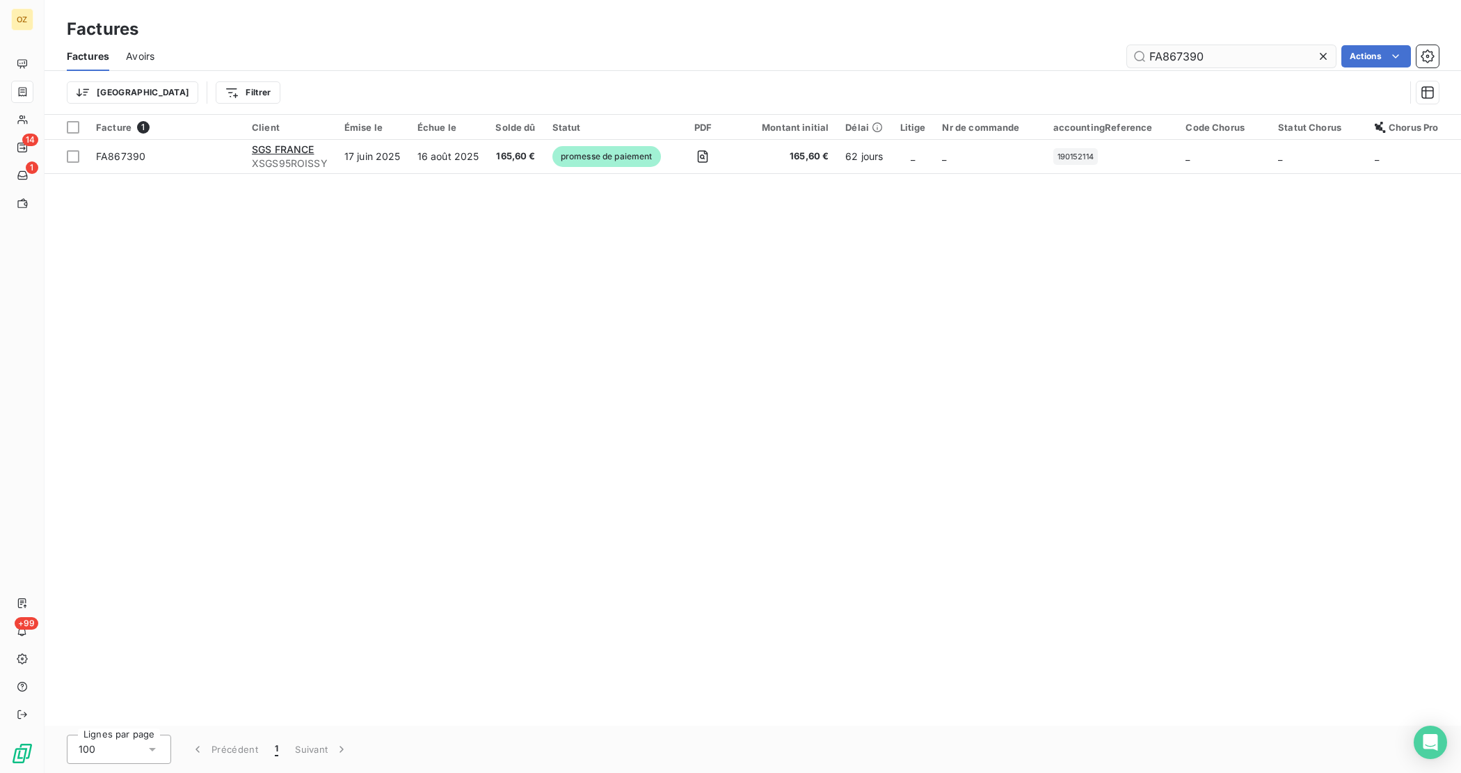
click at [1173, 54] on input "FA867390" at bounding box center [1231, 56] width 209 height 22
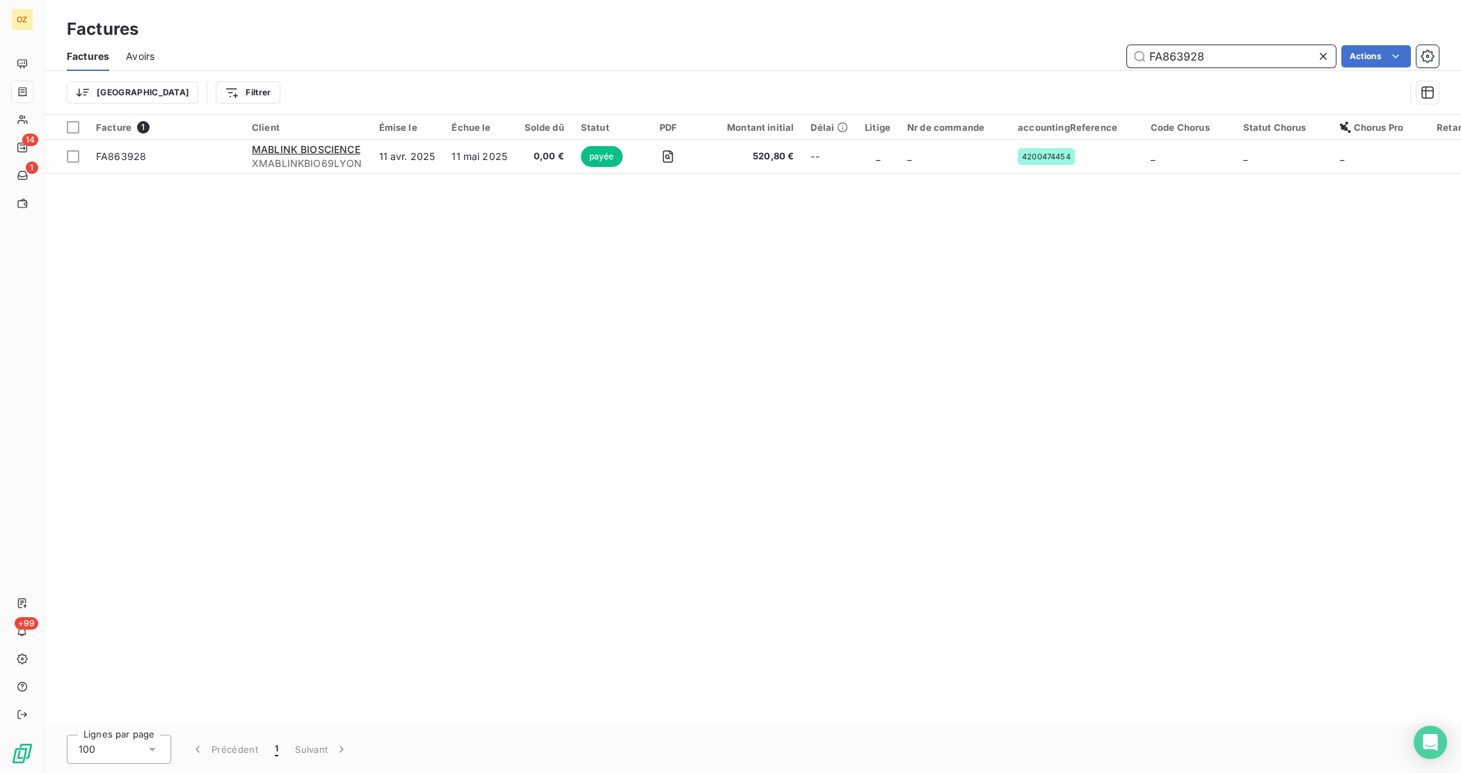
drag, startPoint x: 1180, startPoint y: 63, endPoint x: 1025, endPoint y: 67, distance: 155.2
click at [1025, 67] on div "FA863928 Actions" at bounding box center [804, 56] width 1267 height 22
paste input "4757"
click at [1228, 54] on input "FA864757" at bounding box center [1231, 56] width 209 height 22
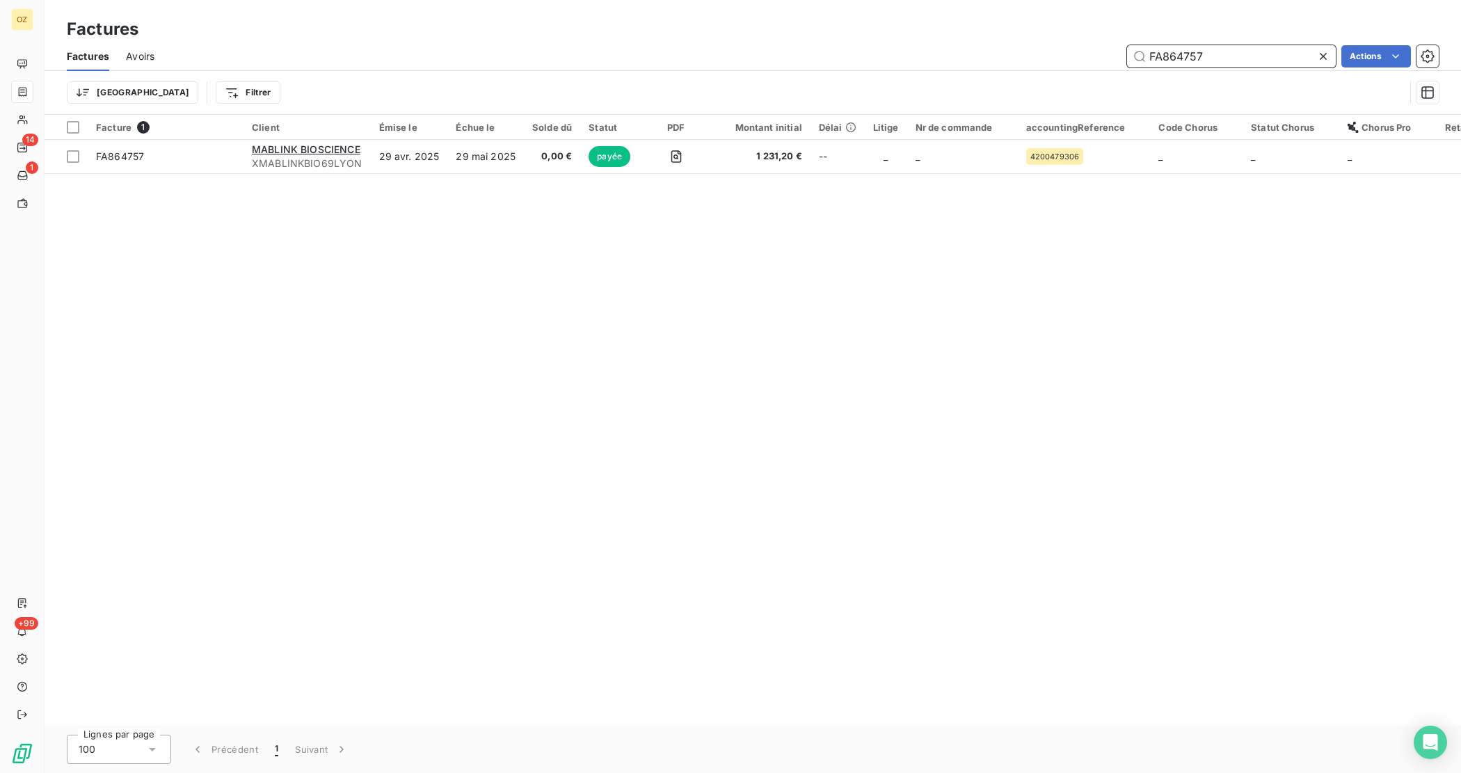
paste input "6551"
click at [1212, 65] on input "FA866551" at bounding box center [1231, 56] width 209 height 22
paste input "8572"
type input "FA868572"
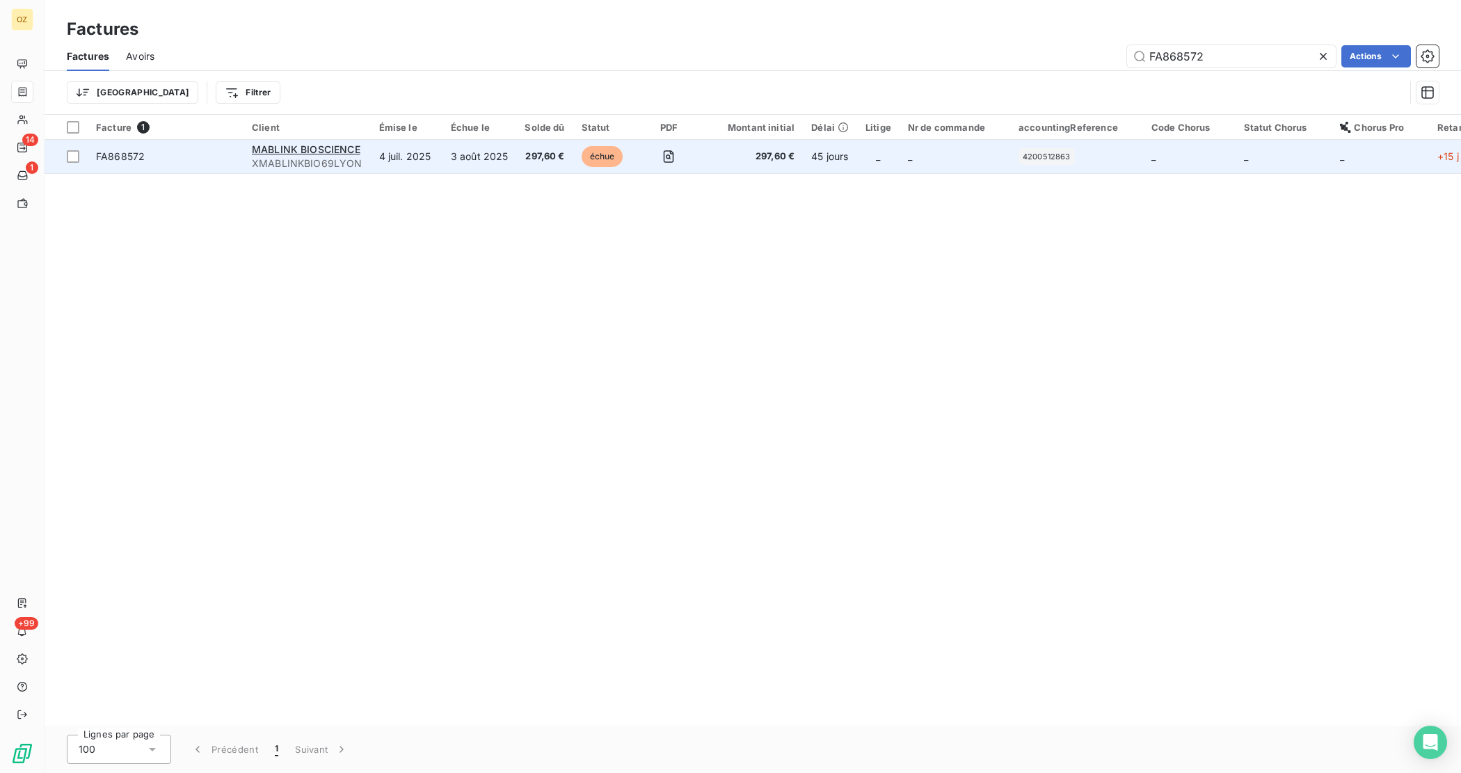
click at [423, 160] on td "4 juil. 2025" at bounding box center [407, 156] width 72 height 33
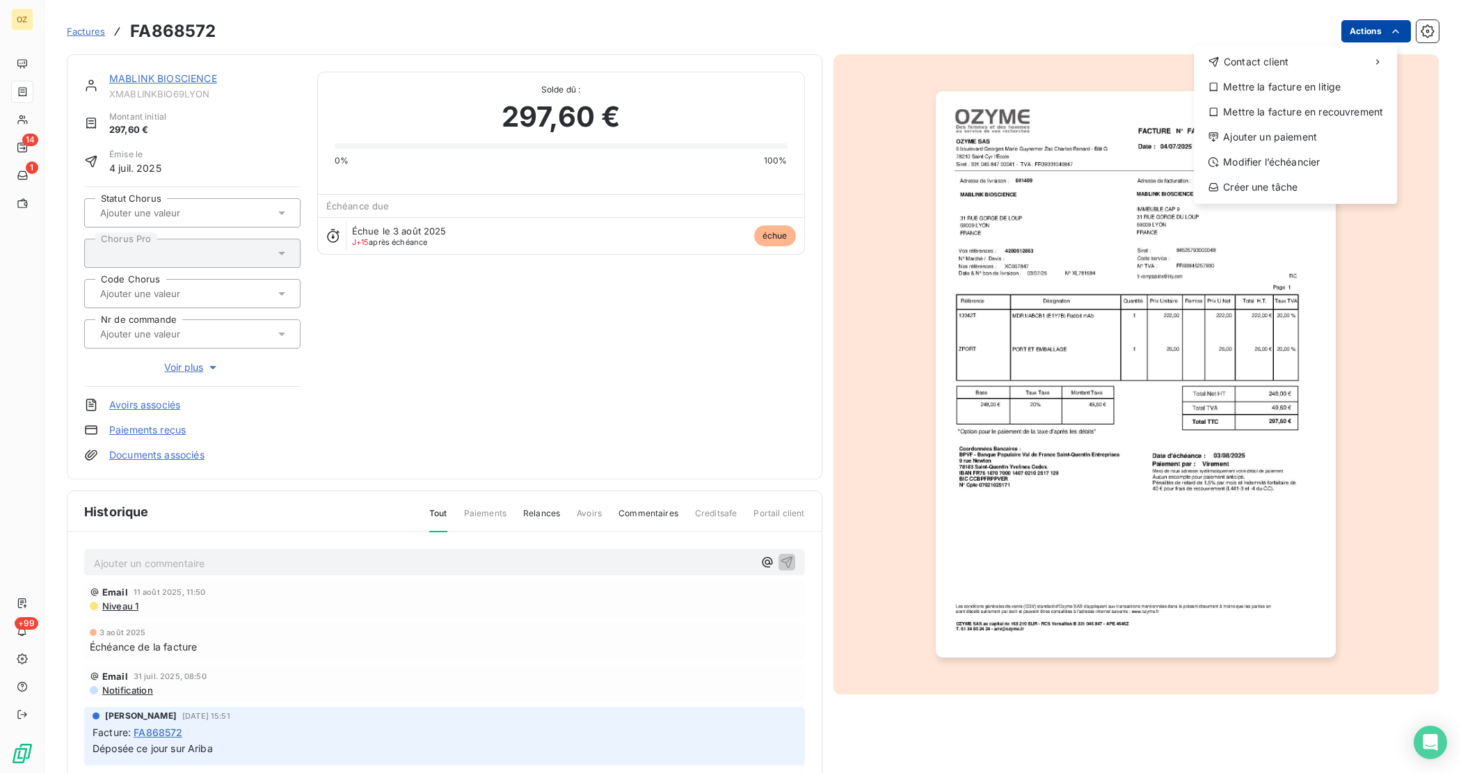
click at [1372, 31] on html "OZ 14 1 +99 Factures FA868572 Actions Contact client Mettre la facture en litig…" at bounding box center [730, 386] width 1461 height 773
click at [1358, 140] on div "Ajouter un paiement" at bounding box center [1295, 137] width 192 height 22
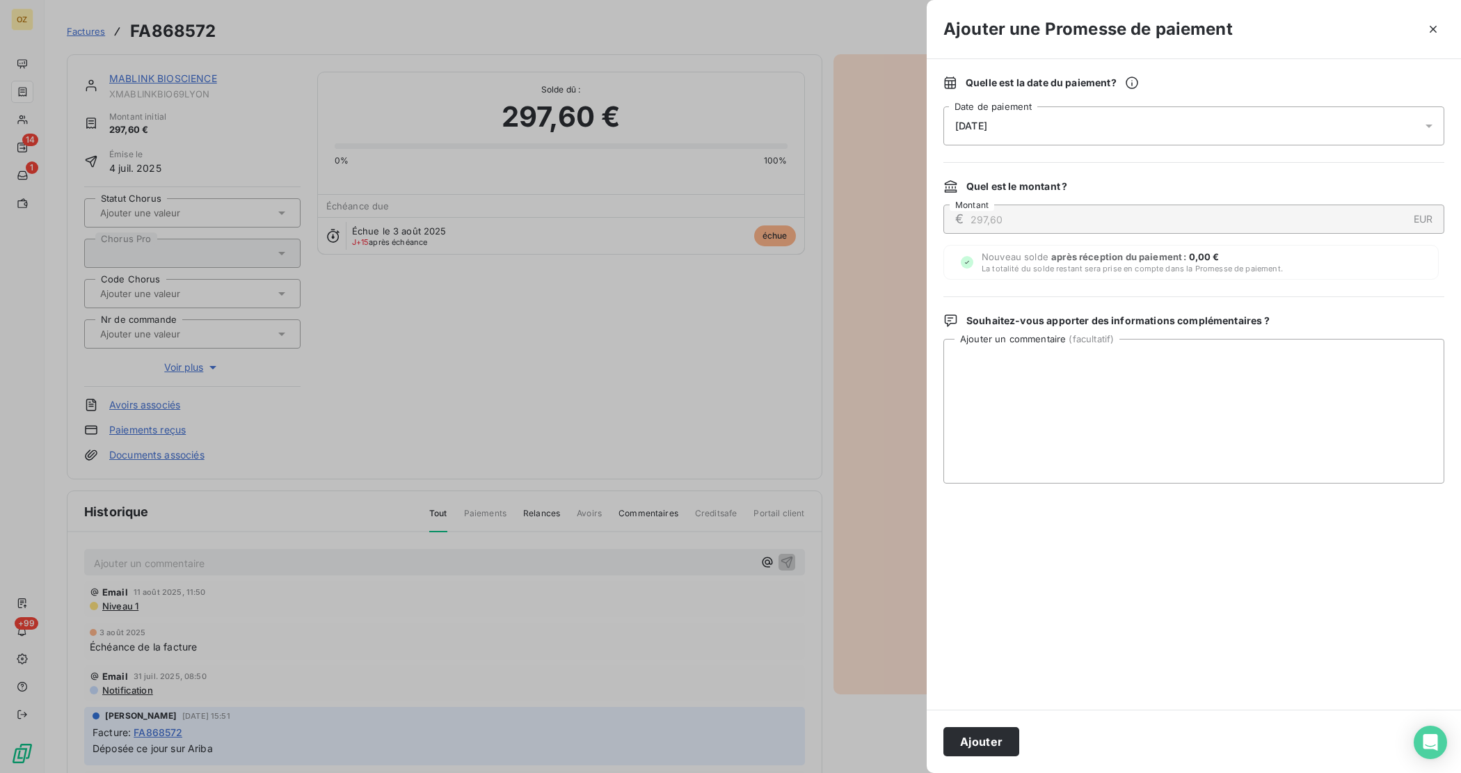
click at [1430, 129] on icon at bounding box center [1429, 126] width 14 height 14
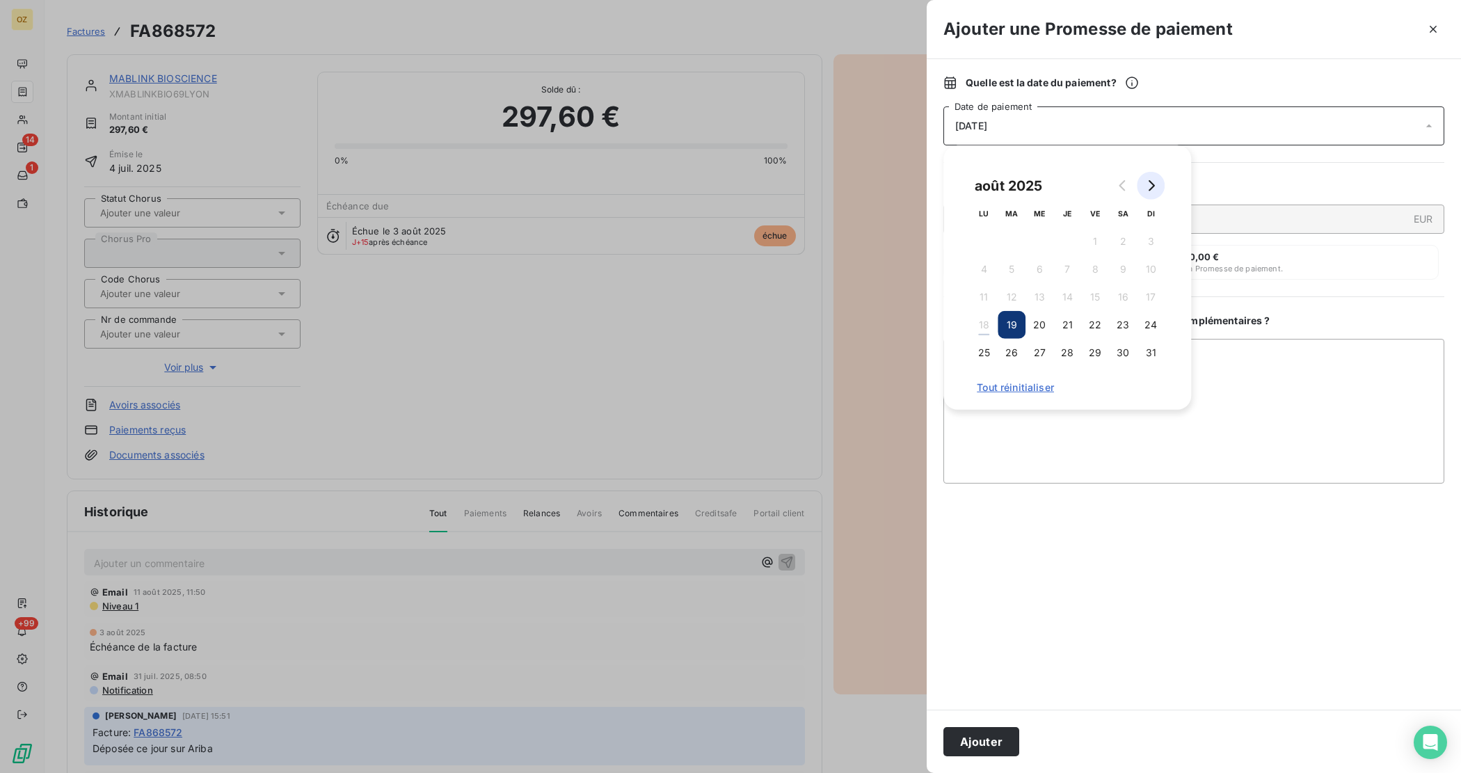
click at [1159, 188] on button "Go to next month" at bounding box center [1151, 186] width 28 height 28
click at [1034, 268] on button "10" at bounding box center [1039, 269] width 28 height 28
click at [1239, 401] on textarea "Ajouter un commentaire ( facultatif )" at bounding box center [1193, 411] width 501 height 145
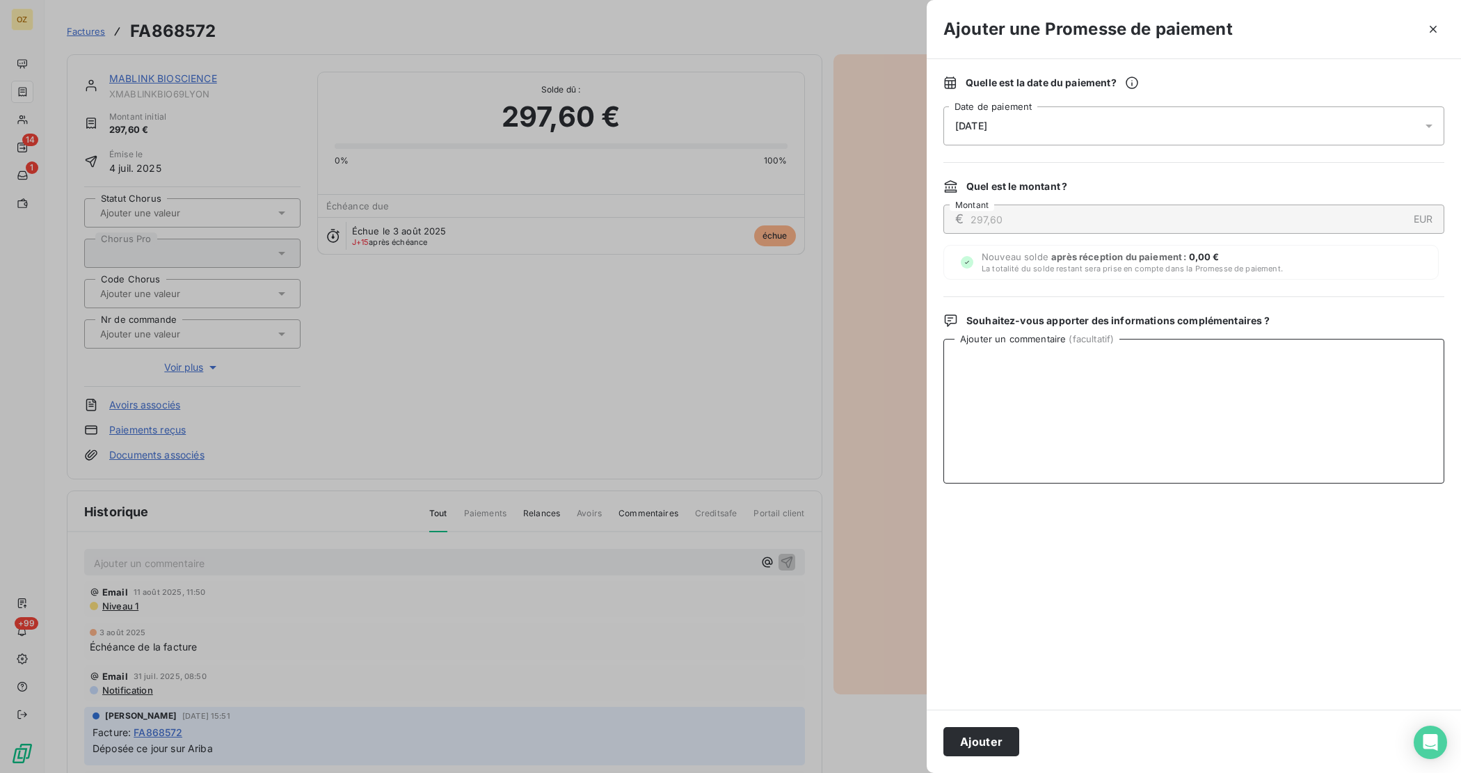
paste textarea "Bonjour, Nous vous confirmons que l’ensemble de ces factures ont bien été prise…"
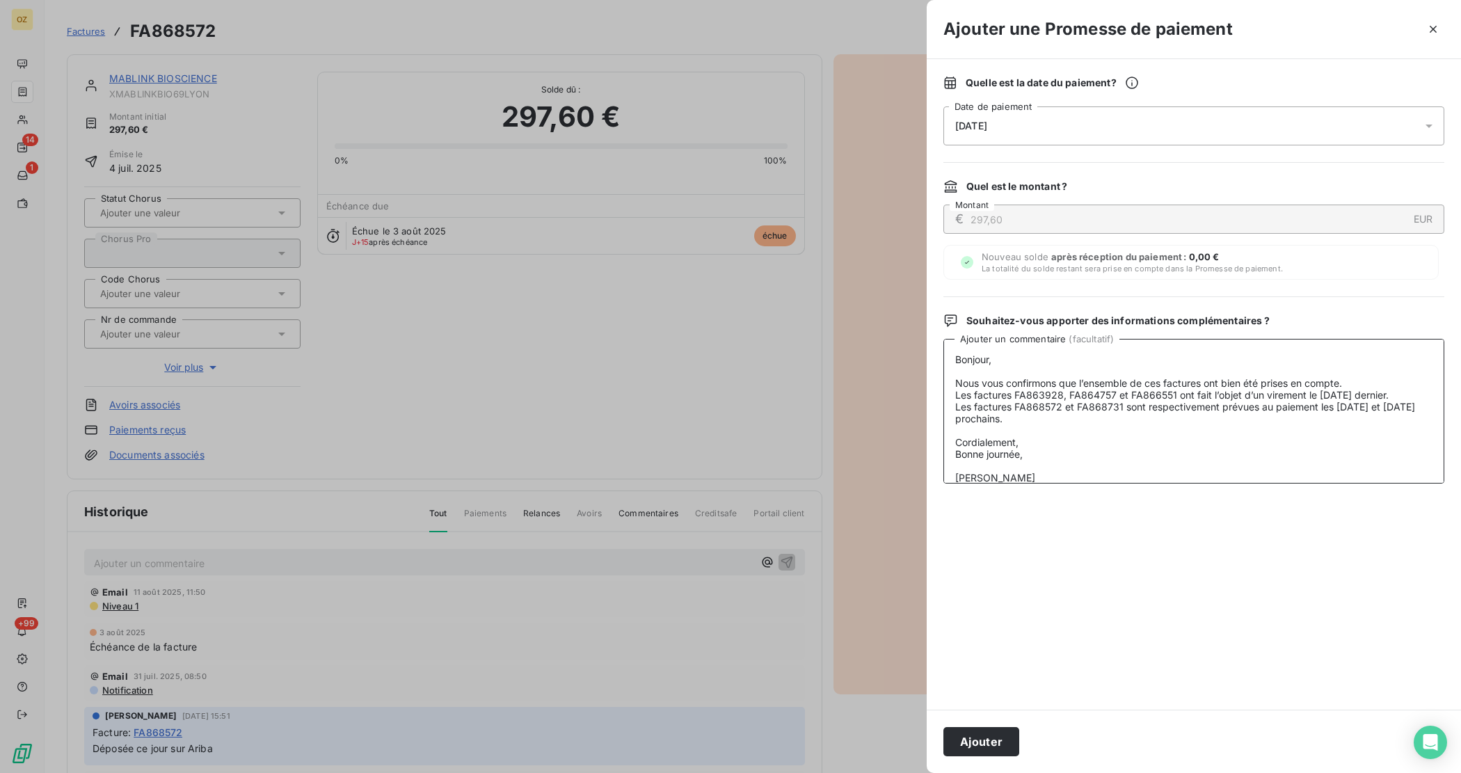
scroll to position [152, 0]
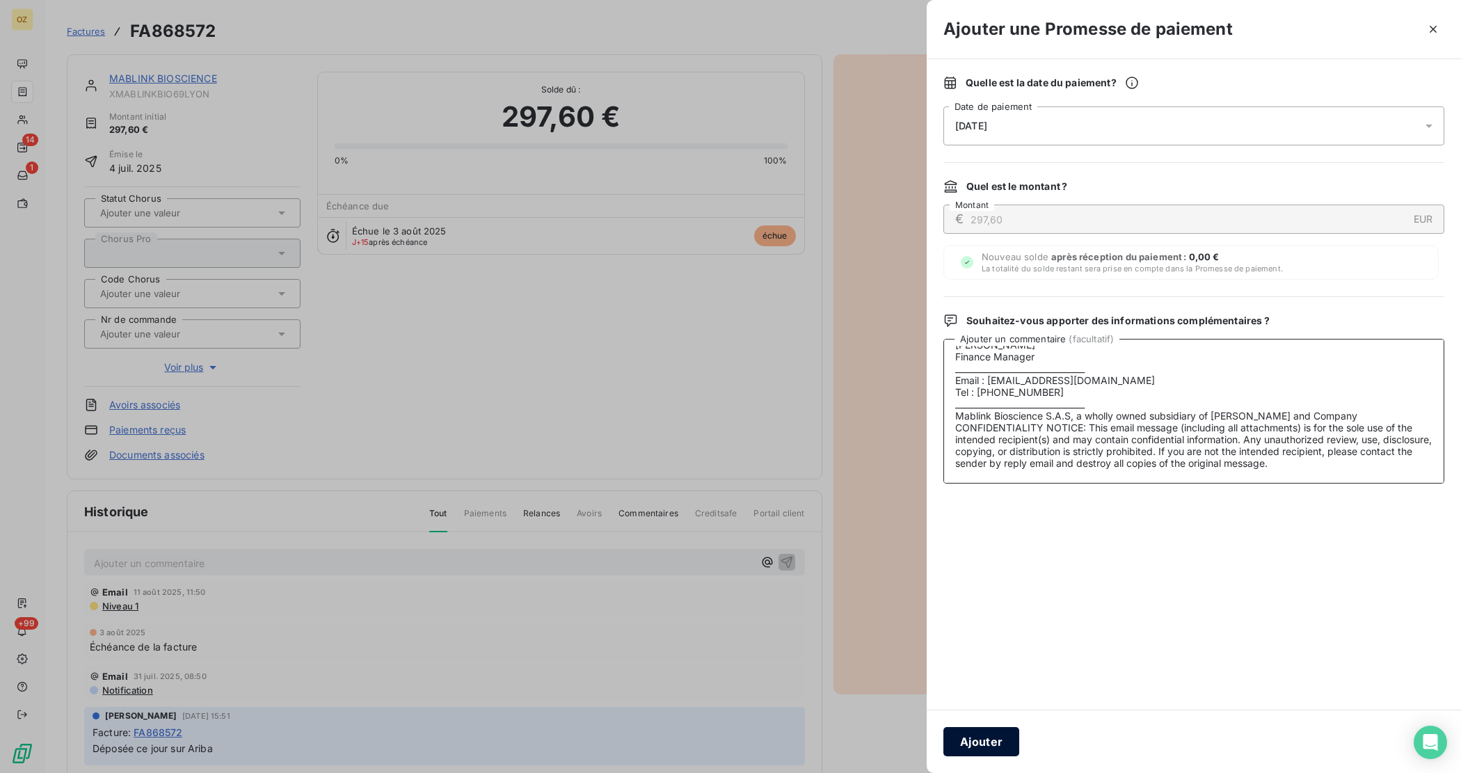
type textarea "Bonjour, Nous vous confirmons que l’ensemble de ces factures ont bien été prise…"
click at [964, 728] on button "Ajouter" at bounding box center [981, 741] width 76 height 29
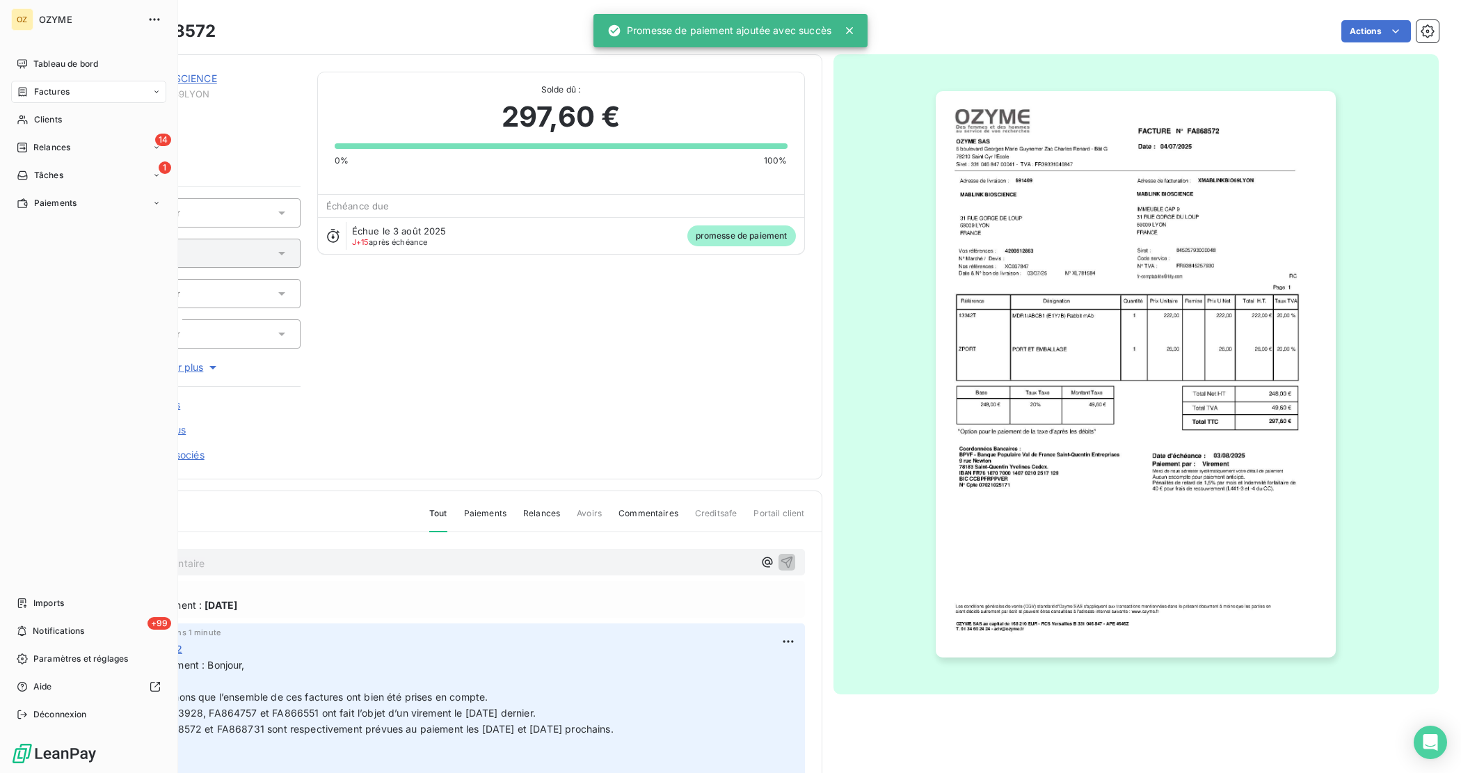
click at [47, 86] on span "Factures" at bounding box center [51, 92] width 35 height 13
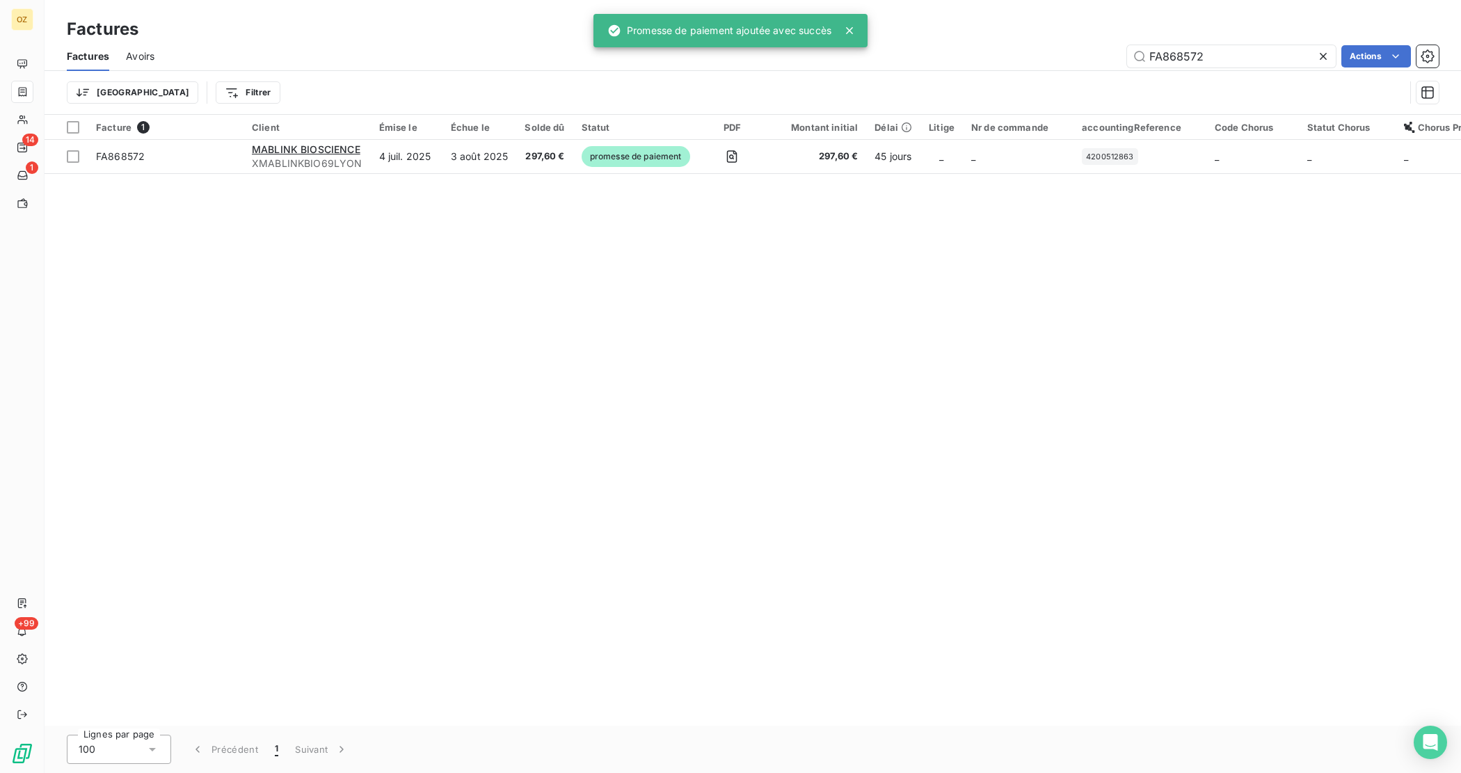
click at [1250, 70] on div "Factures Avoirs FA868572 Actions" at bounding box center [753, 56] width 1416 height 29
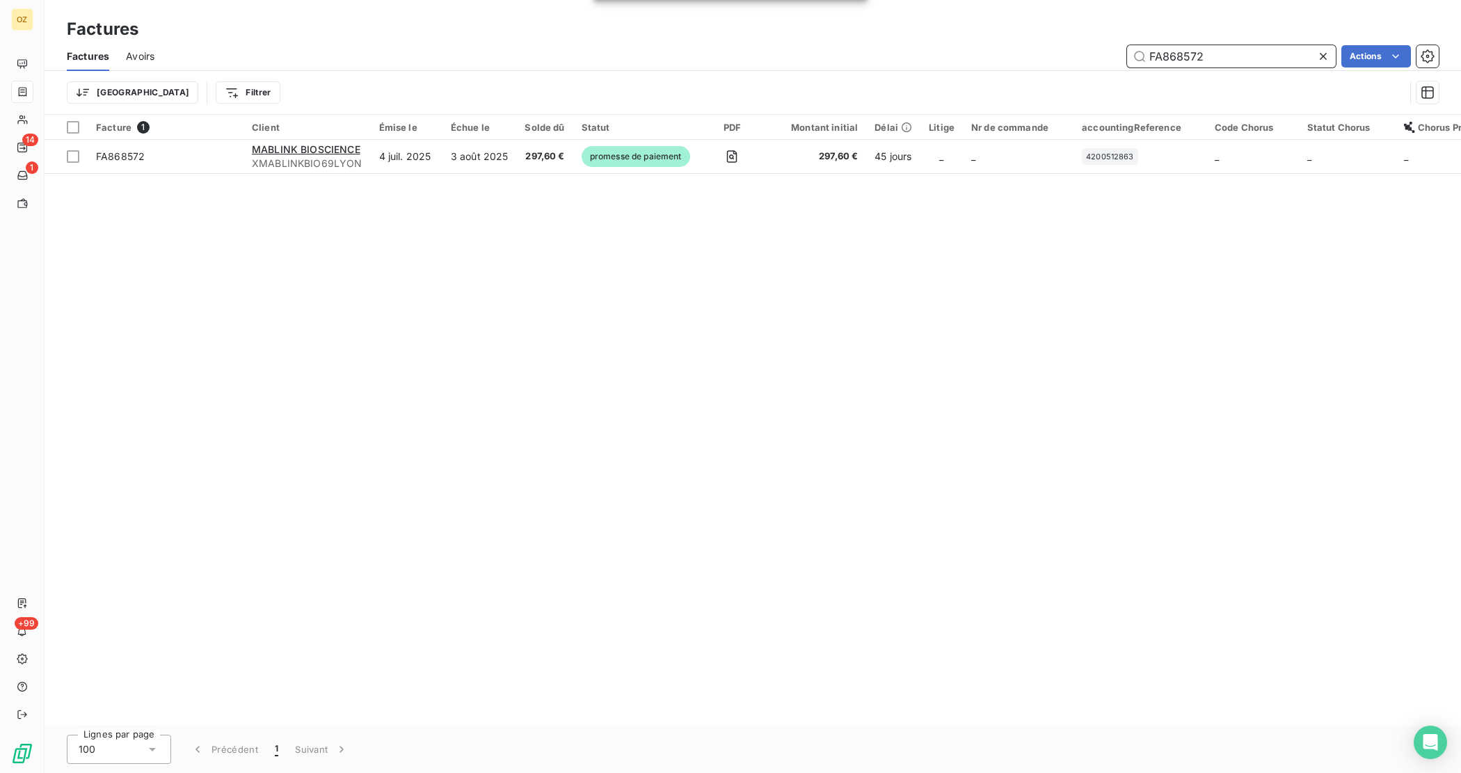
click at [1252, 61] on input "FA868572" at bounding box center [1231, 56] width 209 height 22
click at [1251, 61] on input "FA868572" at bounding box center [1231, 56] width 209 height 22
paste input "731"
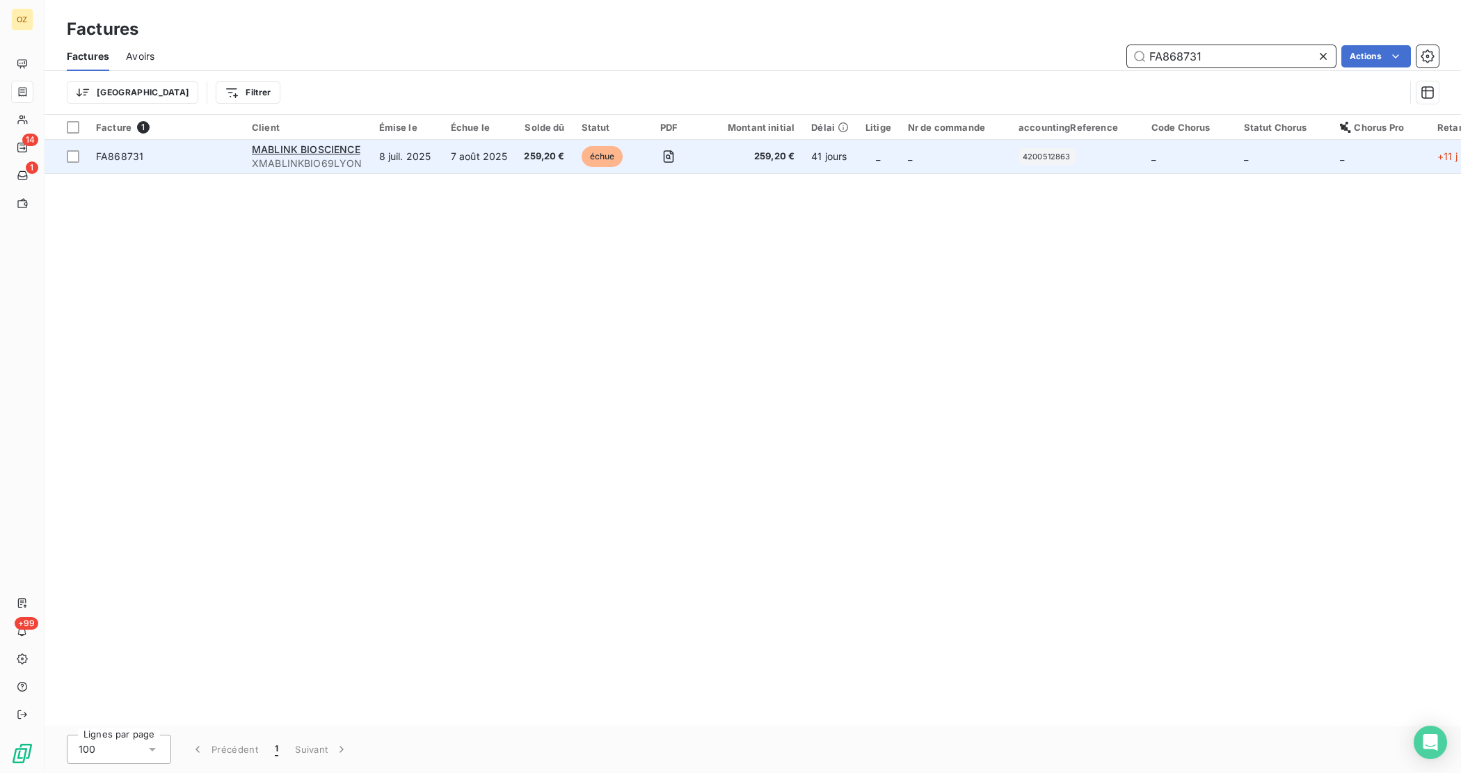
type input "FA868731"
click at [437, 162] on td "8 juil. 2025" at bounding box center [407, 156] width 72 height 33
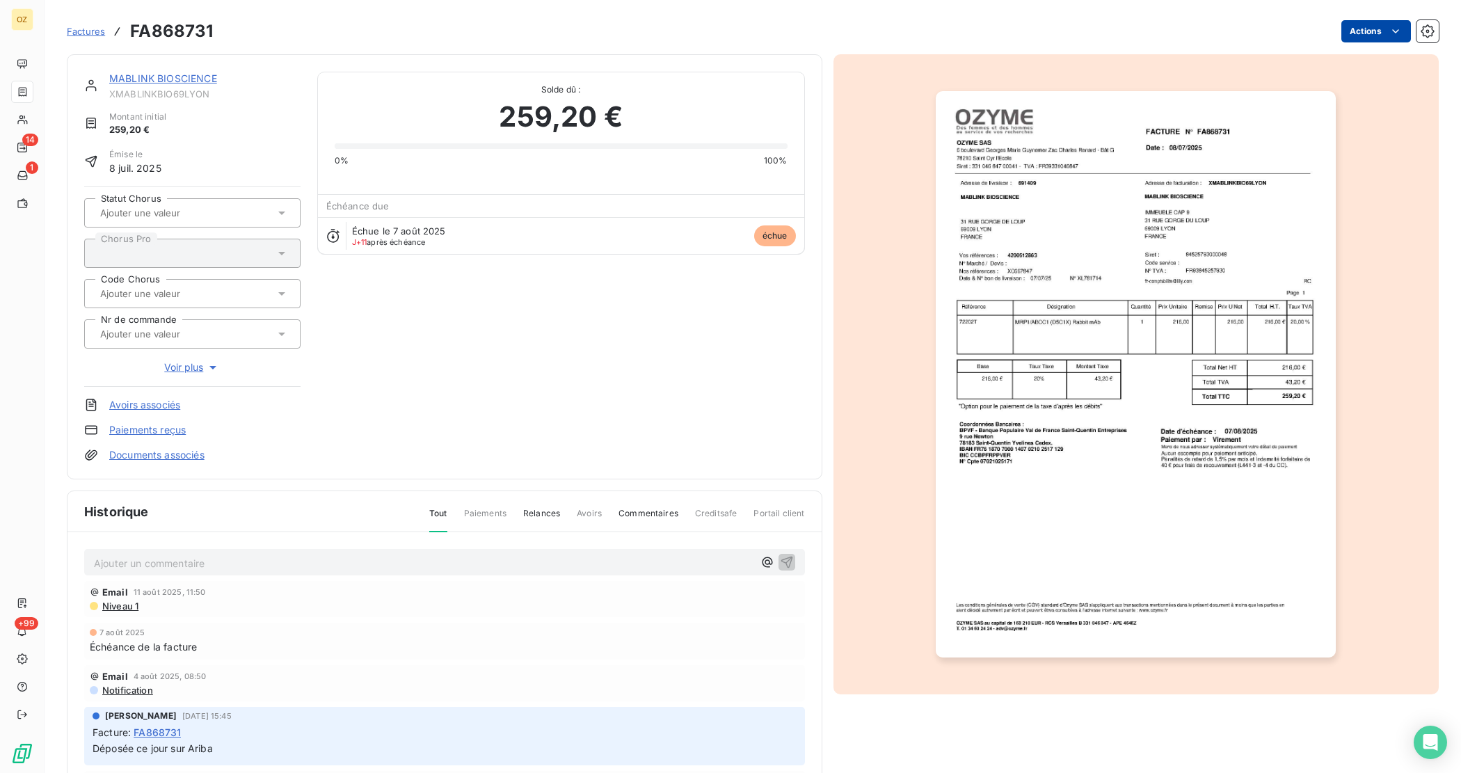
click at [1365, 33] on html "OZ 14 1 +99 Factures FA868731 Actions MABLINK BIOSCIENCE XMABLINKBIO69LYON Mont…" at bounding box center [730, 386] width 1461 height 773
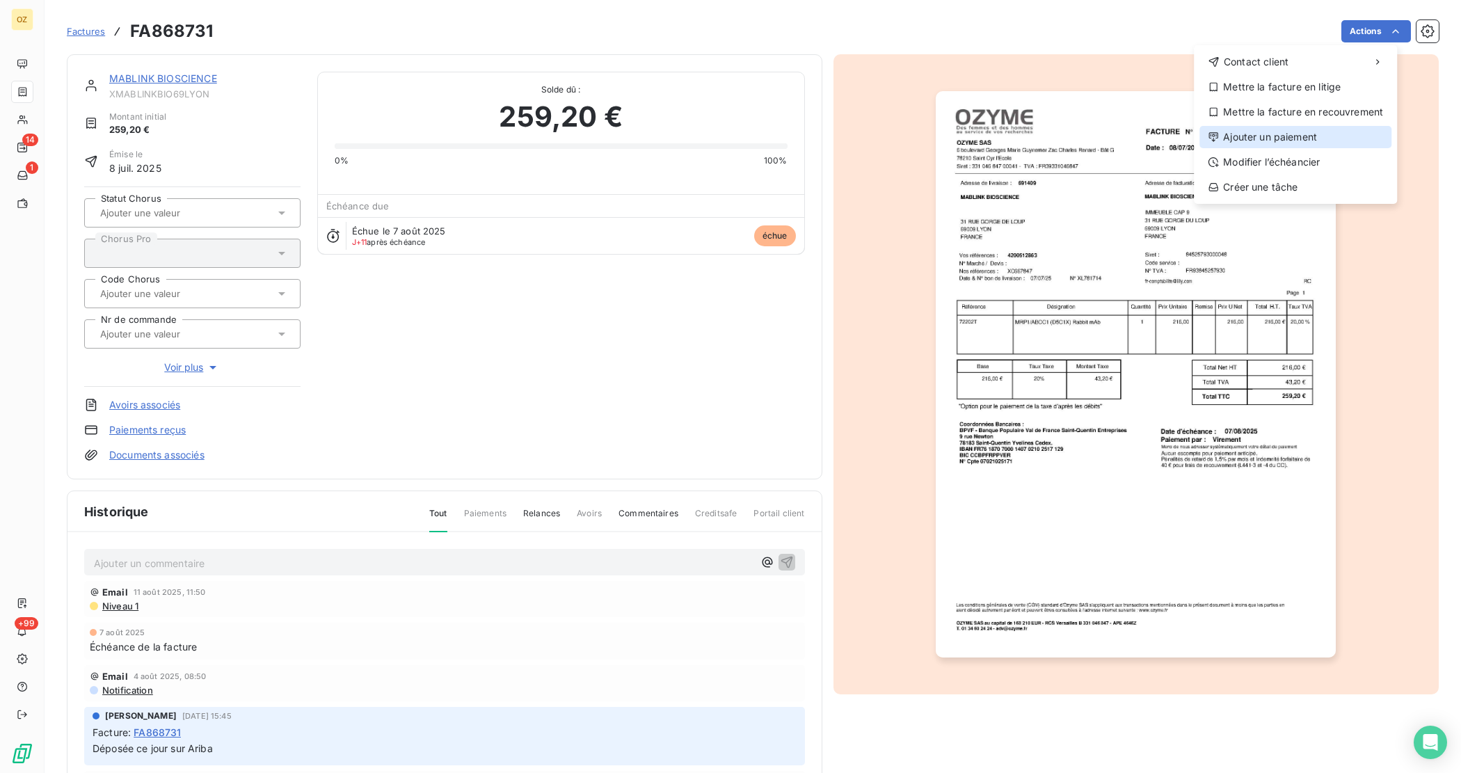
click at [1339, 138] on div "Ajouter un paiement" at bounding box center [1295, 137] width 192 height 22
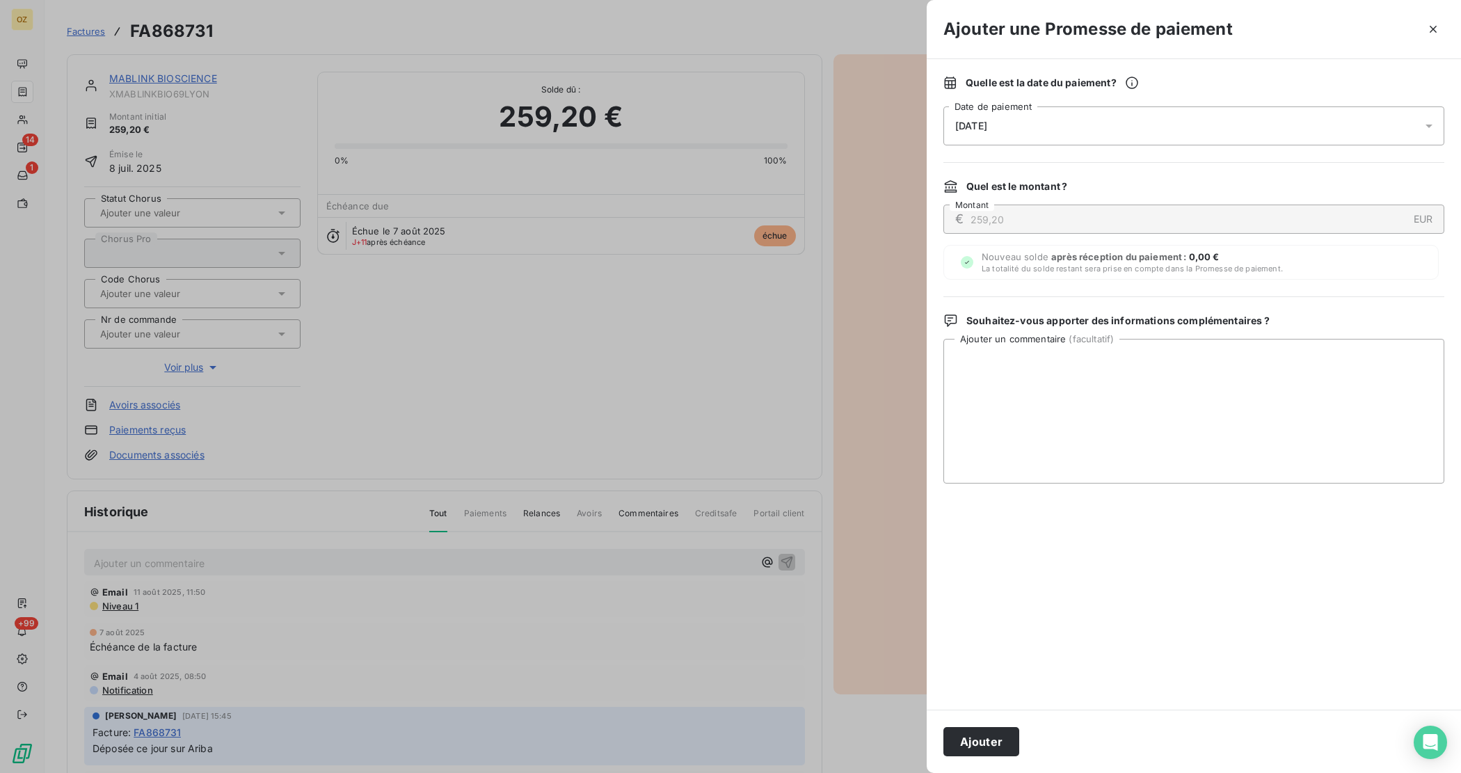
click at [1430, 117] on div at bounding box center [1433, 125] width 22 height 39
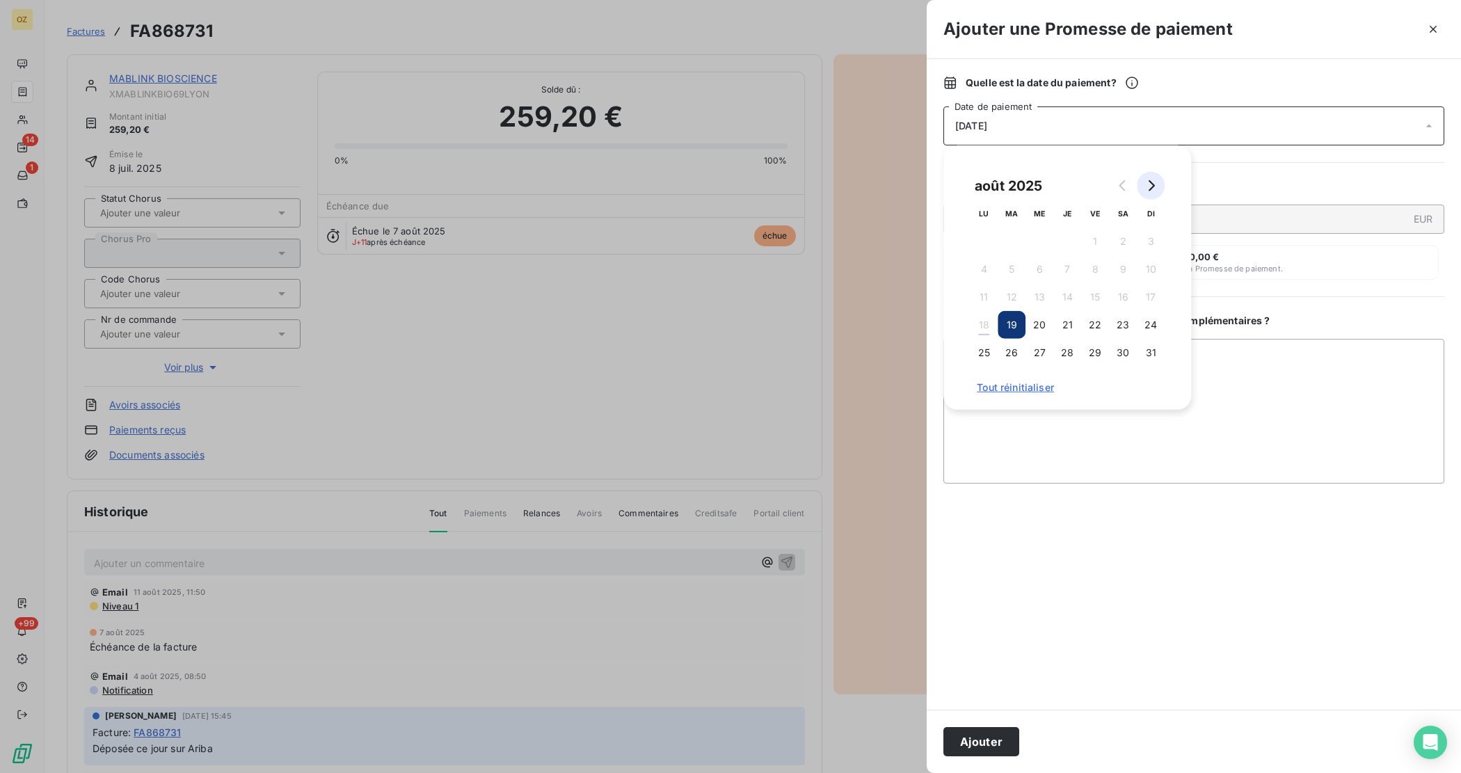
click at [1159, 184] on button "Go to next month" at bounding box center [1151, 186] width 28 height 28
click at [1066, 268] on button "11" at bounding box center [1067, 269] width 28 height 28
click at [1251, 449] on textarea "Ajouter un commentaire ( facultatif )" at bounding box center [1193, 411] width 501 height 145
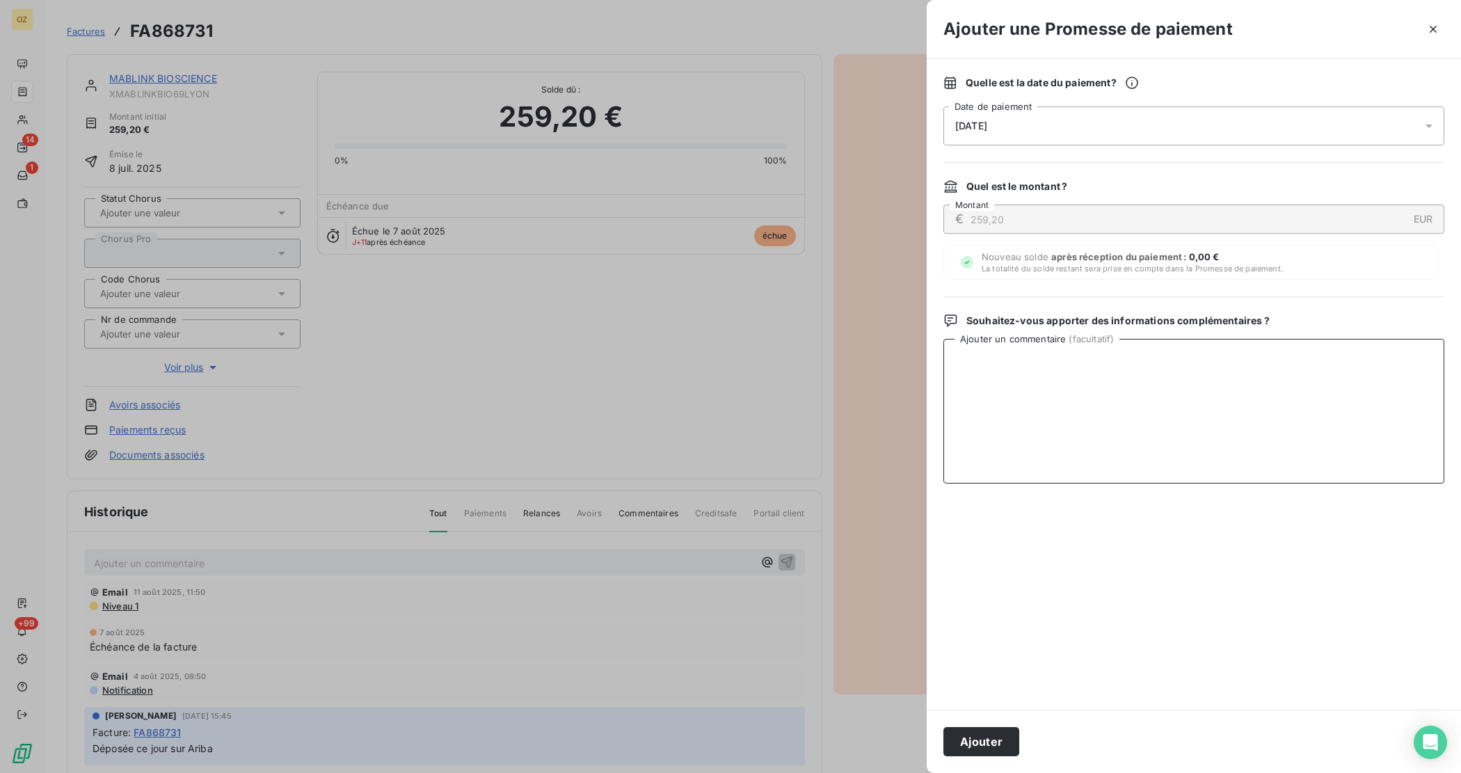
paste textarea "Bonjour, Nous vous confirmons que l’ensemble de ces factures ont bien été prise…"
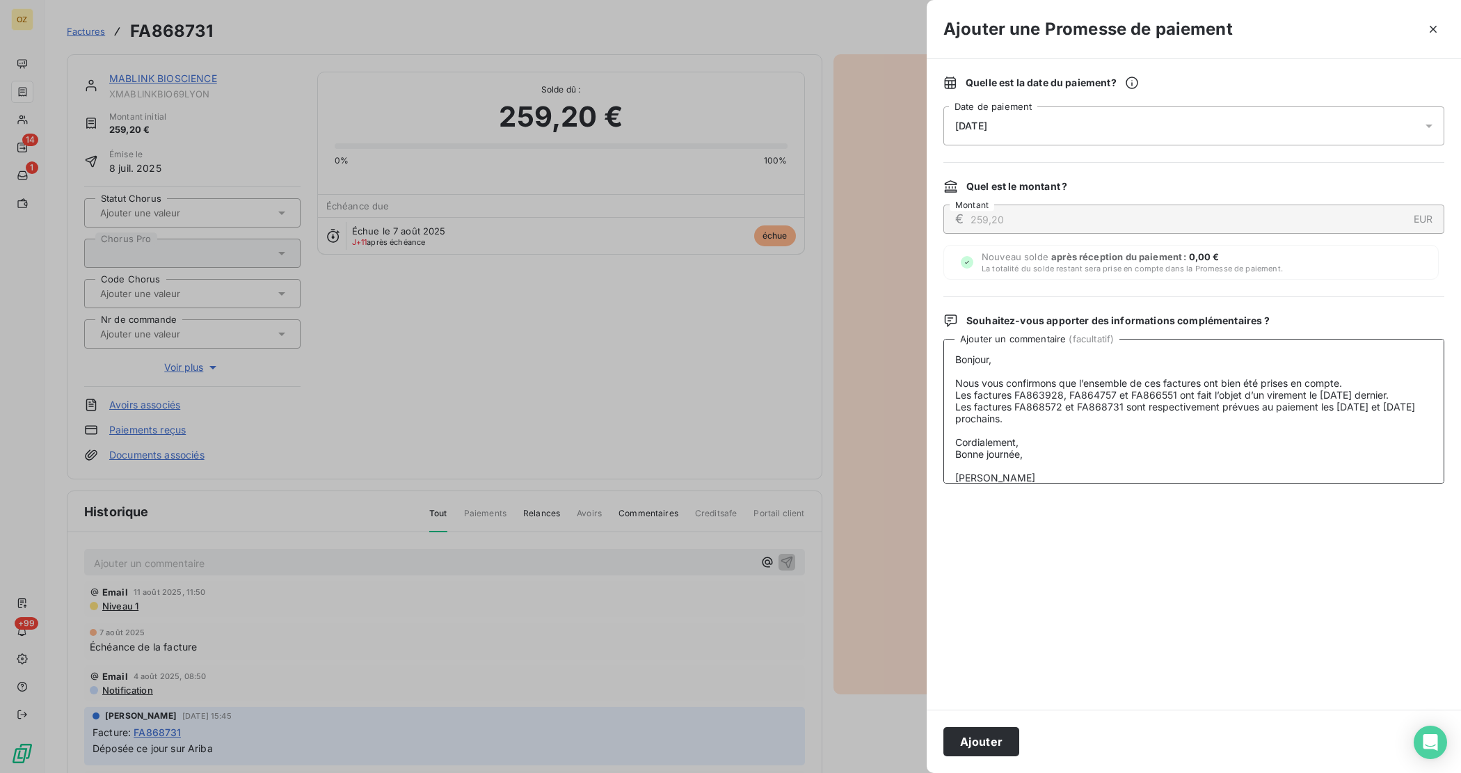
scroll to position [91, 0]
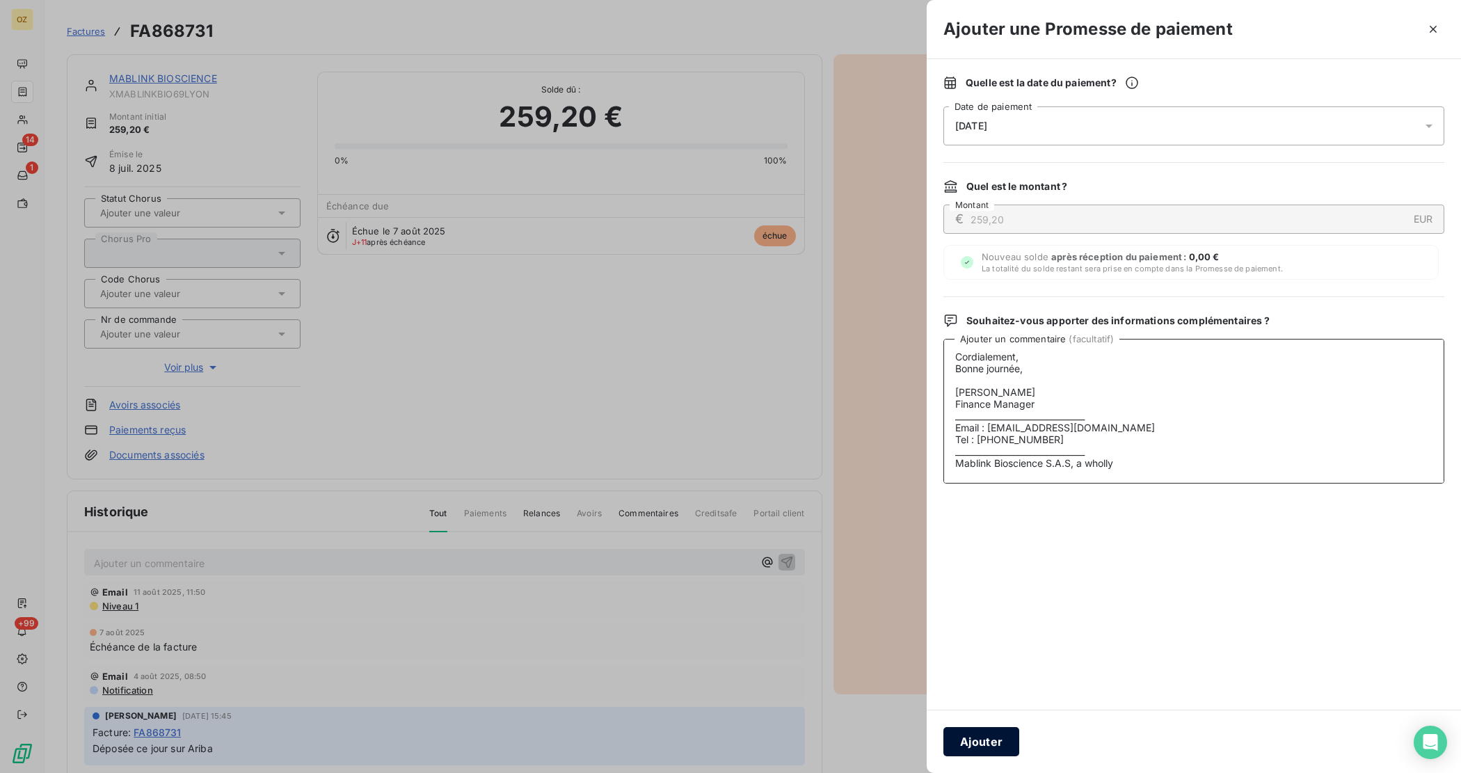
type textarea "Bonjour, Nous vous confirmons que l’ensemble de ces factures ont bien été prise…"
click at [978, 746] on button "Ajouter" at bounding box center [981, 741] width 76 height 29
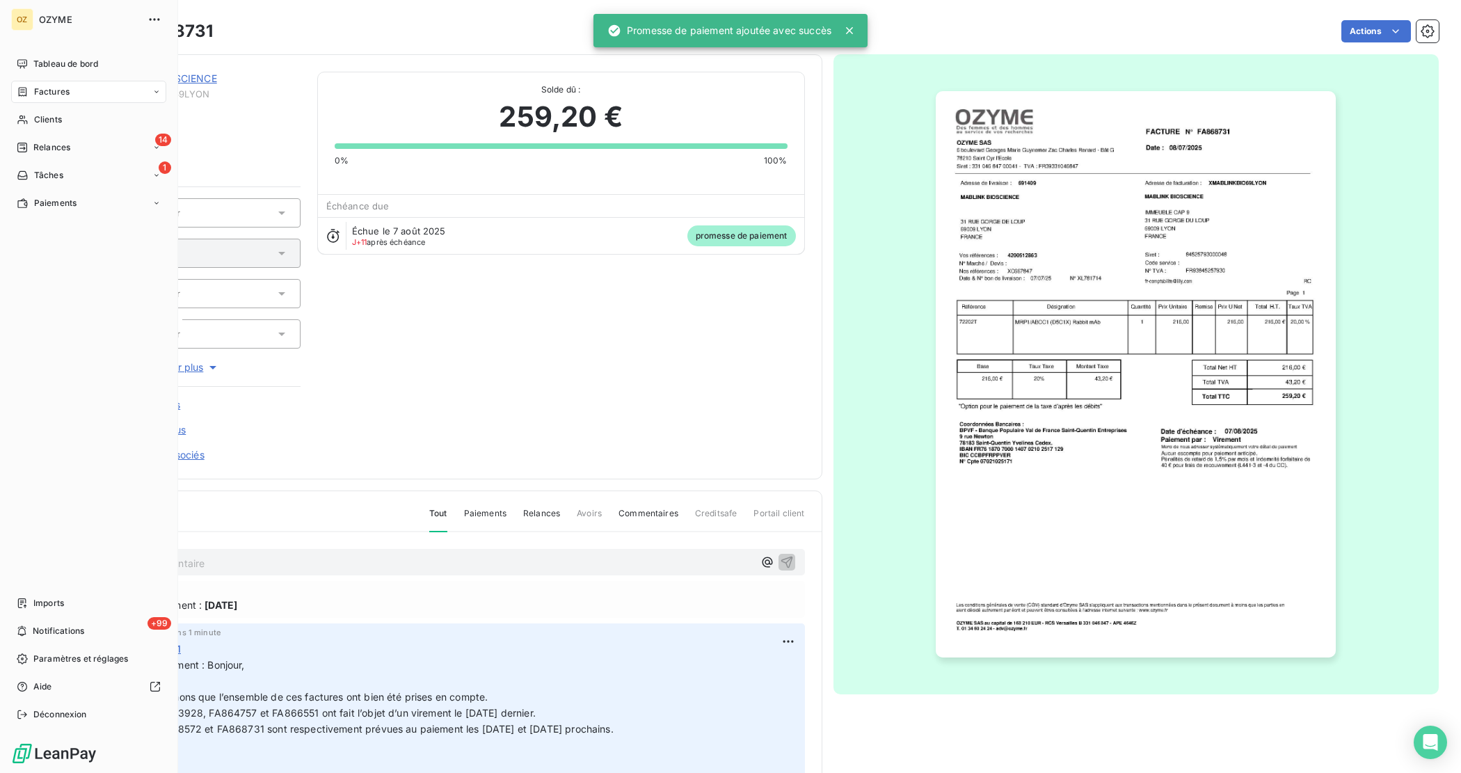
click at [37, 97] on span "Factures" at bounding box center [51, 92] width 35 height 13
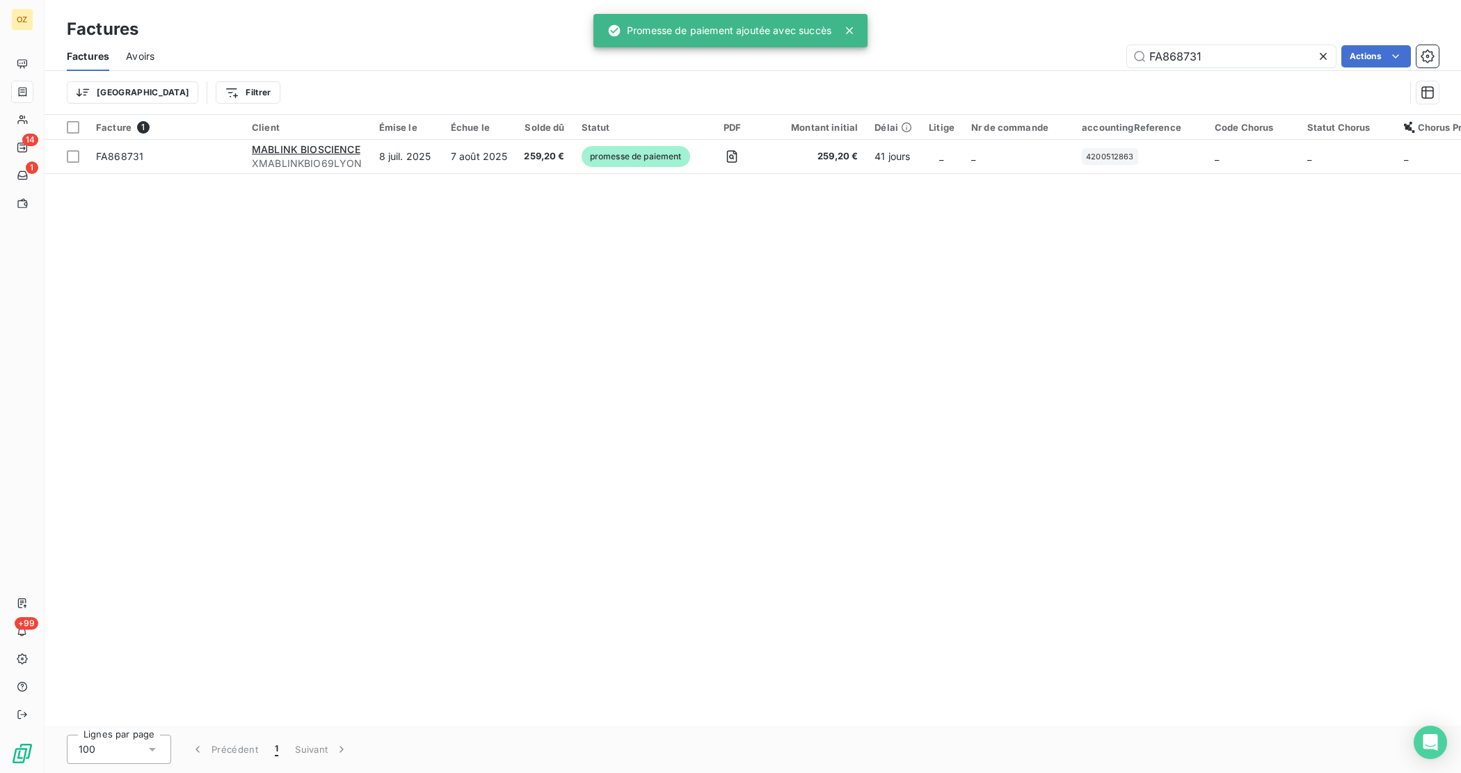
click at [1251, 38] on div "Factures" at bounding box center [753, 29] width 1416 height 25
click at [1243, 54] on input "FA868731" at bounding box center [1231, 56] width 209 height 22
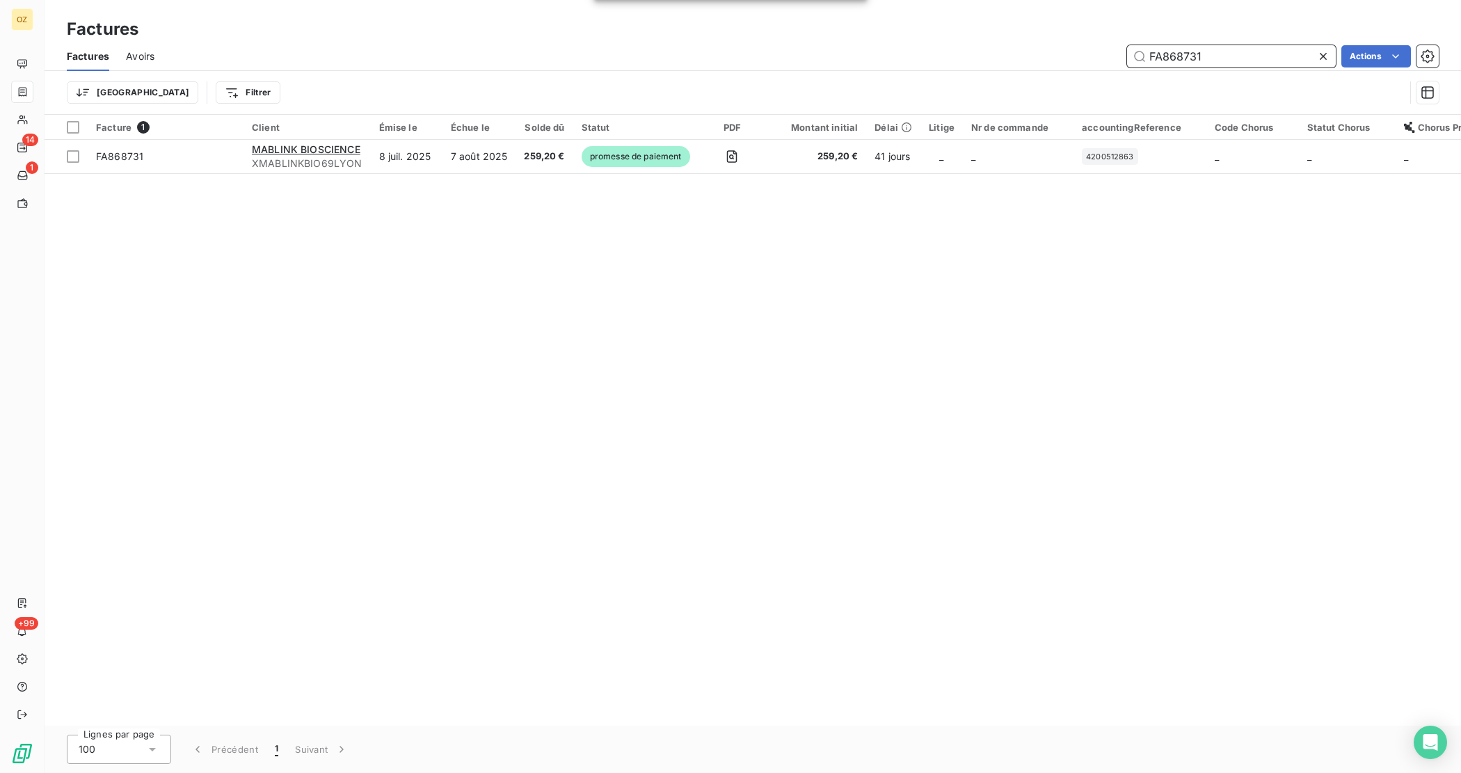
click at [1243, 54] on input "FA868731" at bounding box center [1231, 56] width 209 height 22
paste input "7886"
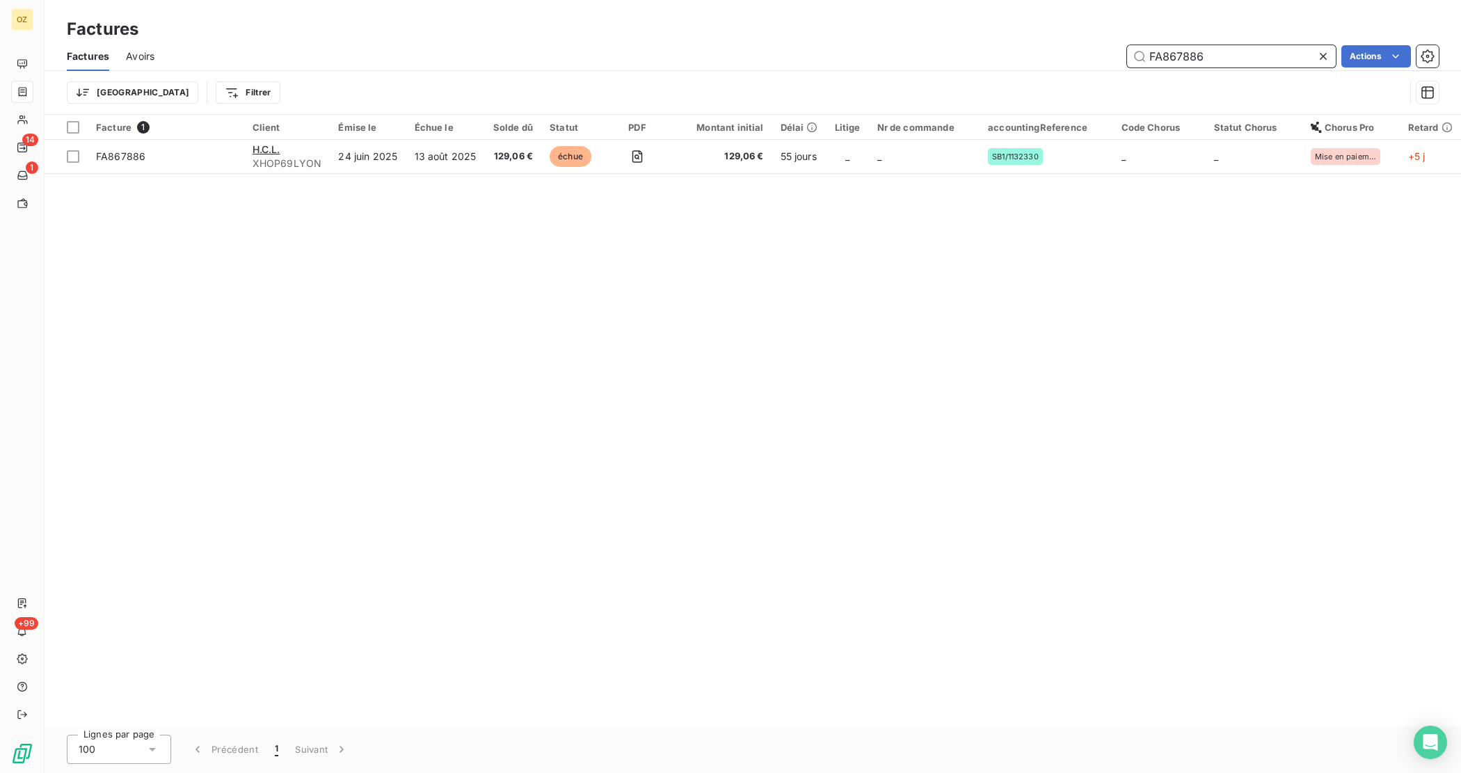
click at [1201, 49] on input "FA867886" at bounding box center [1231, 56] width 209 height 22
click at [1204, 53] on input "FA867886" at bounding box center [1231, 56] width 209 height 22
paste input "734"
type input "FA867734"
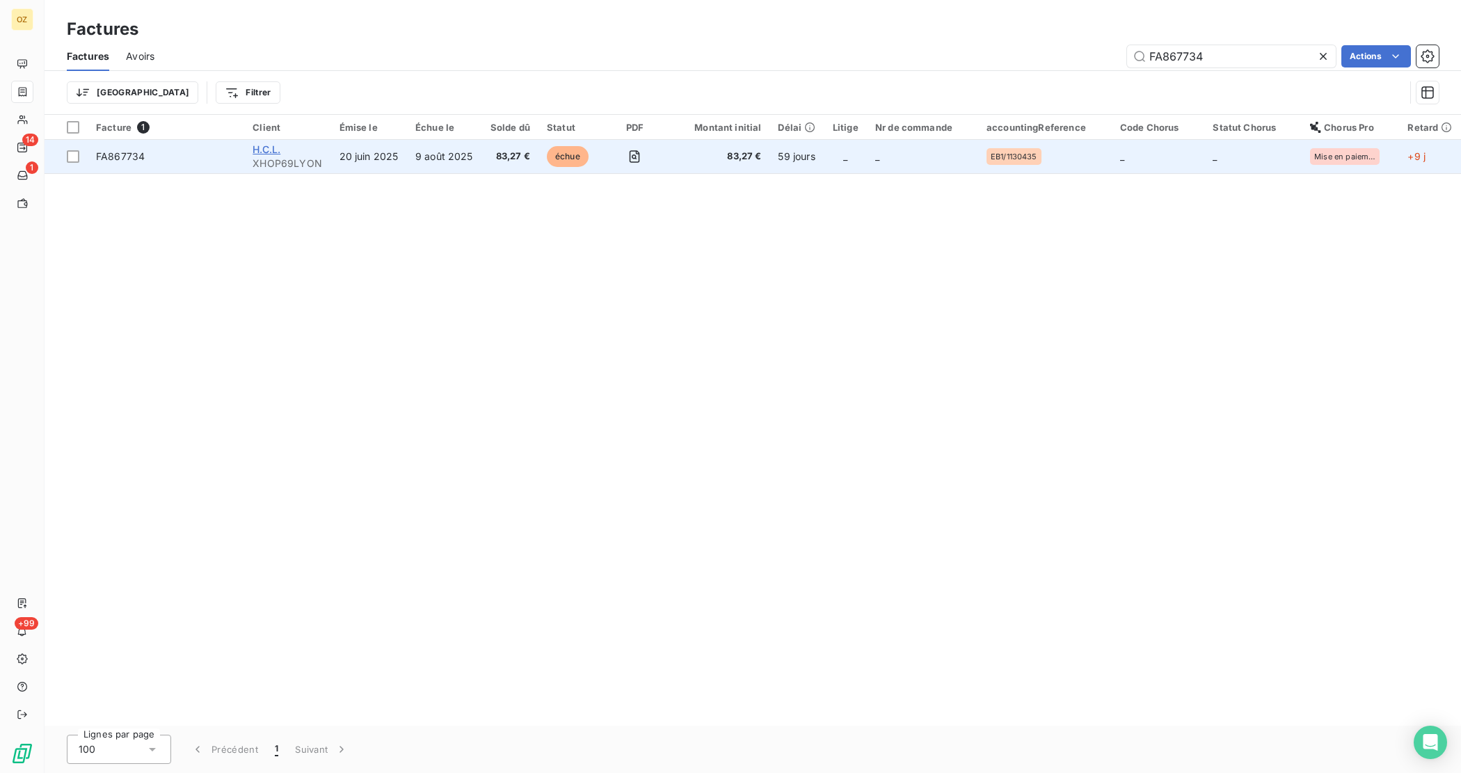
click at [272, 145] on span "H.C.L." at bounding box center [266, 149] width 28 height 12
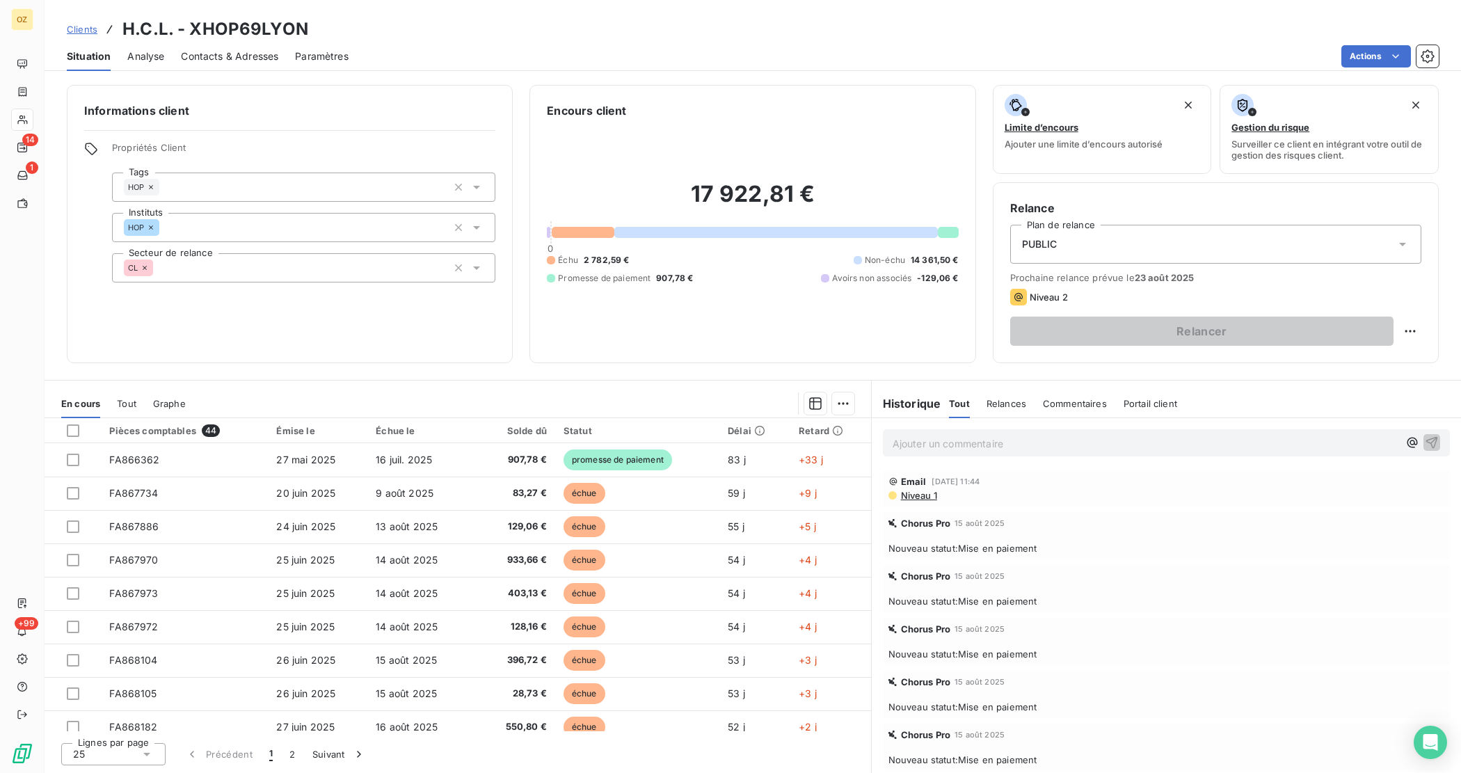
click at [1007, 408] on span "Relances" at bounding box center [1006, 403] width 40 height 11
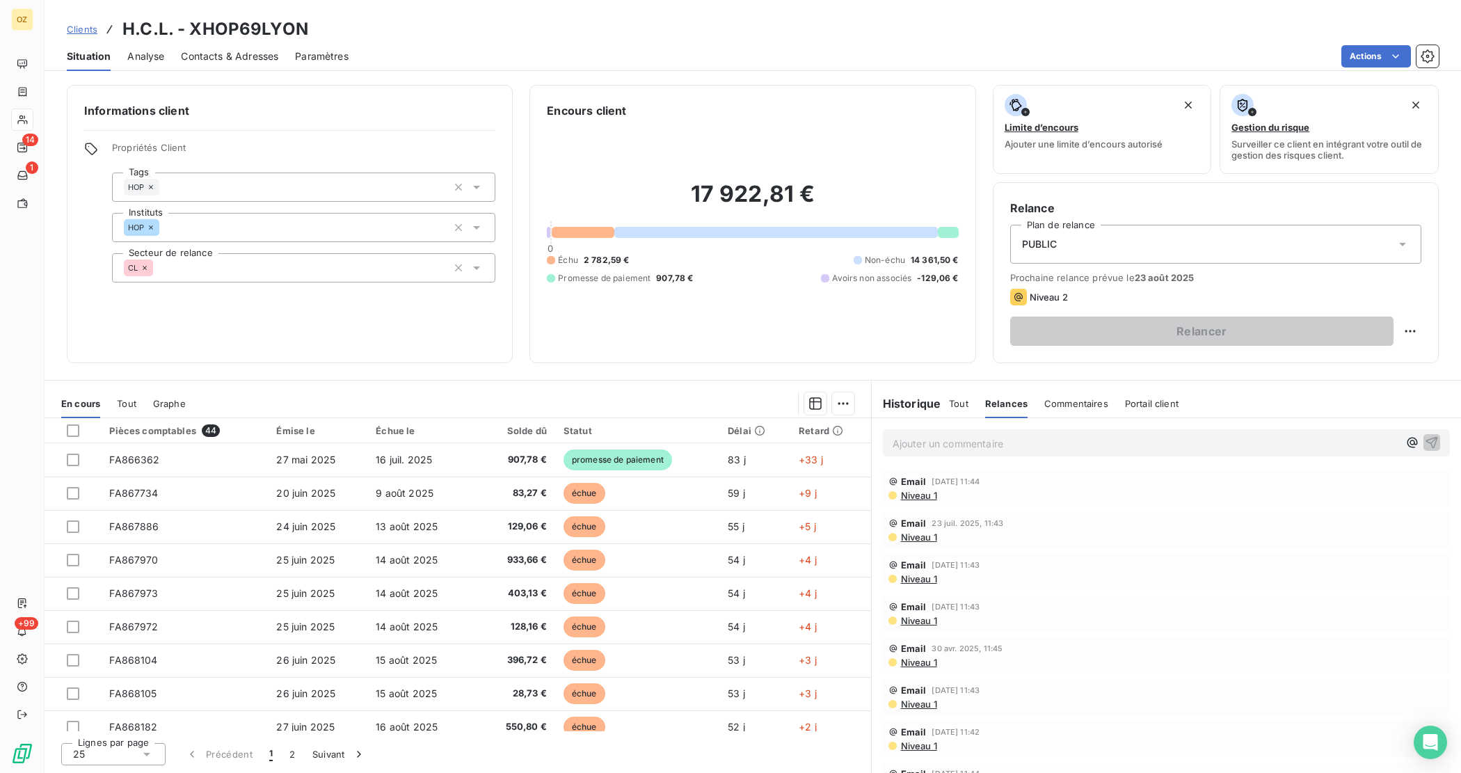
click at [910, 497] on span "Niveau 1" at bounding box center [918, 495] width 38 height 11
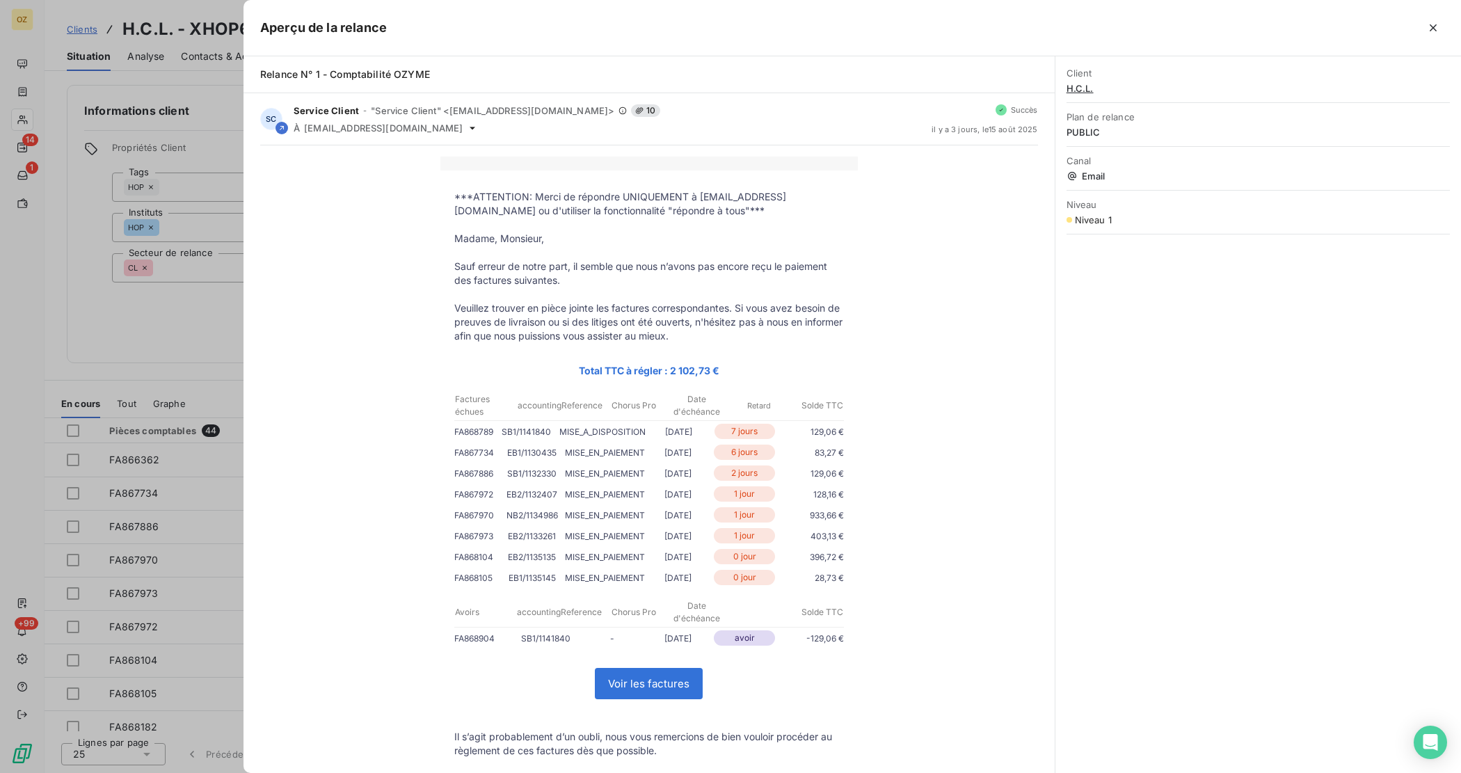
click at [1218, 396] on div "Client H.C.L. Plan de relance PUBLIC Canal Email Niveau Niveau 1" at bounding box center [1258, 414] width 406 height 716
click at [1428, 22] on icon "button" at bounding box center [1433, 28] width 14 height 14
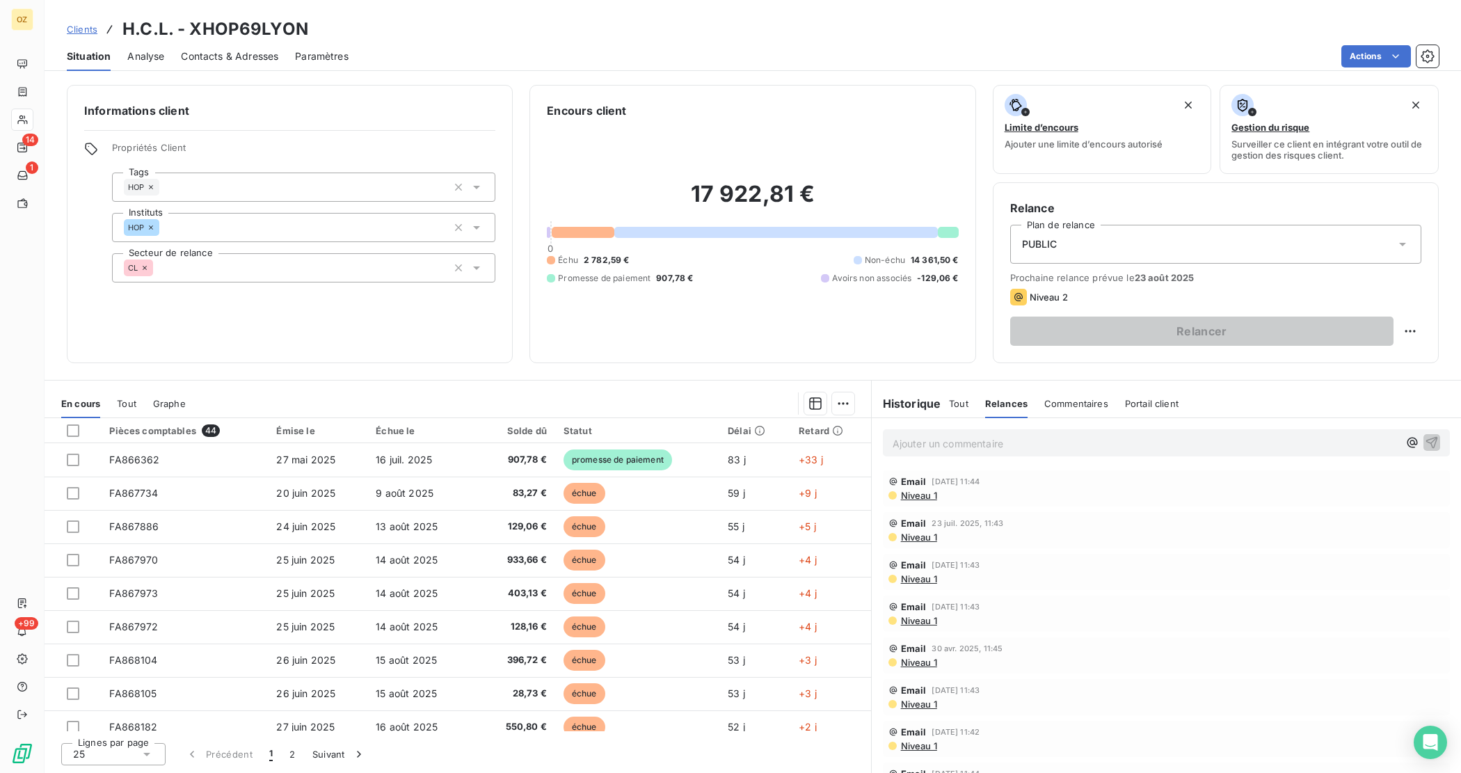
click at [1075, 449] on p "Ajouter un commentaire ﻿" at bounding box center [1145, 443] width 506 height 17
click at [1162, 444] on p "Ajouter un commentaire ﻿" at bounding box center [1145, 443] width 506 height 17
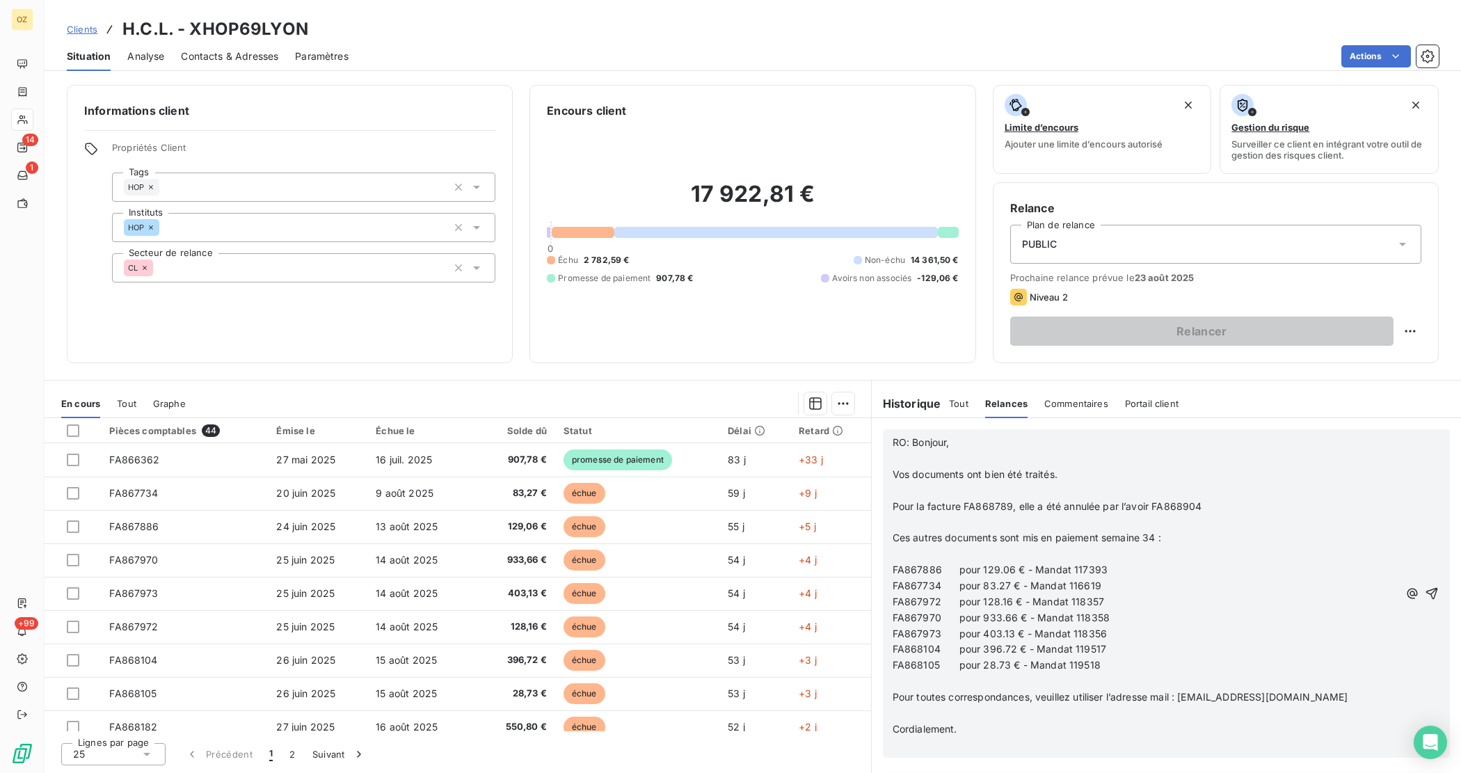
click at [1419, 584] on div "RO: Bonjour, ﻿ Vos documents ont bien été traités. ﻿ Pour la facture FA868789, …" at bounding box center [1165, 593] width 547 height 320
click at [1424, 586] on icon "button" at bounding box center [1431, 593] width 14 height 14
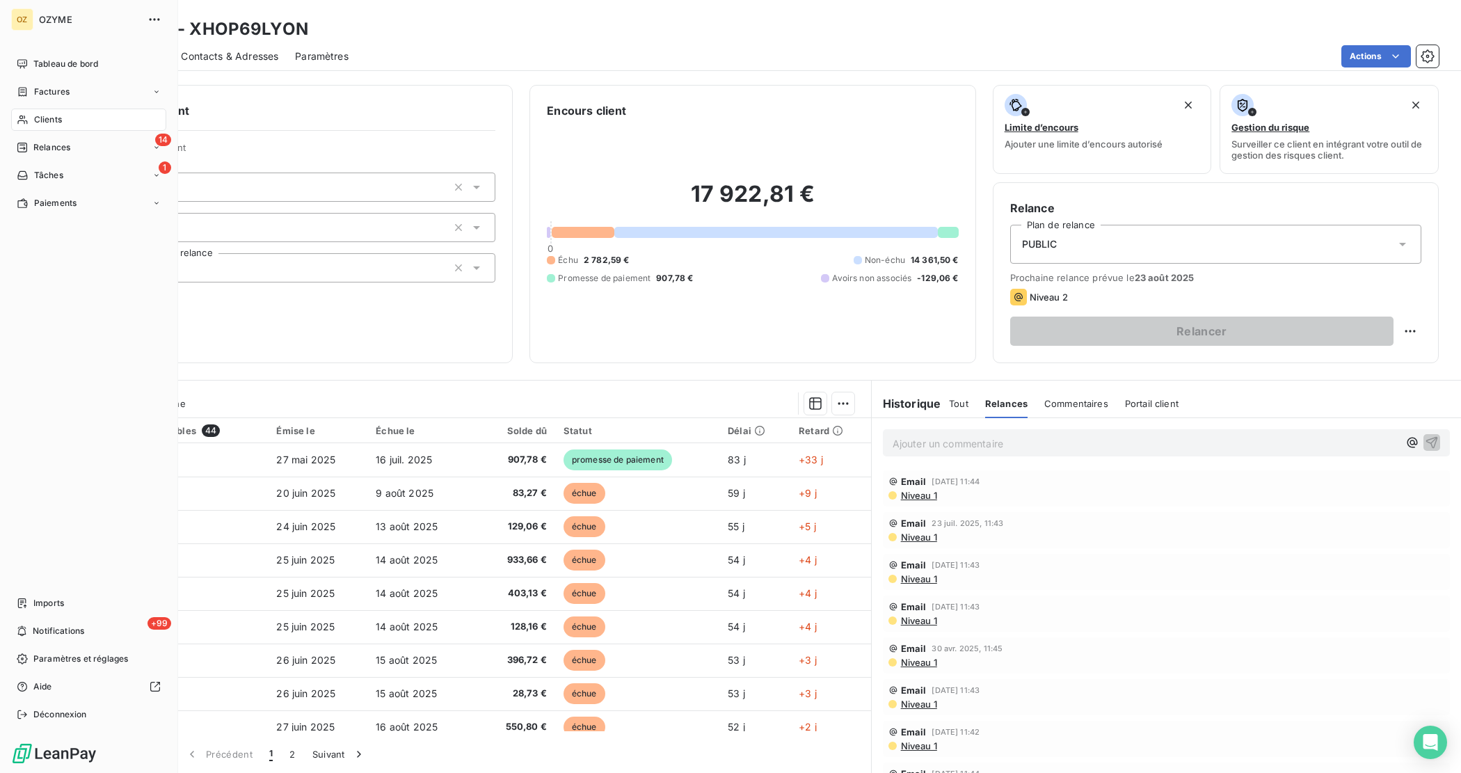
click at [54, 95] on span "Factures" at bounding box center [51, 92] width 35 height 13
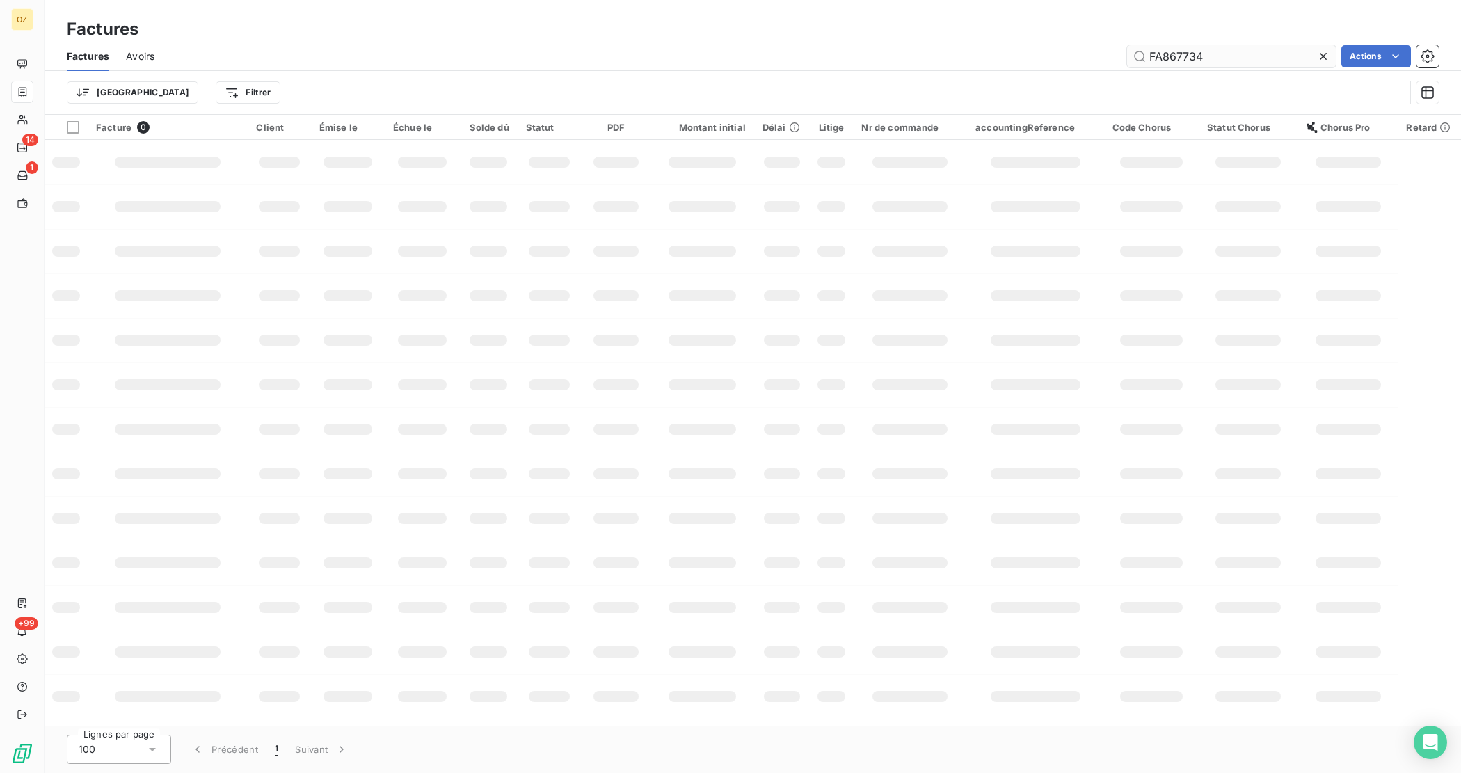
click at [1203, 53] on input "FA867734" at bounding box center [1231, 56] width 209 height 22
type input "FA846594"
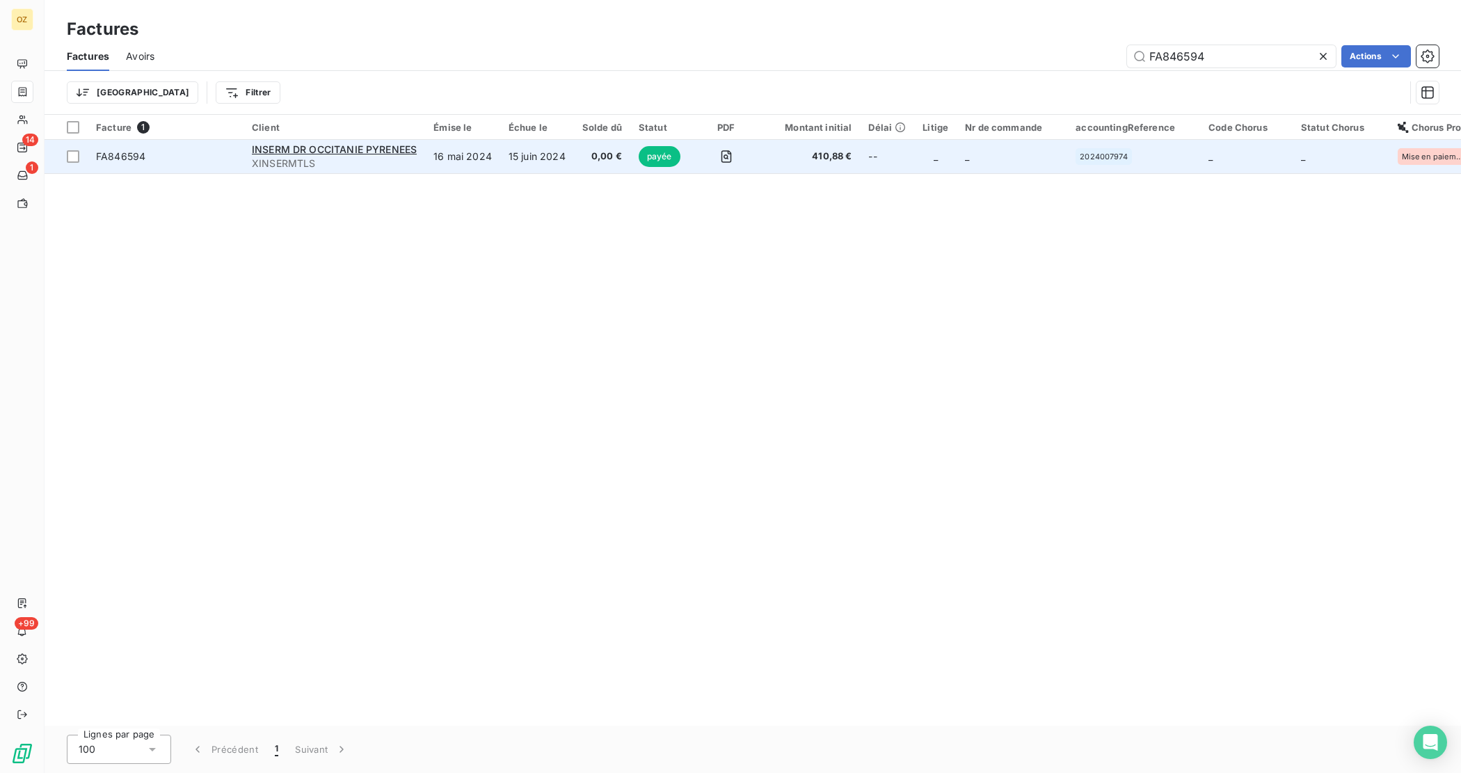
click at [210, 151] on span "FA846594" at bounding box center [165, 157] width 139 height 14
